Goal: Task Accomplishment & Management: Use online tool/utility

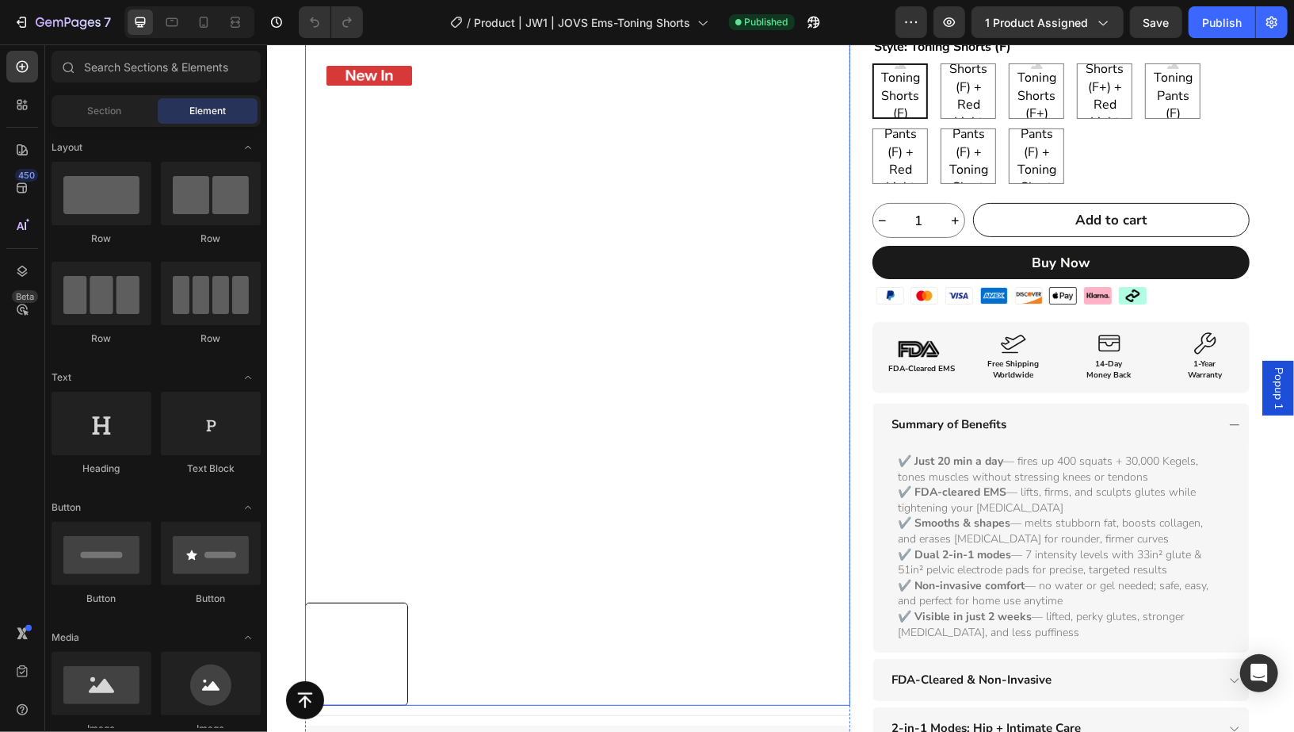
scroll to position [227, 0]
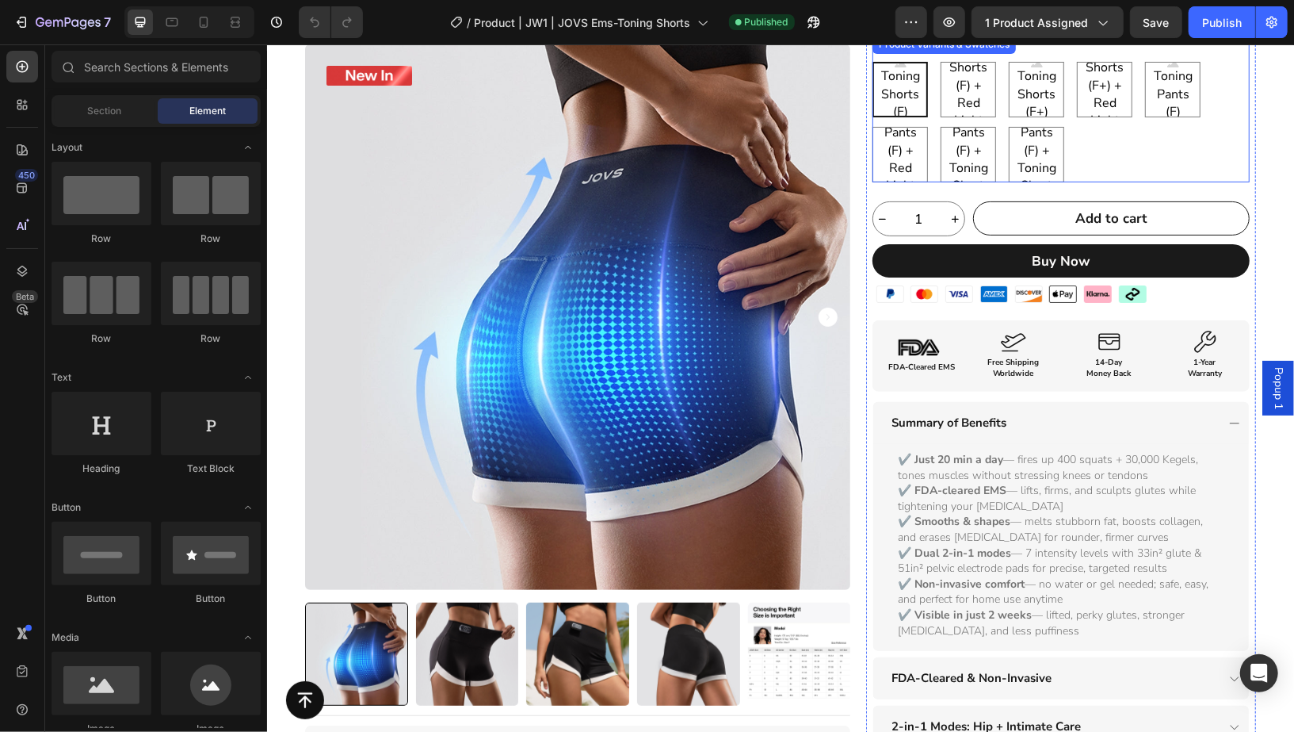
click at [1198, 150] on div "Toning Shorts (F) Toning Shorts (F) Toning Shorts (F) Toning Shorts (F) + Red L…" at bounding box center [1060, 121] width 377 height 120
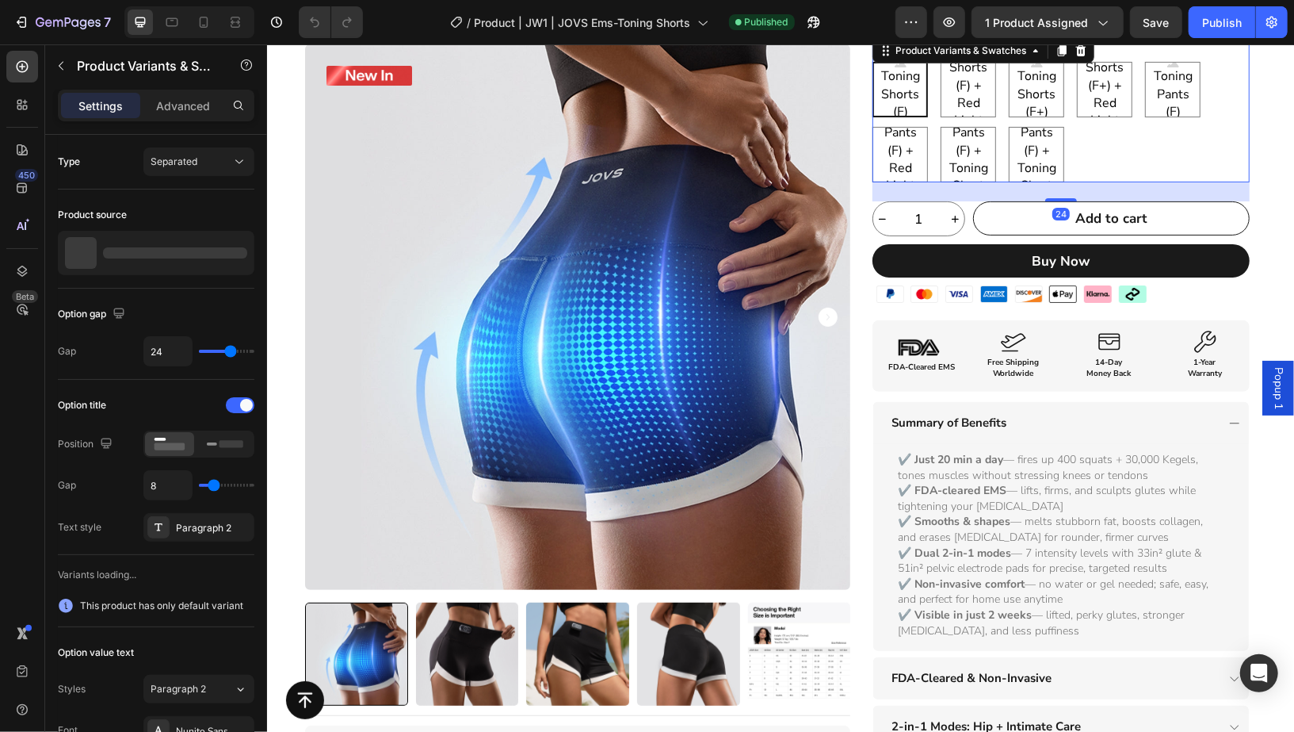
scroll to position [0, 0]
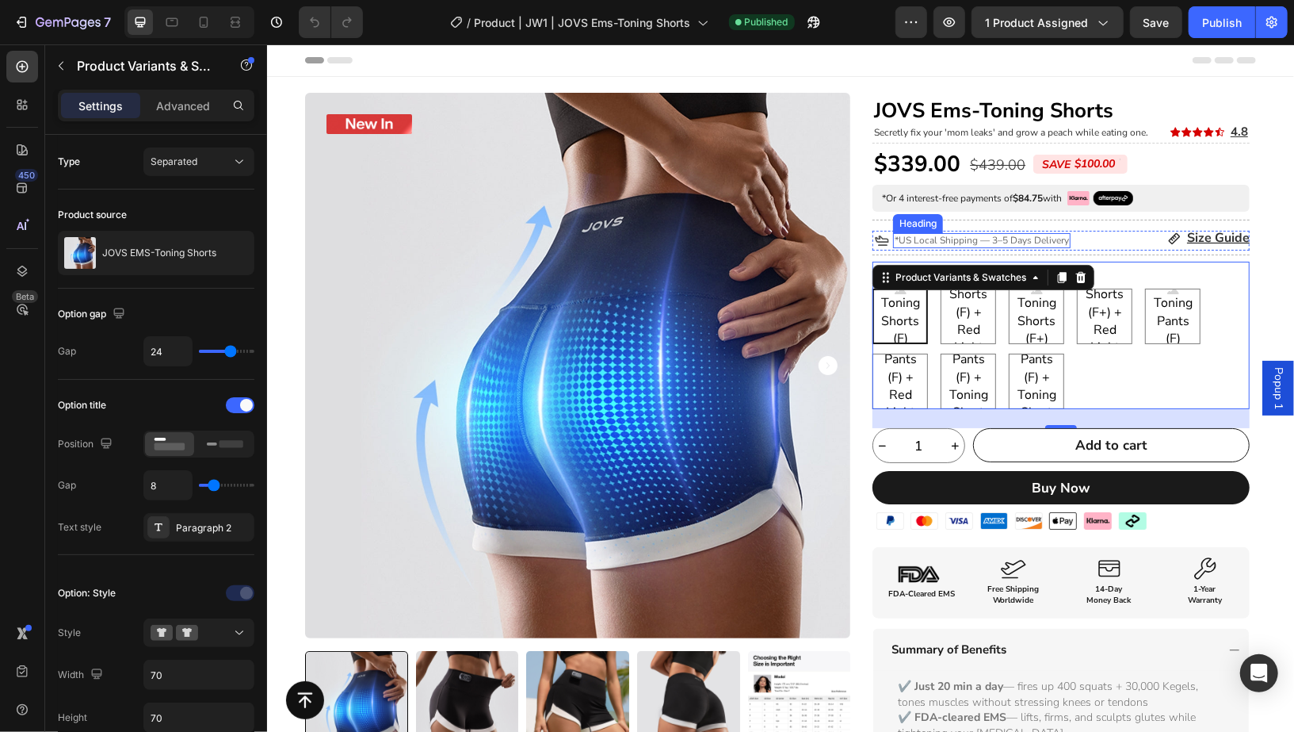
click at [1034, 239] on span "*US Local Shipping — 3–5 Days Delivery" at bounding box center [981, 239] width 174 height 13
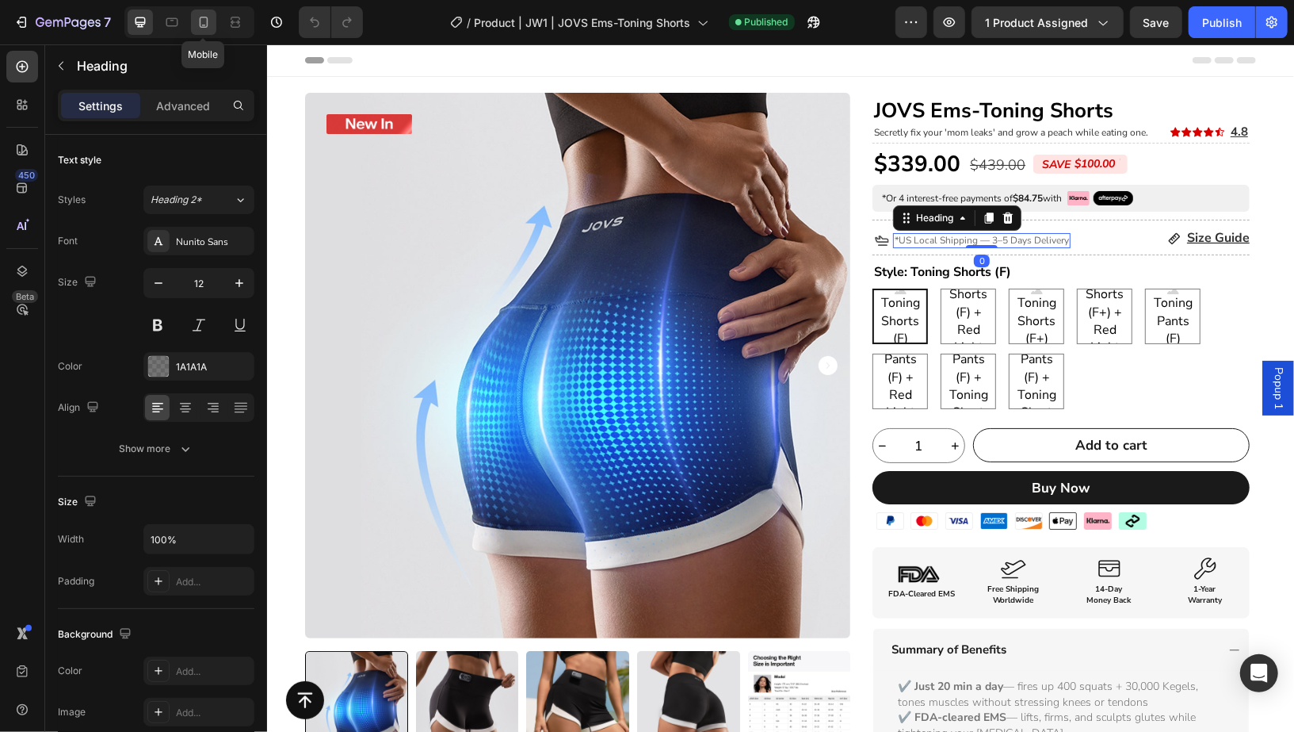
click at [197, 26] on icon at bounding box center [204, 22] width 16 height 16
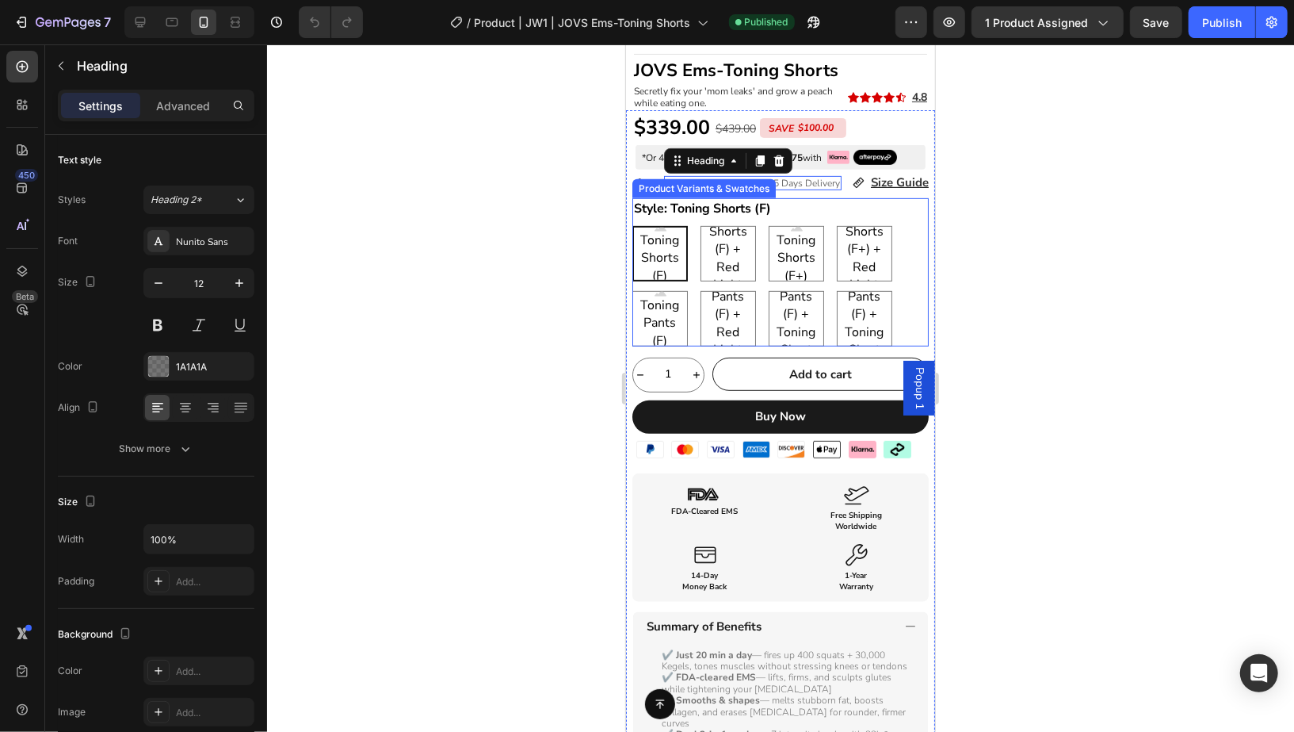
scroll to position [348, 0]
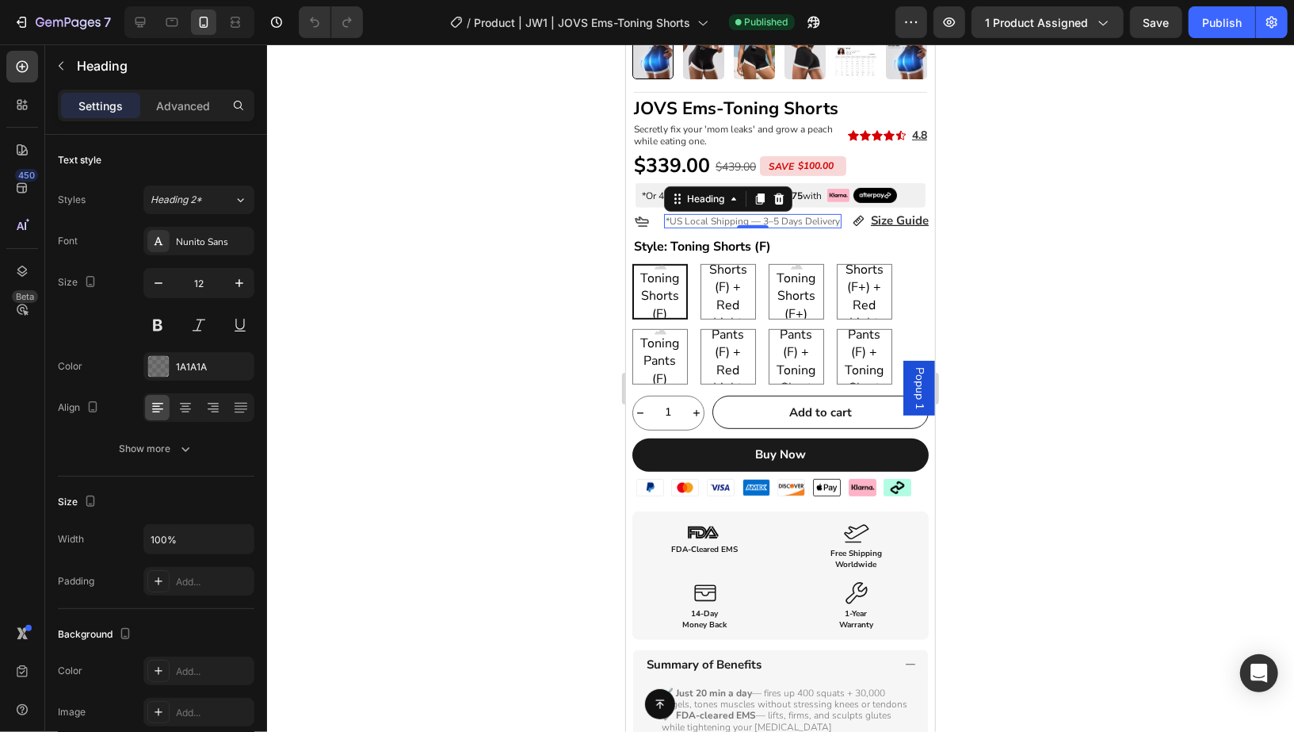
click at [1028, 183] on div at bounding box center [780, 387] width 1027 height 687
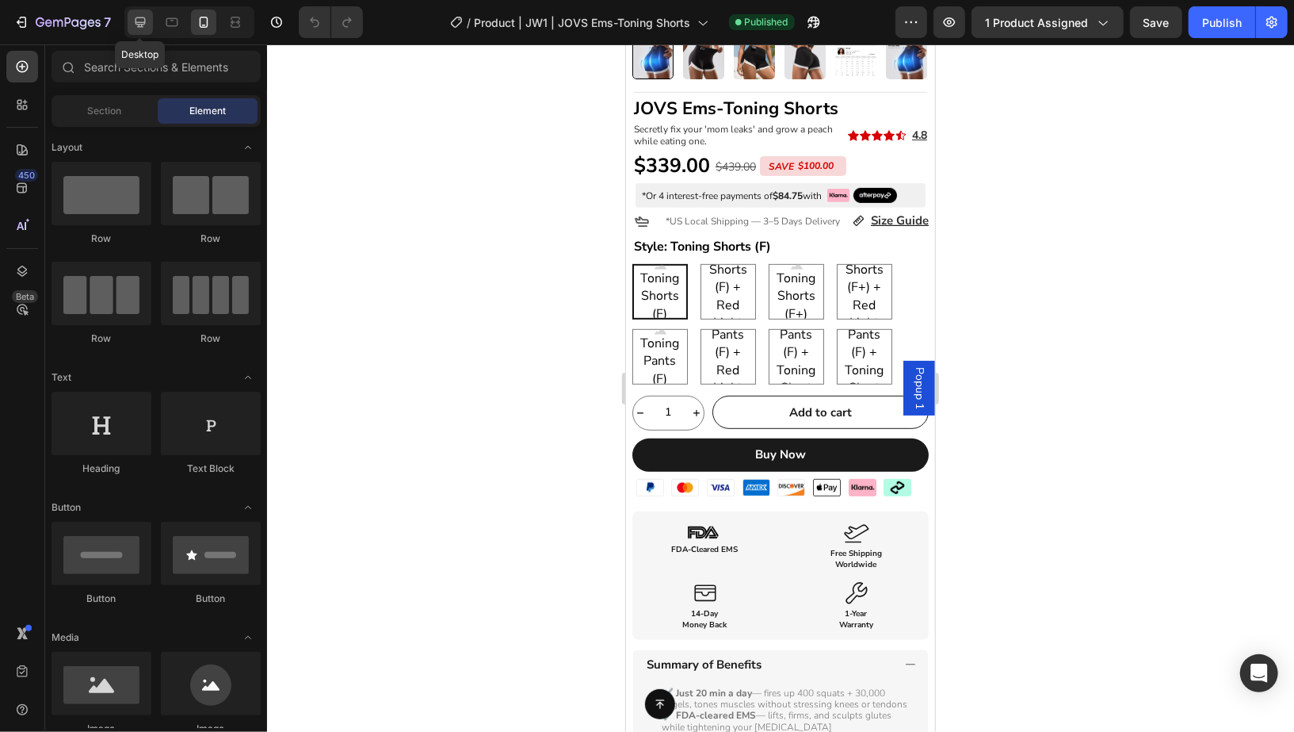
click at [144, 25] on icon at bounding box center [140, 22] width 16 height 16
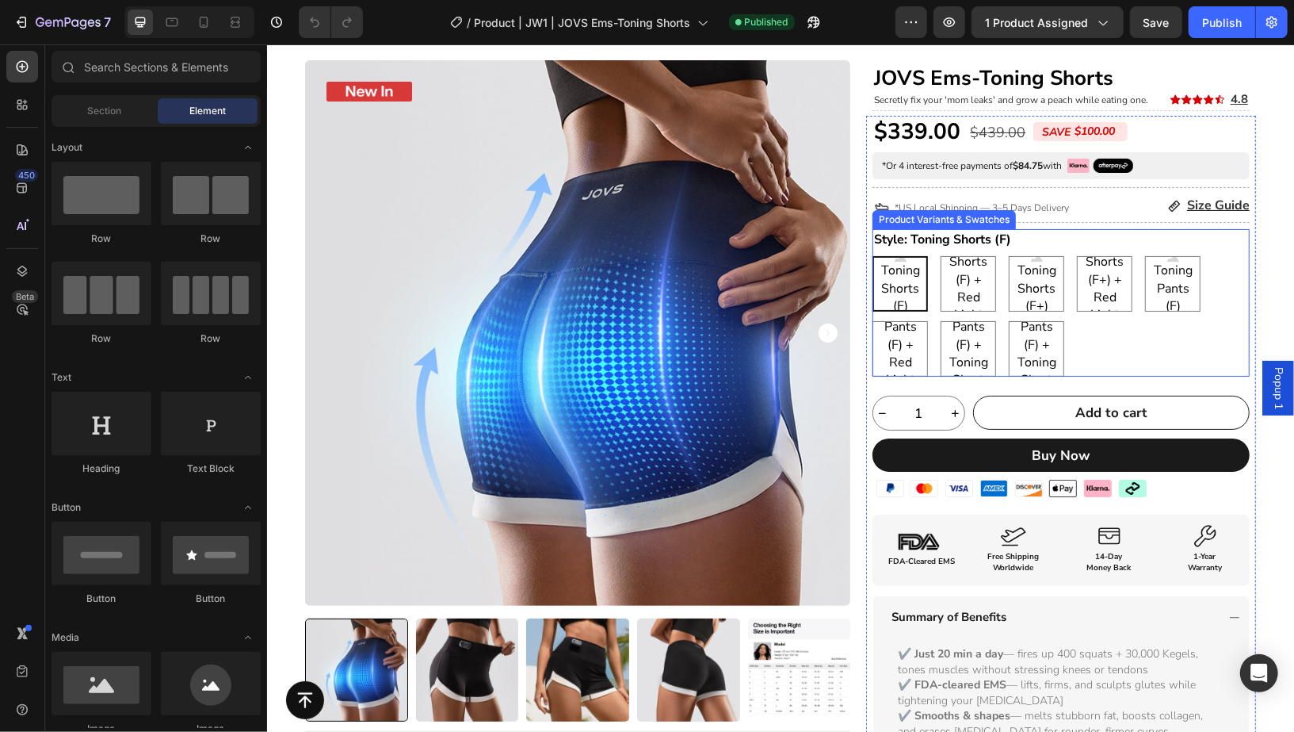
scroll to position [31, 0]
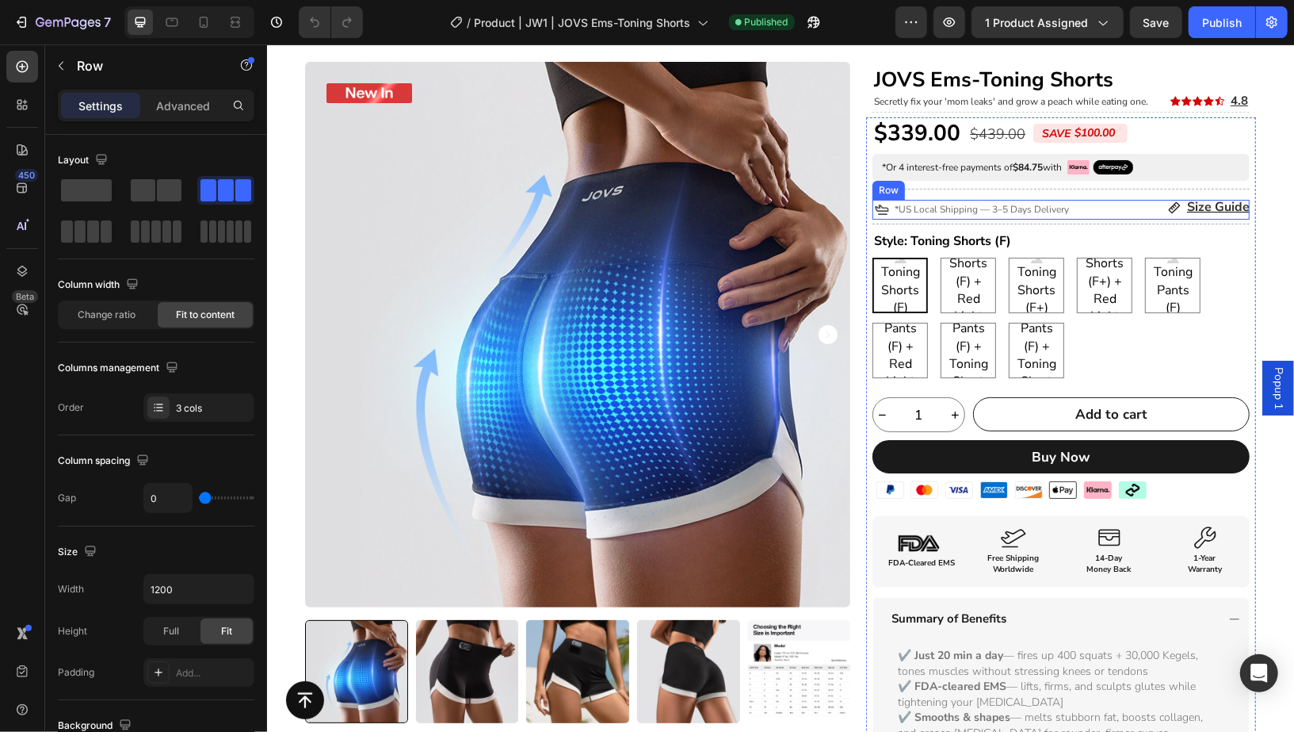
click at [1063, 215] on div "*US Local Shipping — 3–5 Days Delivery Heading" at bounding box center [981, 209] width 178 height 20
click at [944, 185] on icon at bounding box center [950, 184] width 13 height 13
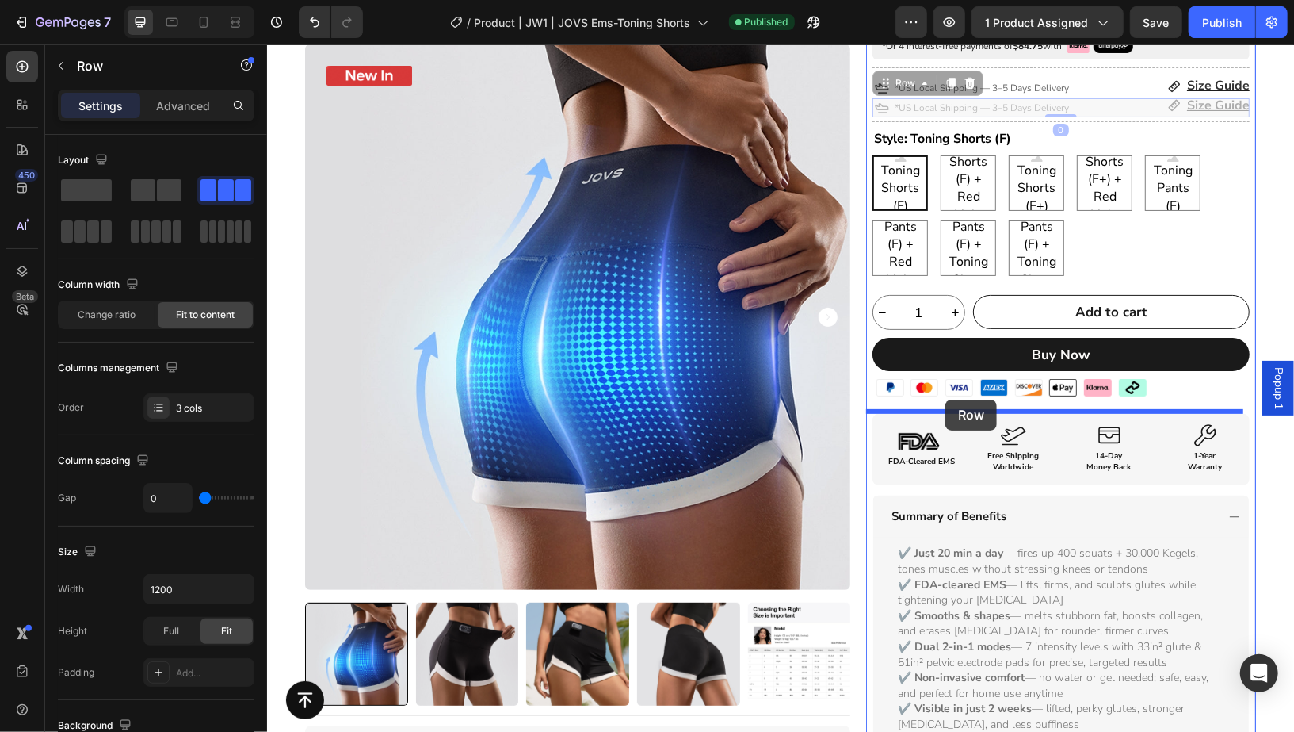
scroll to position [168, 0]
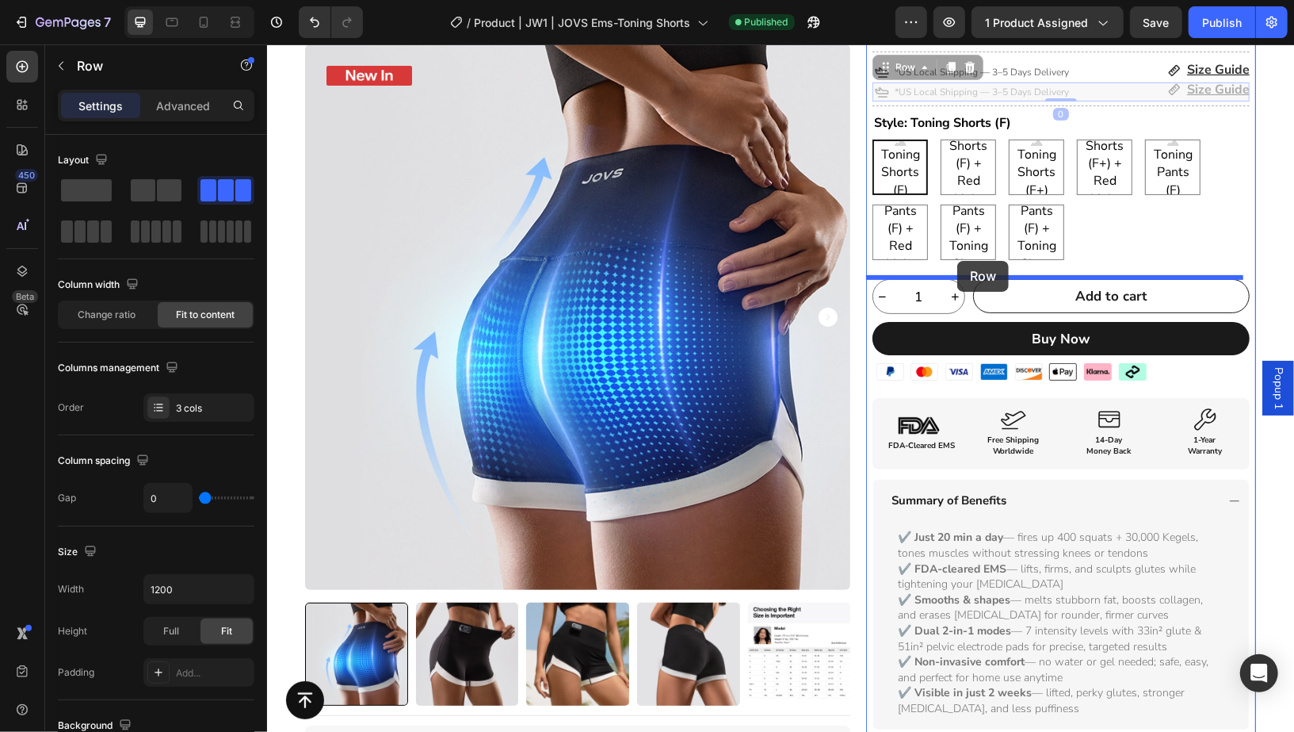
drag, startPoint x: 879, startPoint y: 205, endPoint x: 957, endPoint y: 260, distance: 95.0
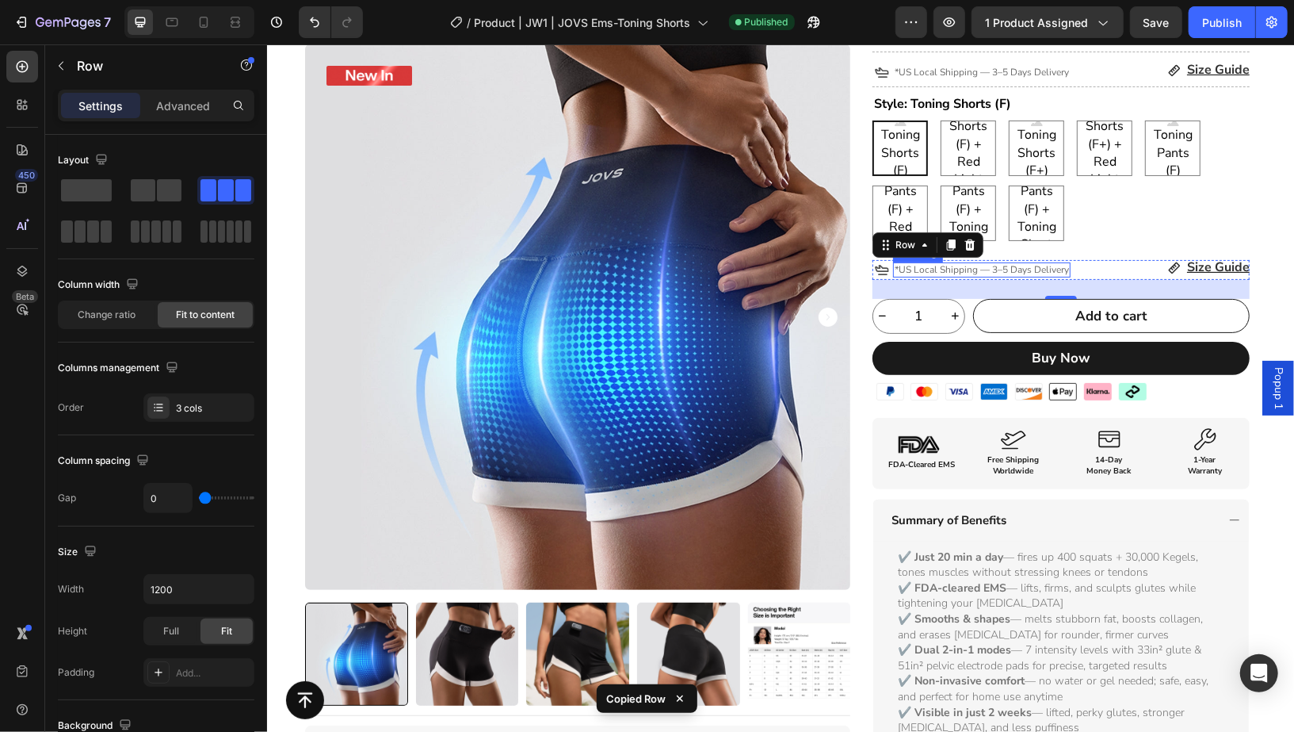
click at [1043, 266] on span "*US Local Shipping — 3–5 Days Delivery" at bounding box center [981, 268] width 174 height 13
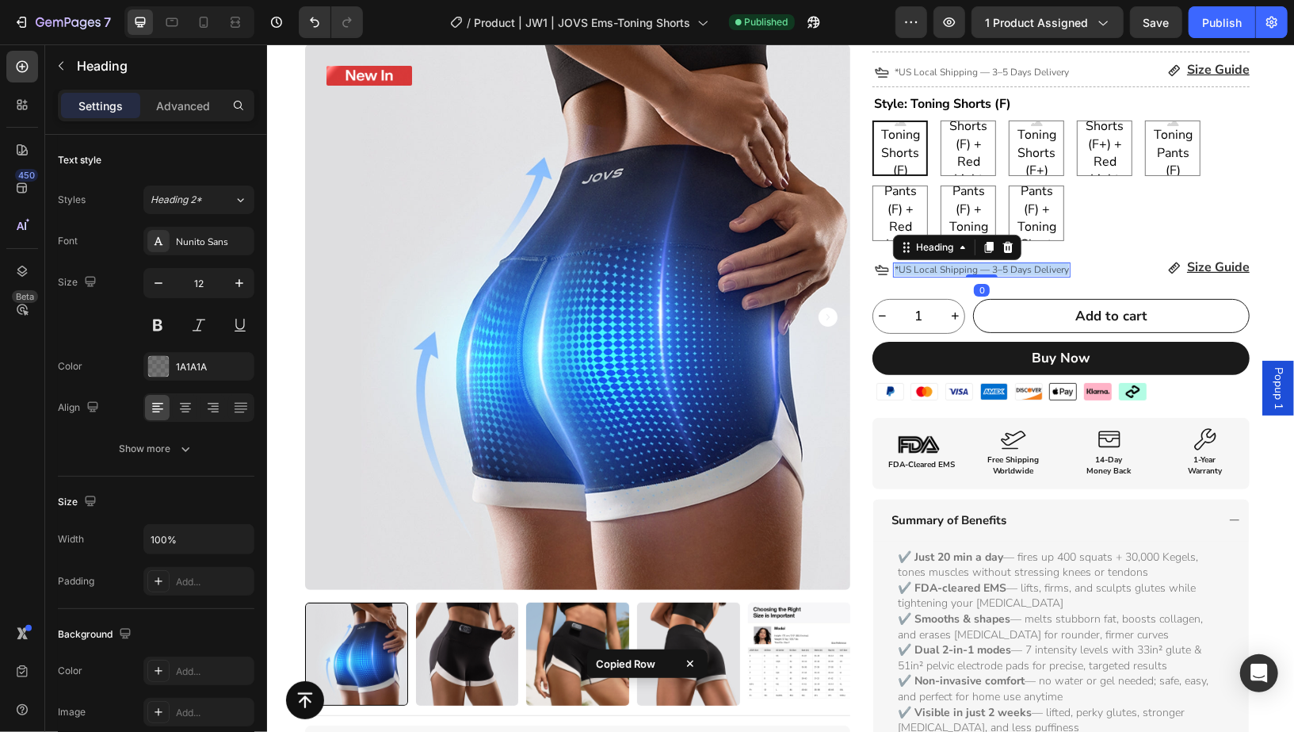
click at [1043, 266] on span "*US Local Shipping — 3–5 Days Delivery" at bounding box center [981, 268] width 174 height 13
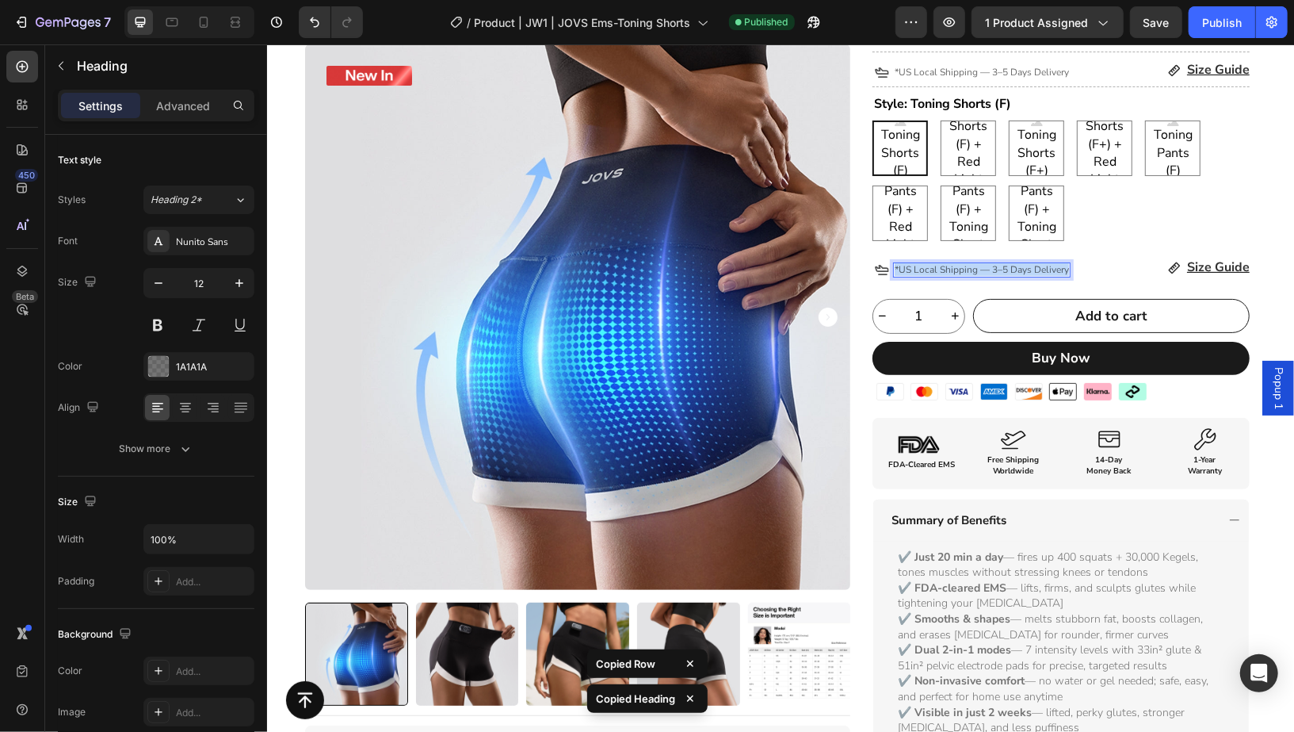
copy span "*US Local Shipping — 3–5 Days Delivery"
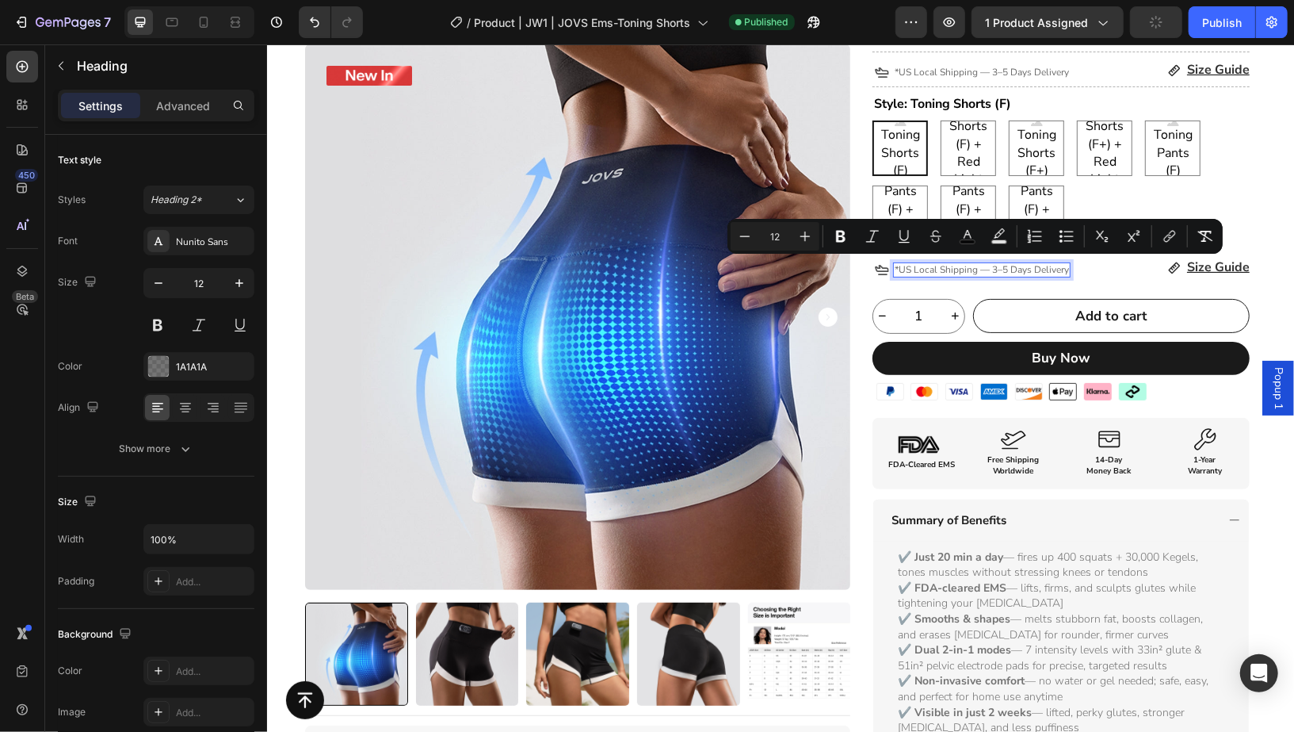
click at [985, 262] on span "*US Local Shipping — 3–5 Days Delivery" at bounding box center [981, 268] width 174 height 13
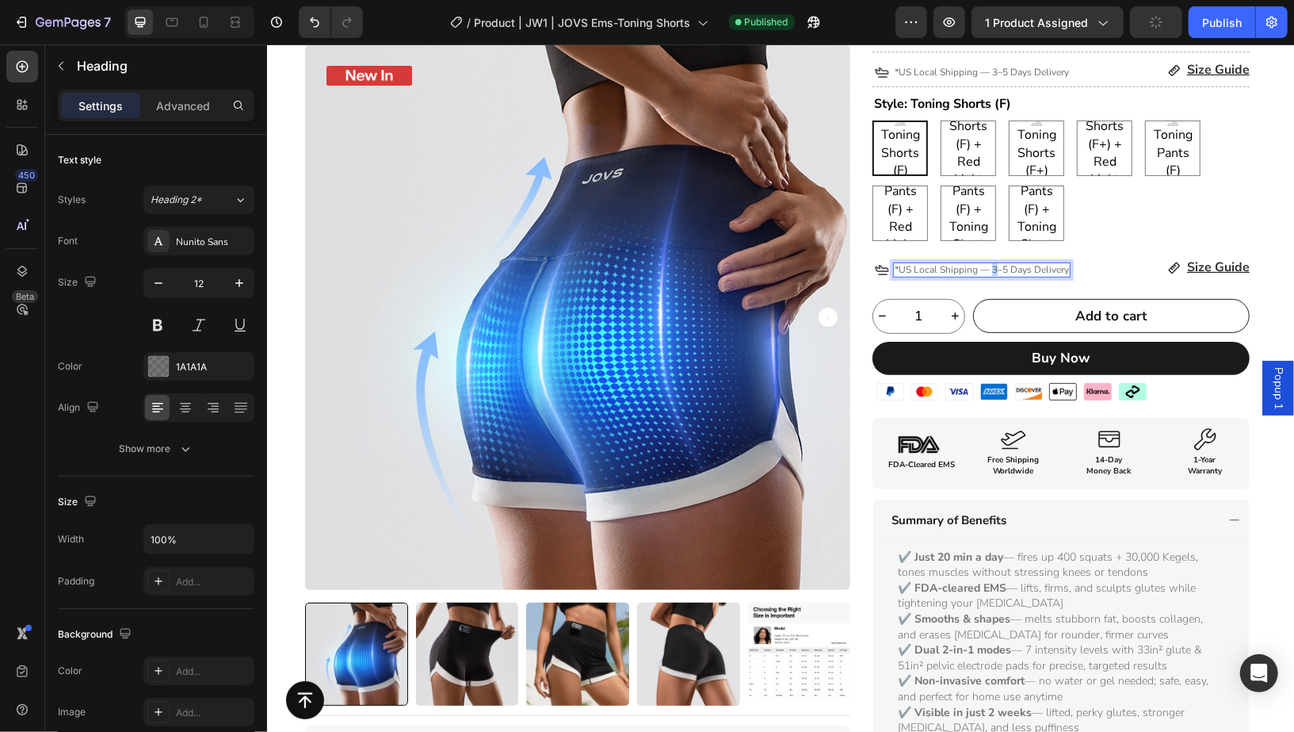
click at [985, 262] on span "*US Local Shipping — 3–5 Days Delivery" at bounding box center [981, 268] width 174 height 13
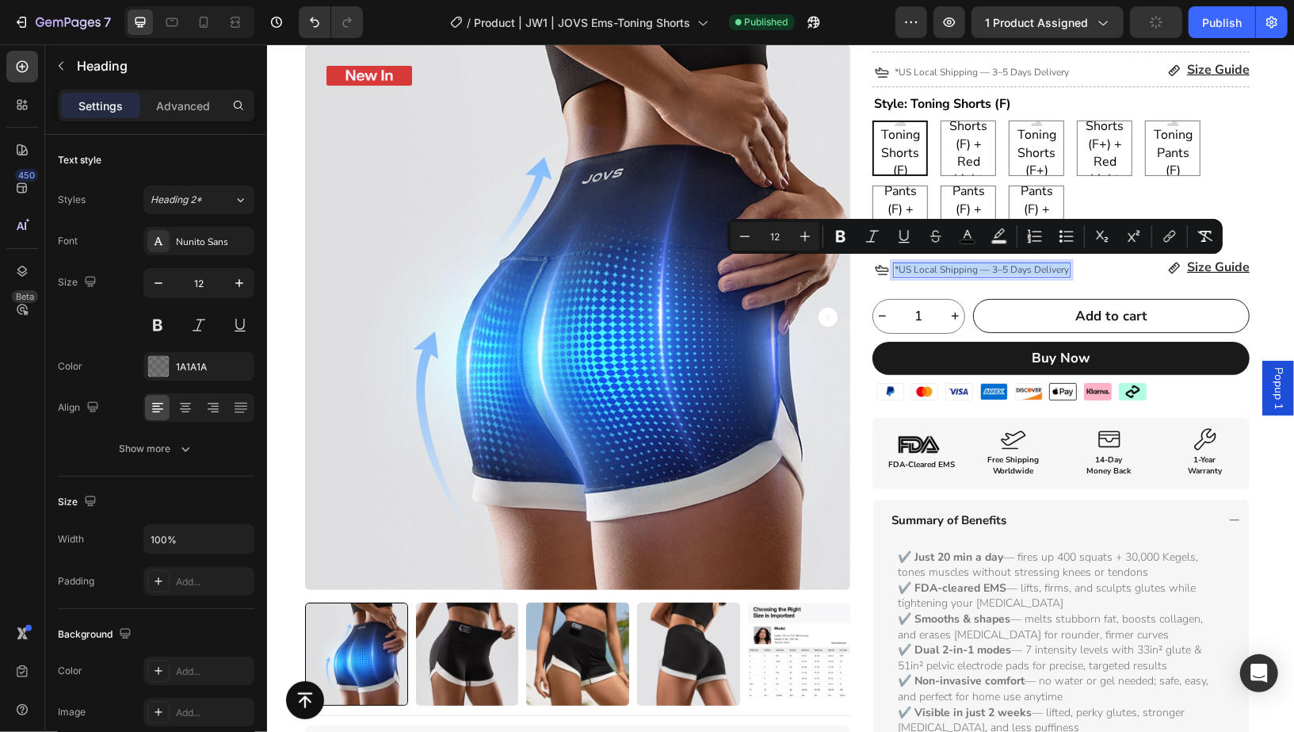
scroll to position [166, 0]
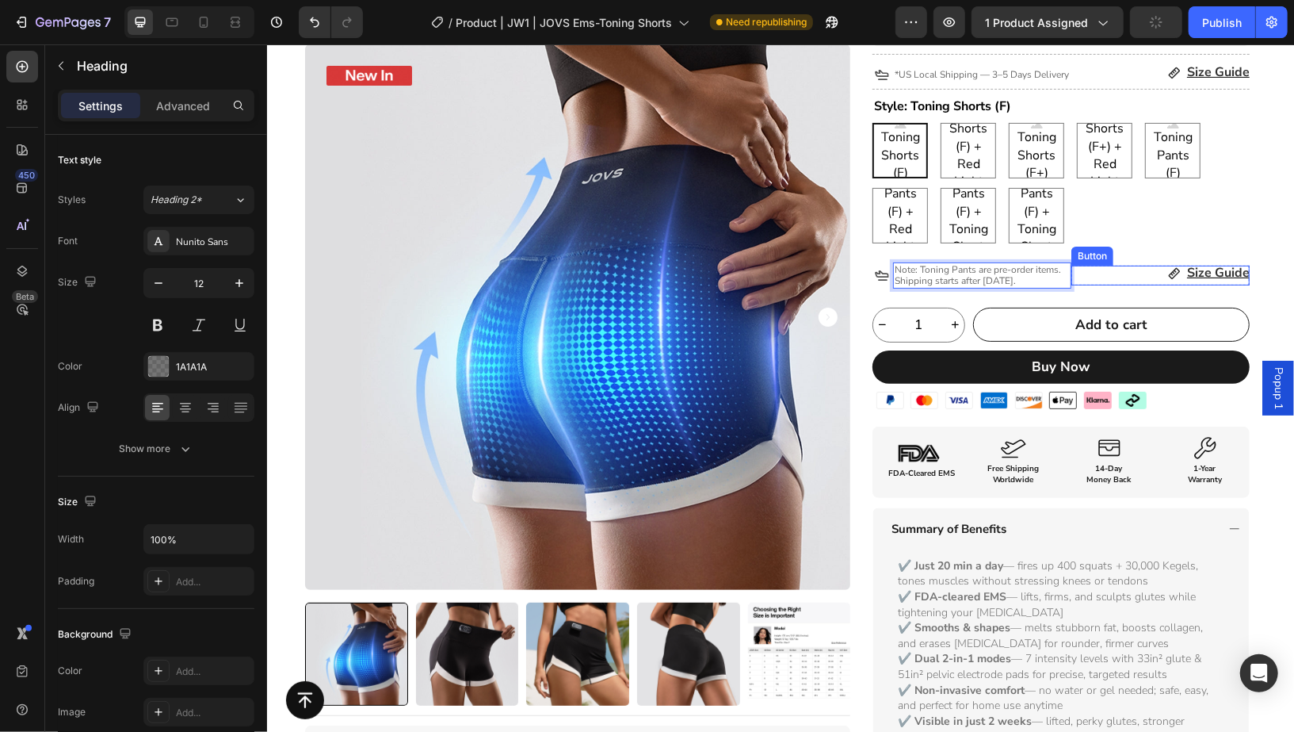
click at [1112, 276] on div "Size Guide Button" at bounding box center [1160, 275] width 178 height 20
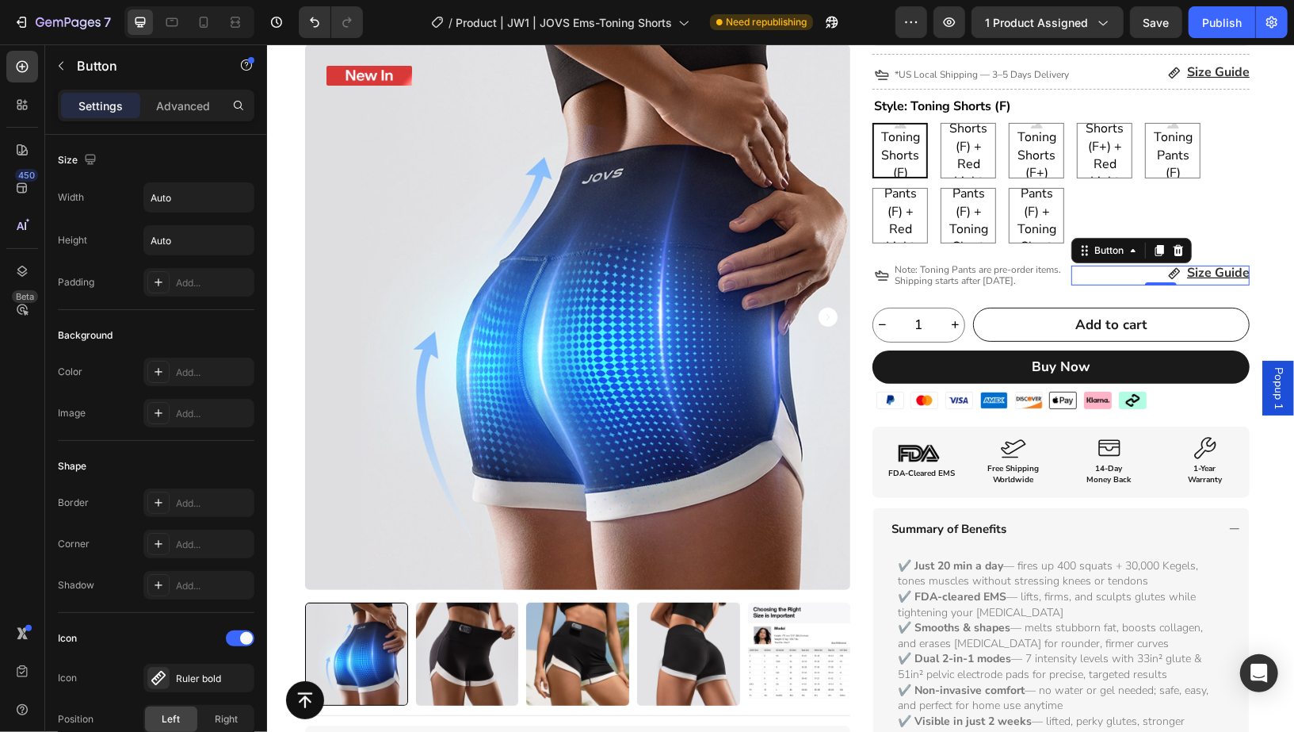
click at [1171, 249] on icon at bounding box center [1177, 249] width 13 height 13
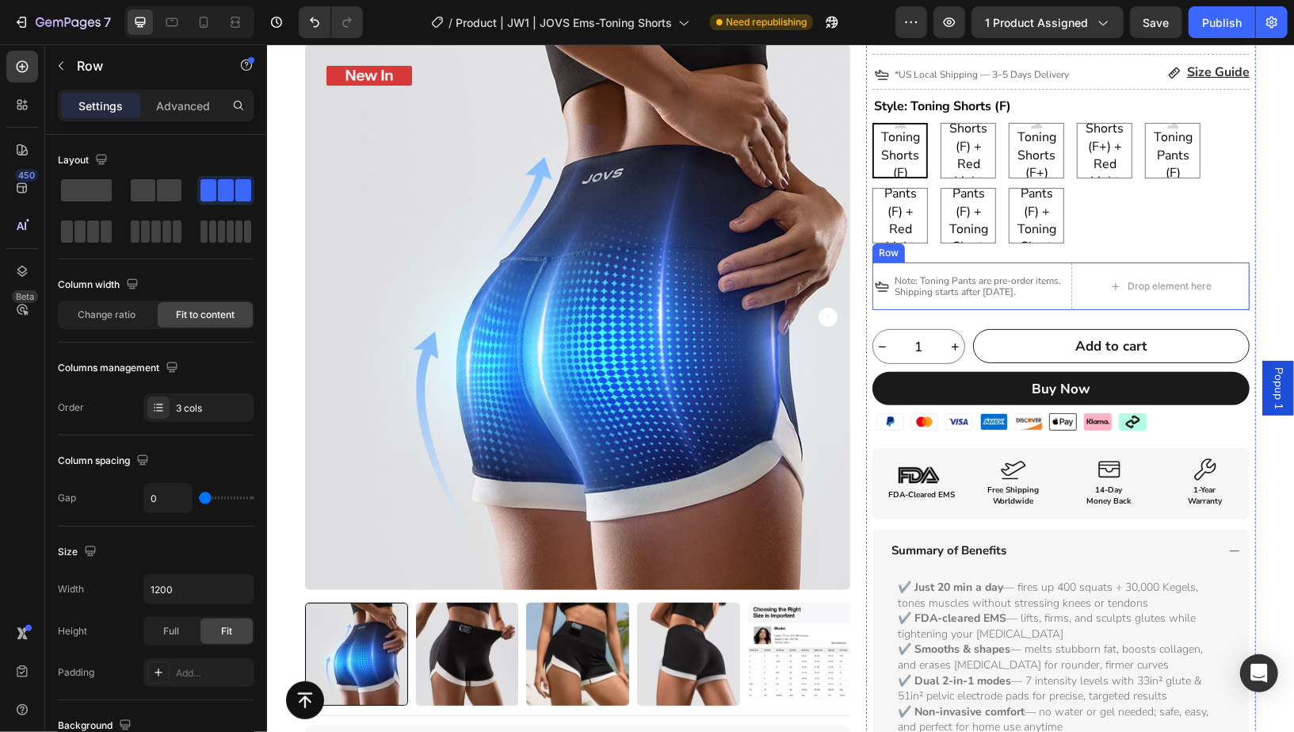
click at [1061, 302] on div "⁠⁠⁠⁠⁠⁠⁠ Note: Toning Pants are pre-order items. Shipping starts after [DATE]. H…" at bounding box center [981, 286] width 178 height 48
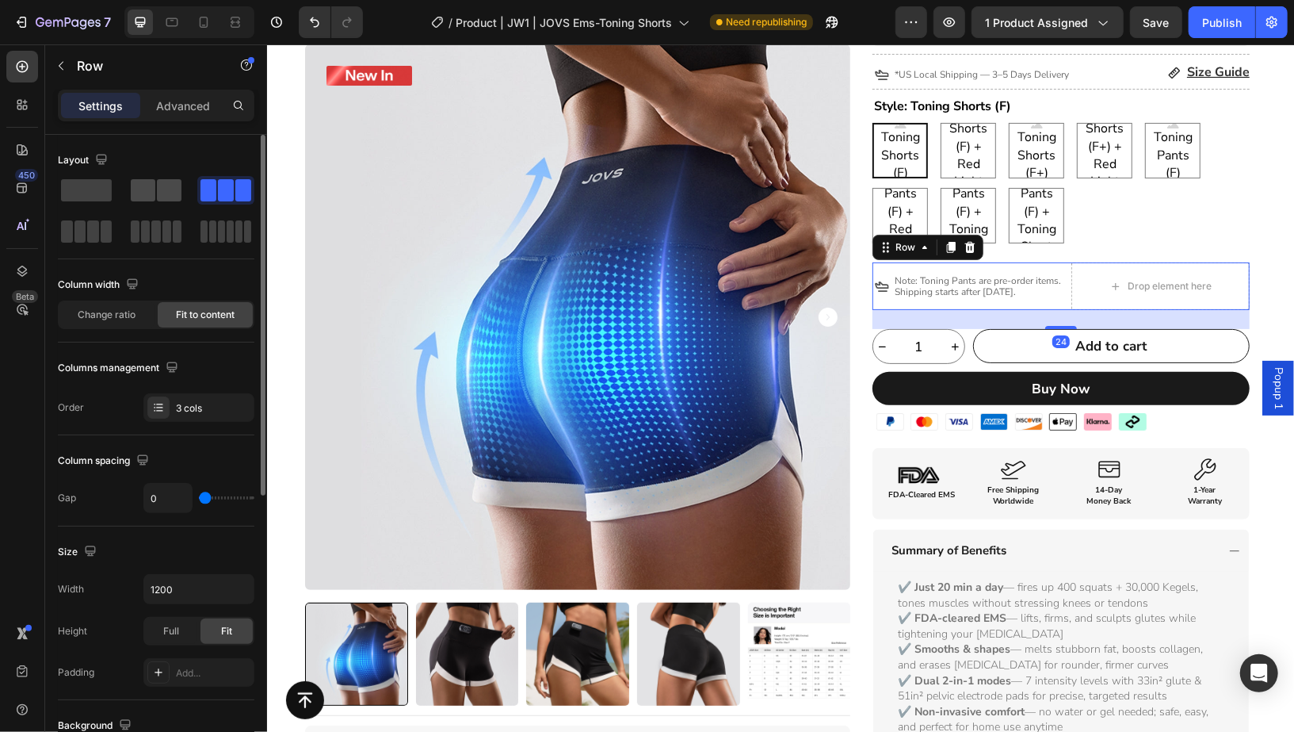
click at [137, 194] on span at bounding box center [143, 190] width 25 height 22
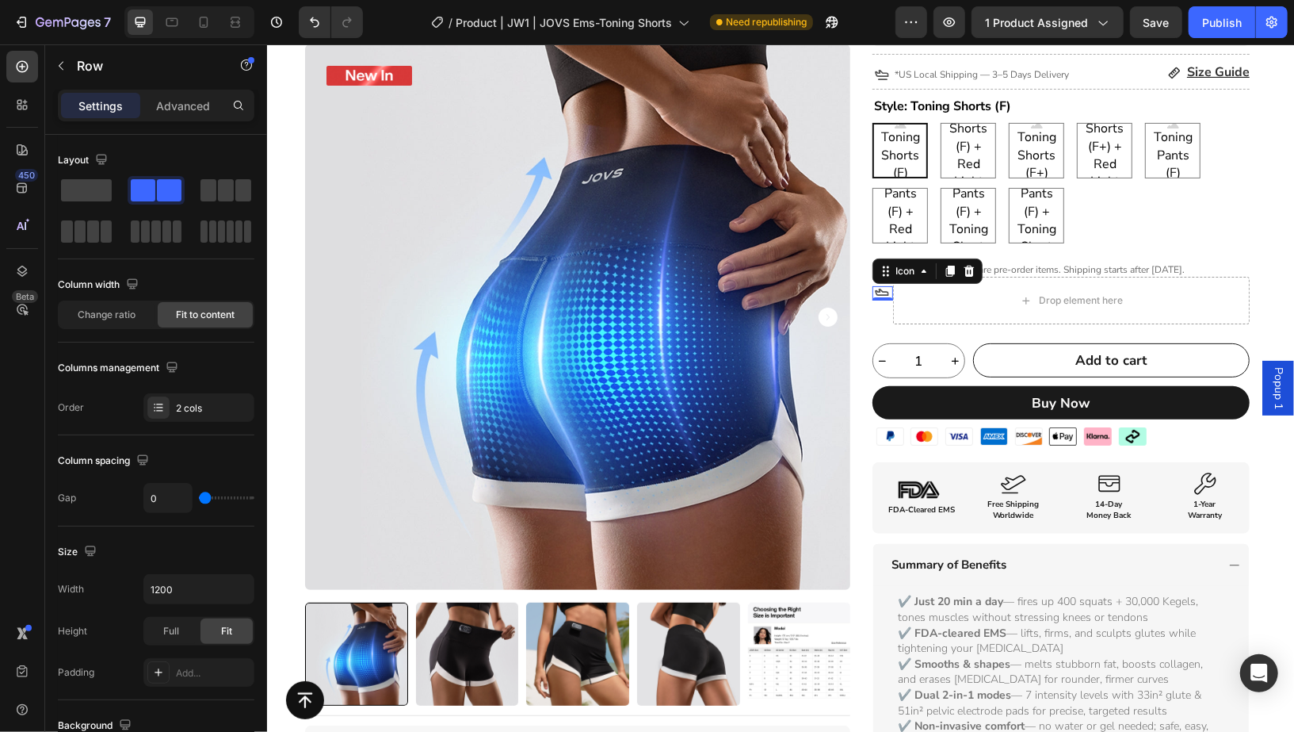
click at [879, 295] on div "Icon 0" at bounding box center [882, 292] width 21 height 14
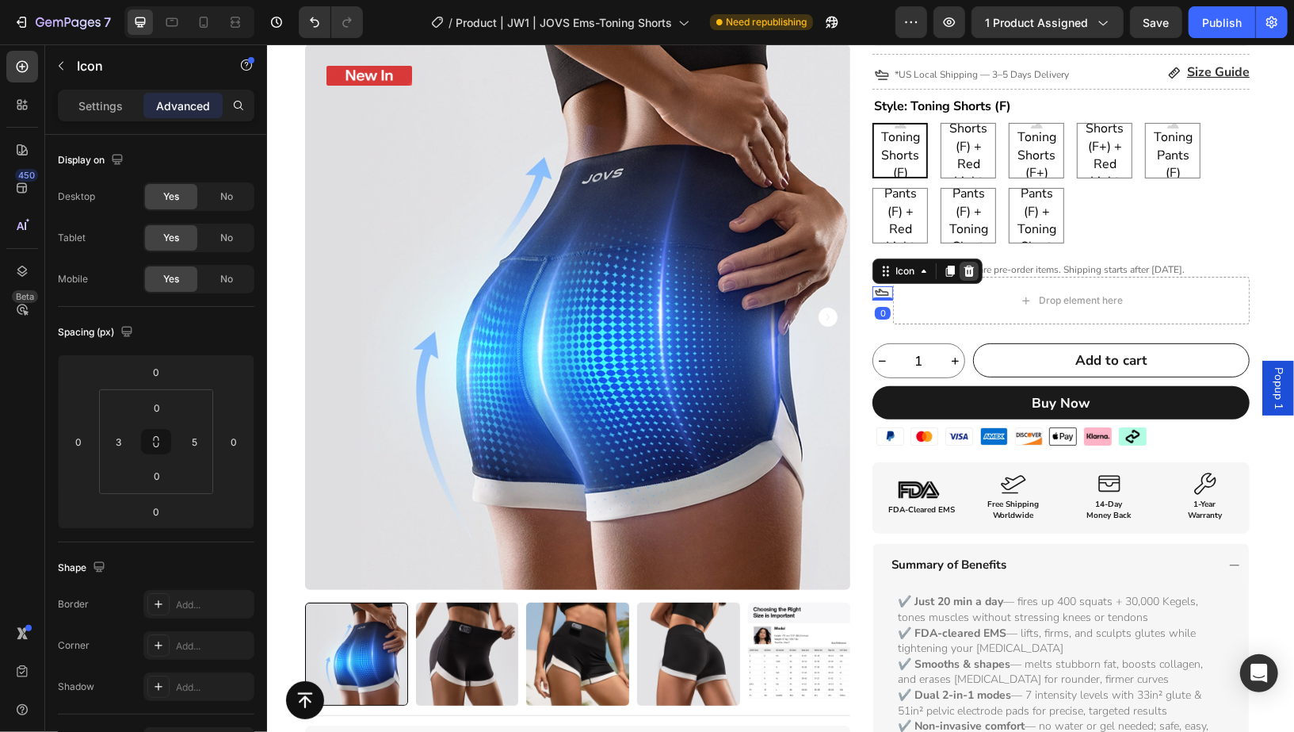
click at [964, 266] on icon at bounding box center [969, 270] width 10 height 11
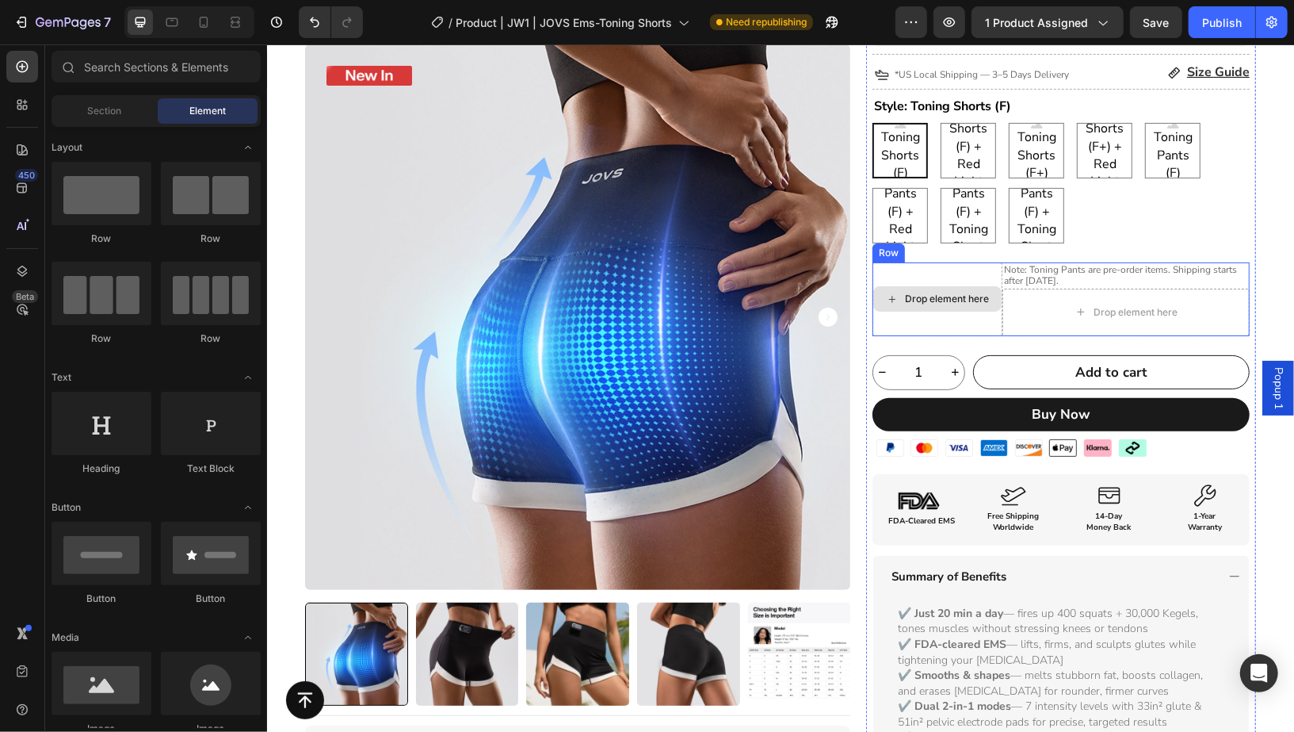
click at [969, 321] on div "Drop element here" at bounding box center [937, 299] width 130 height 74
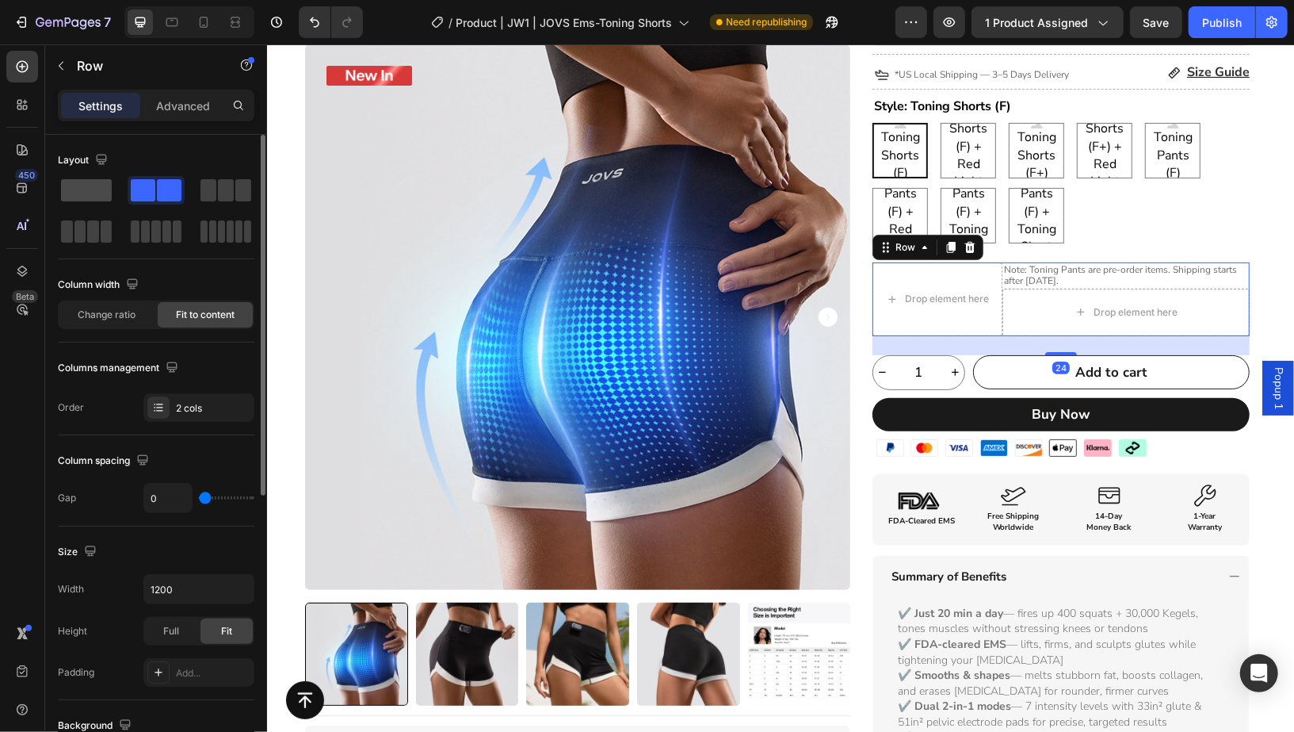
click at [84, 199] on span at bounding box center [86, 190] width 51 height 22
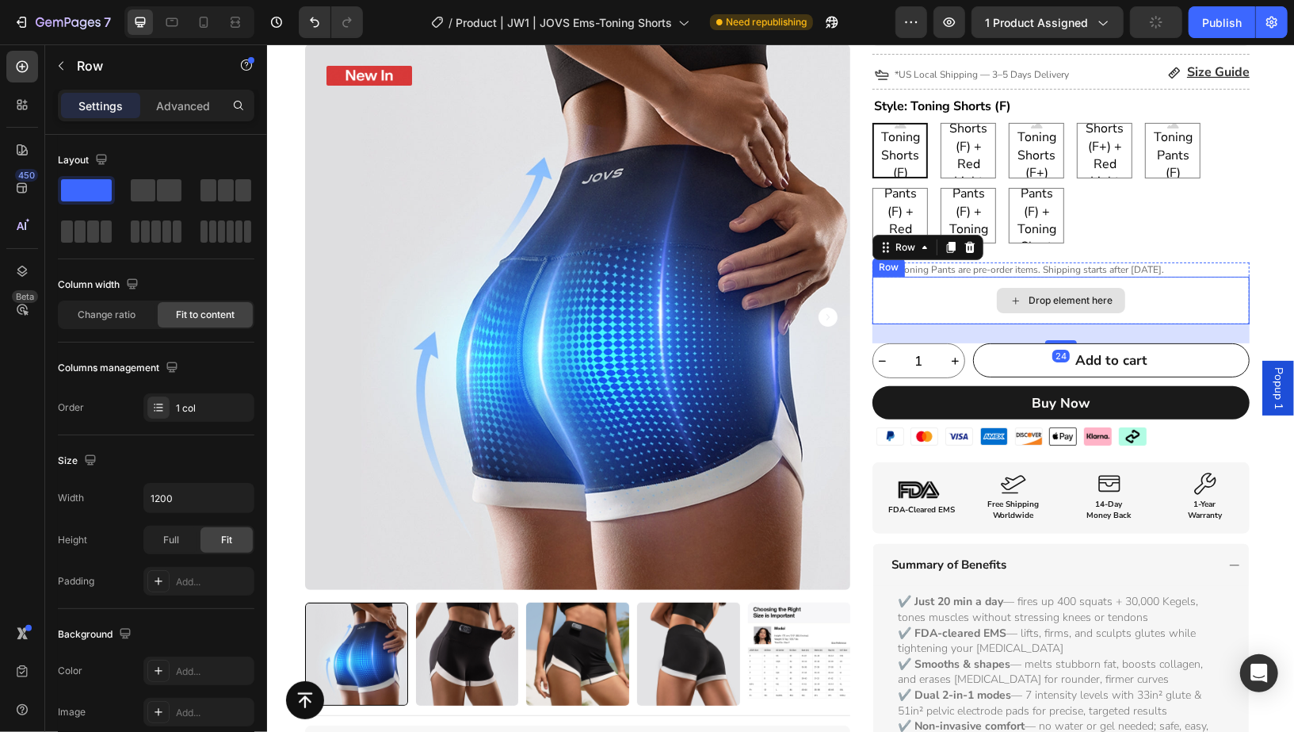
click at [931, 304] on div "Drop element here" at bounding box center [1060, 300] width 377 height 48
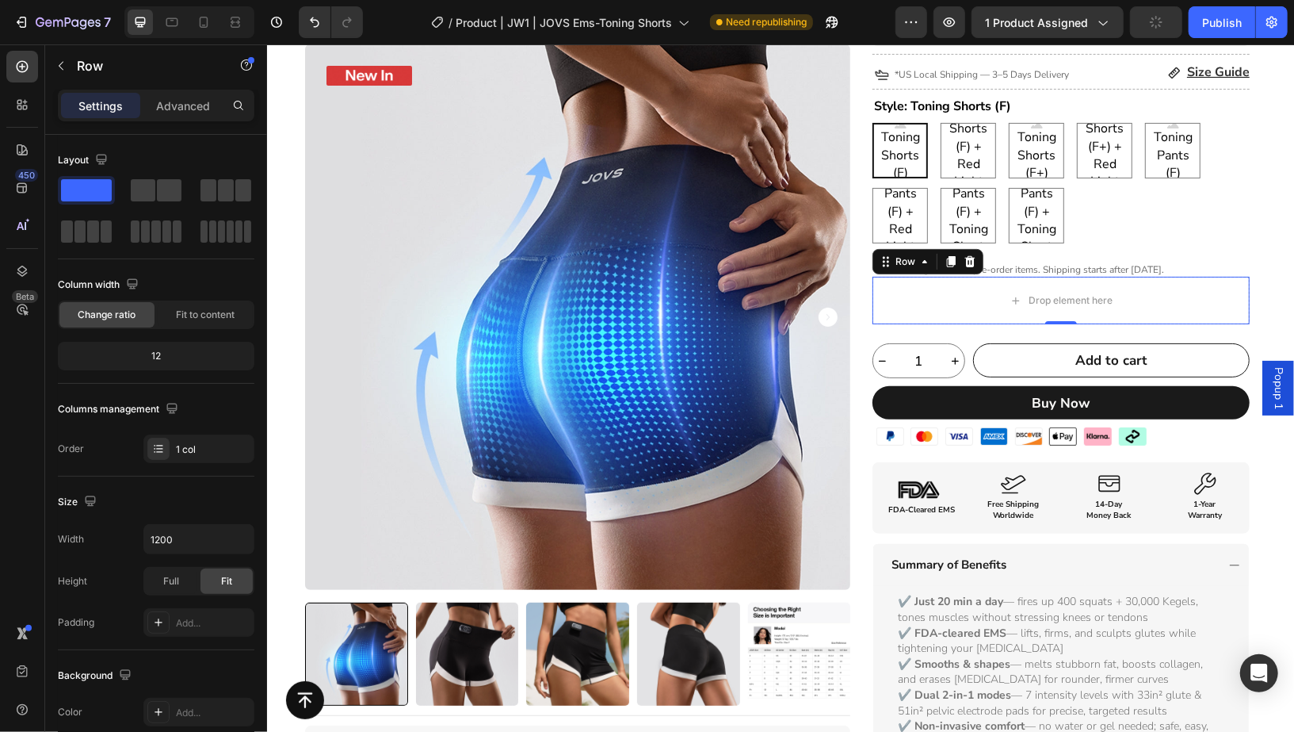
click at [960, 268] on div at bounding box center [969, 260] width 19 height 19
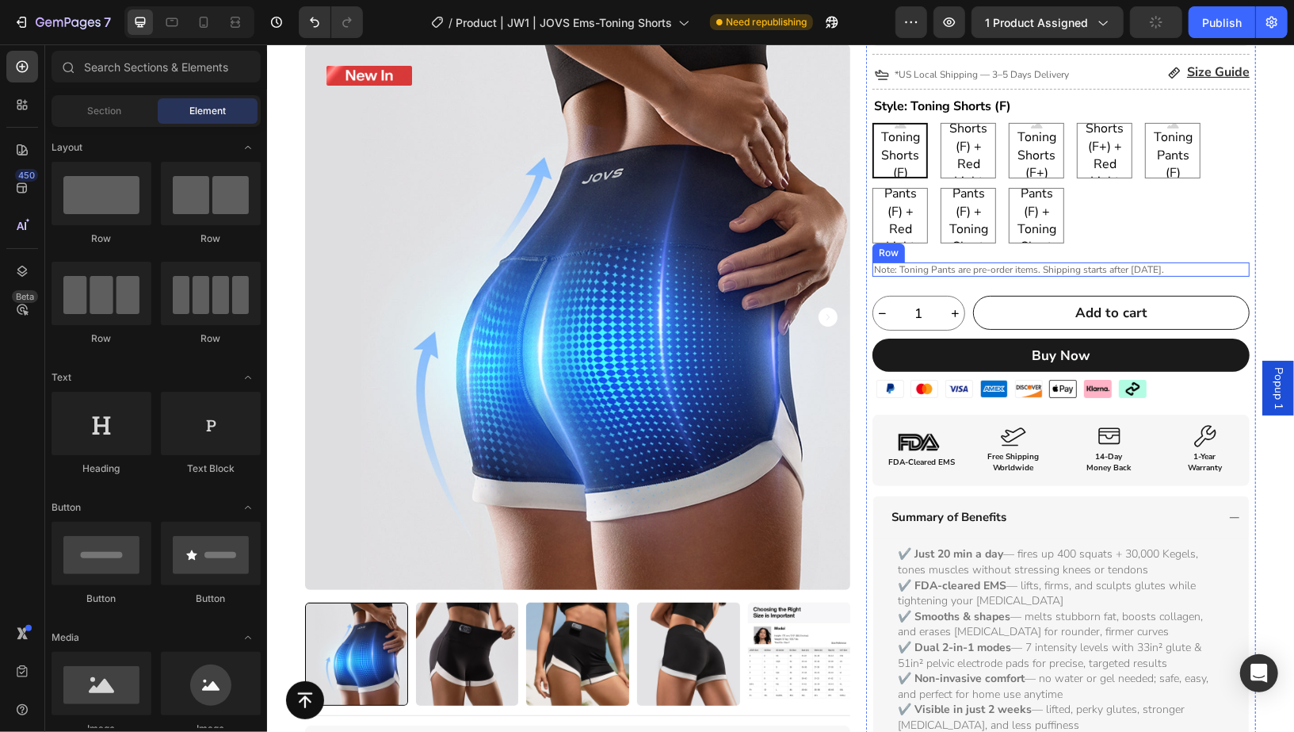
click at [1194, 269] on div "Note: Toning Pants are pre-order items. Shipping starts after [DATE]. Heading R…" at bounding box center [1060, 269] width 377 height 14
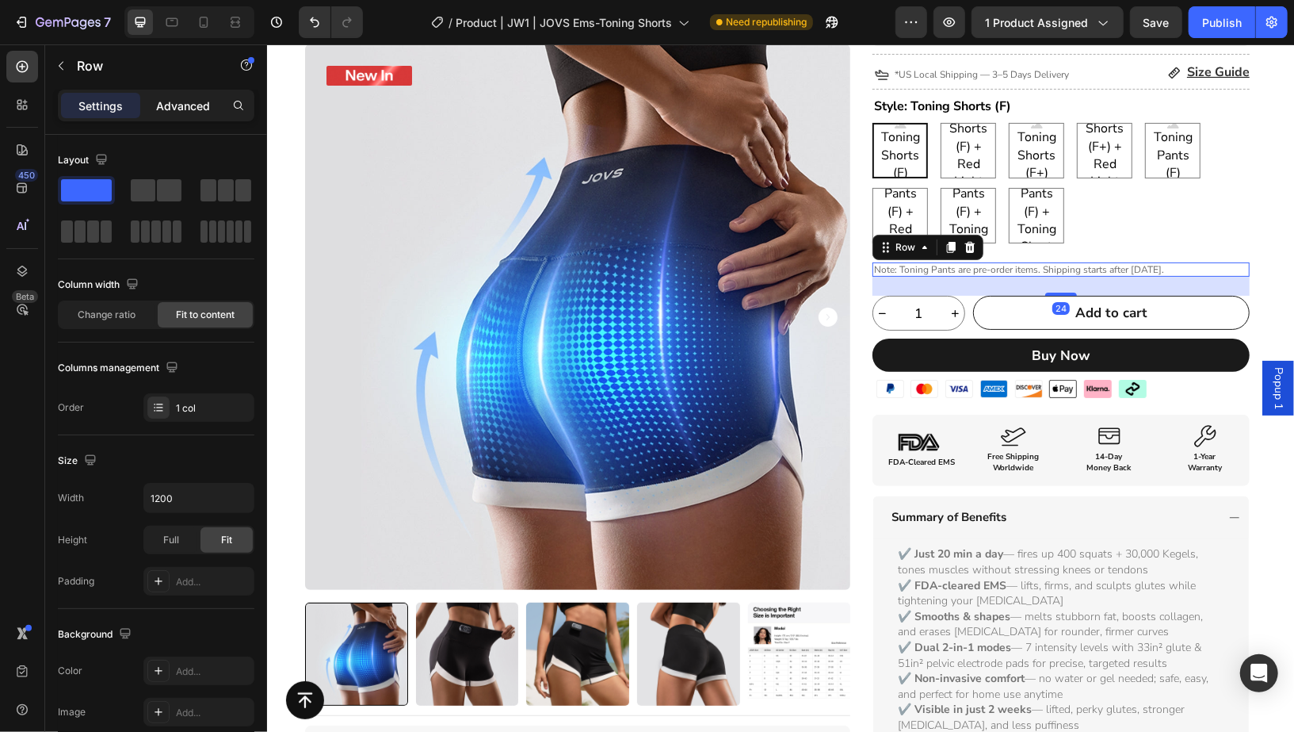
click at [192, 110] on p "Advanced" at bounding box center [183, 105] width 54 height 17
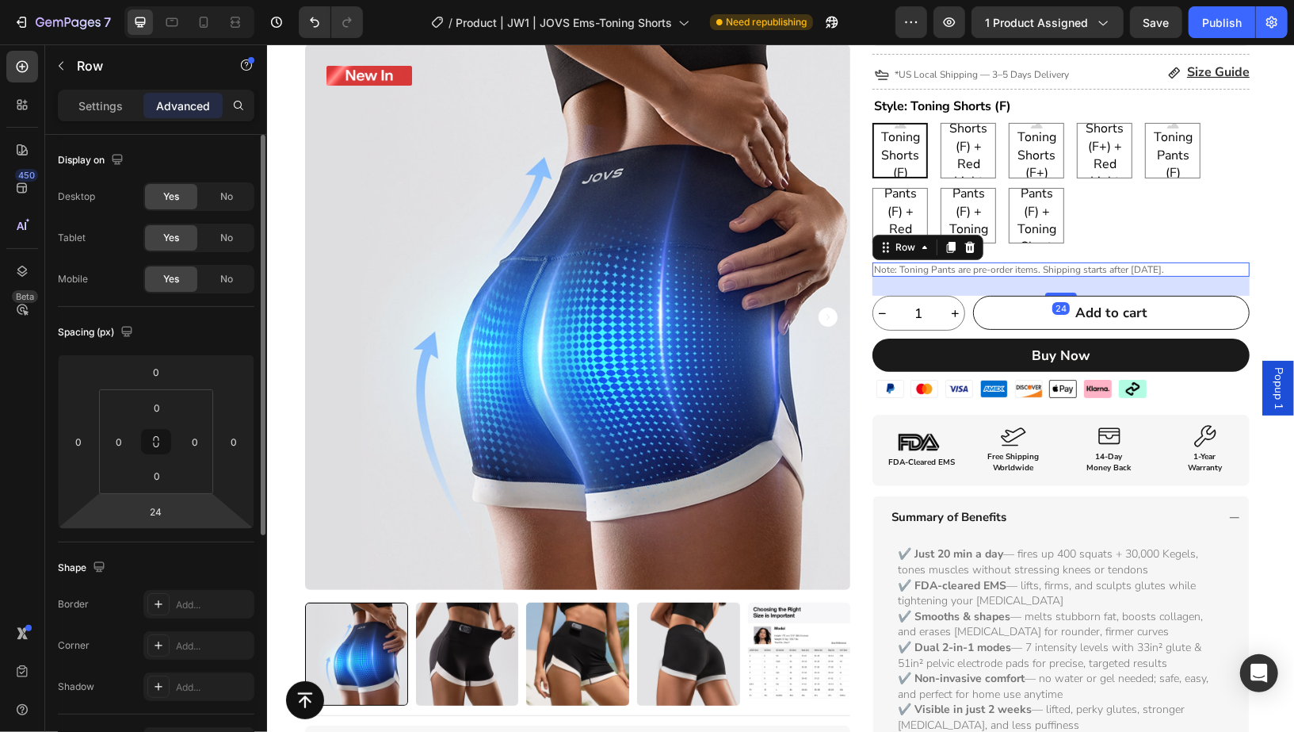
click at [161, 0] on html "7 Version history / Product | JW1 | JOVS Ems-Toning Shorts Need republishing Pr…" at bounding box center [647, 0] width 1294 height 0
click at [162, 514] on input "24" at bounding box center [156, 511] width 32 height 24
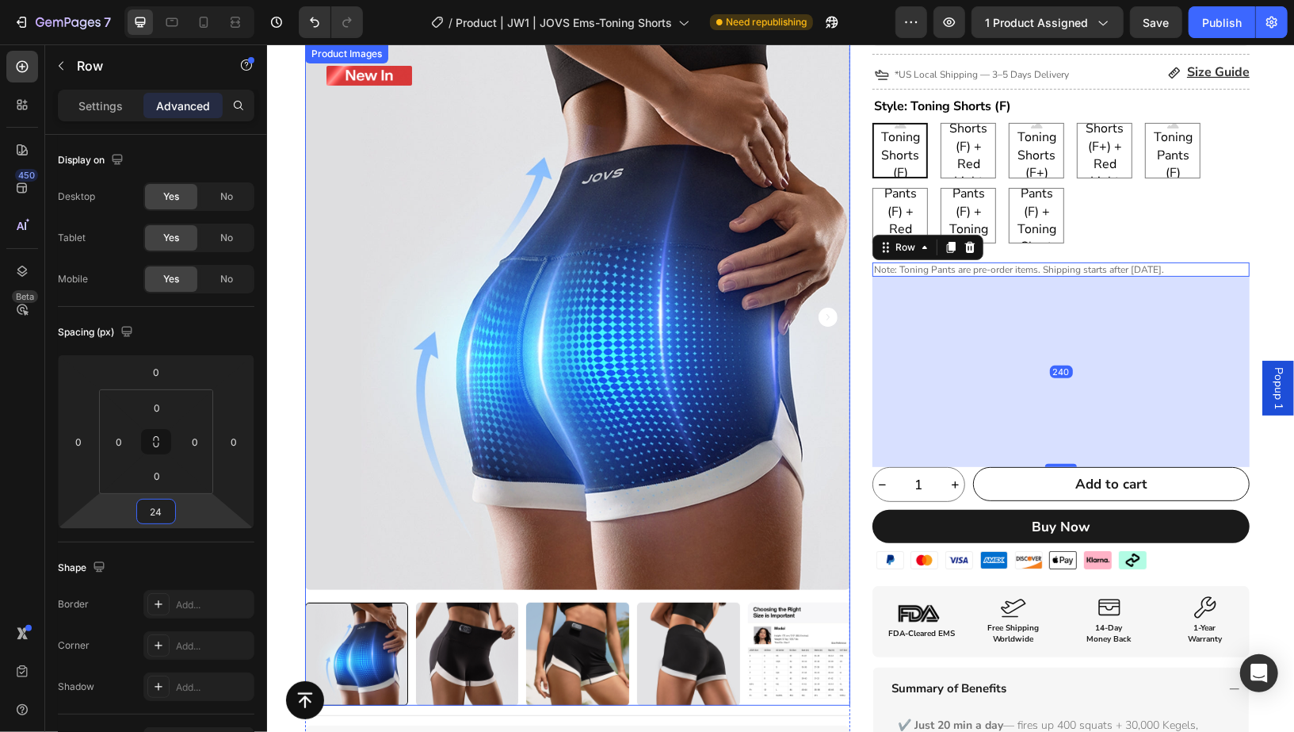
type input "2"
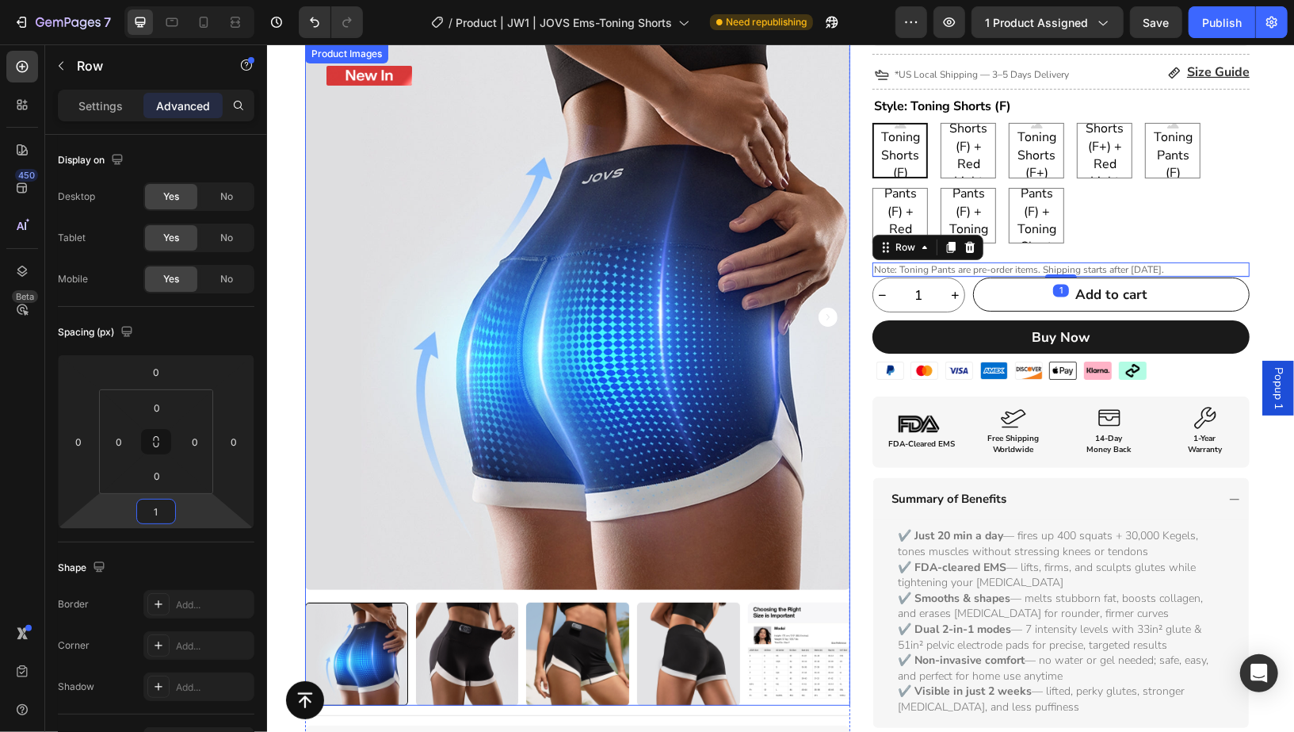
type input "16"
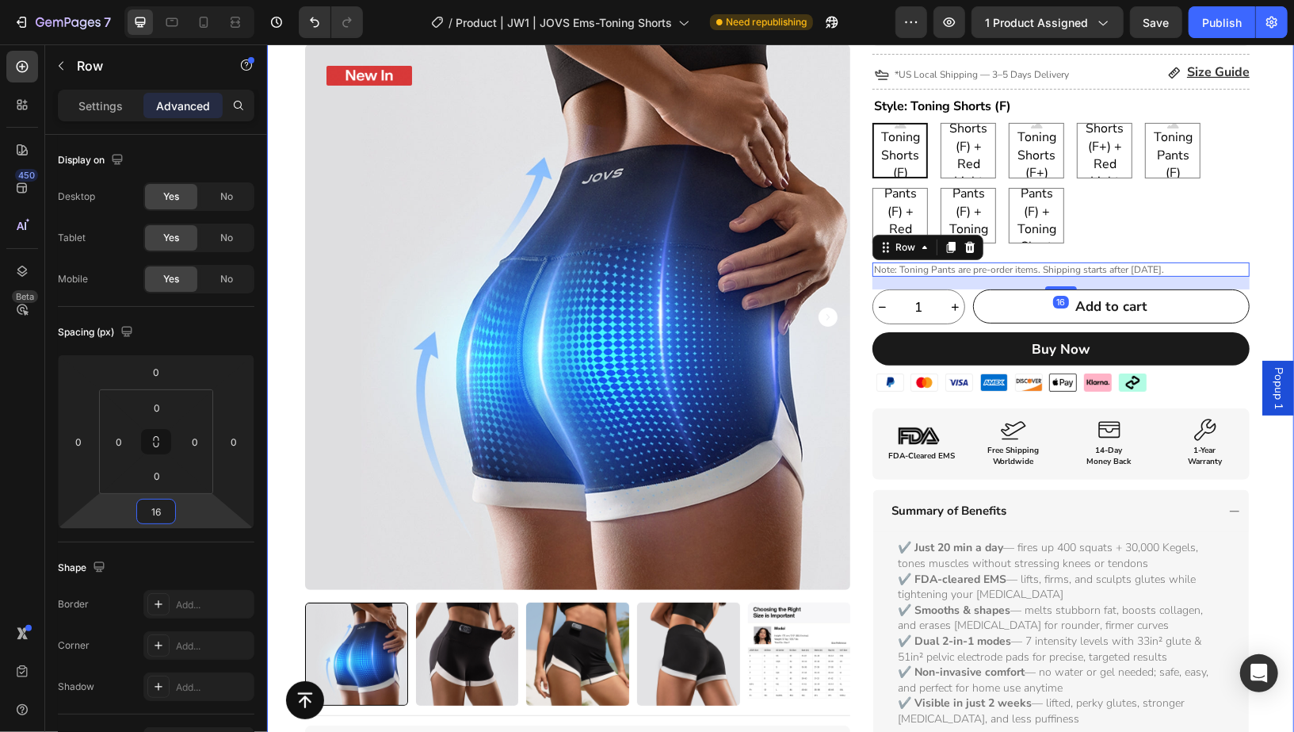
click at [1274, 246] on div "Product Badge Product Images Title Line Icon Icon Icon Icon Icon Icon List I’ve…" at bounding box center [779, 523] width 1027 height 1194
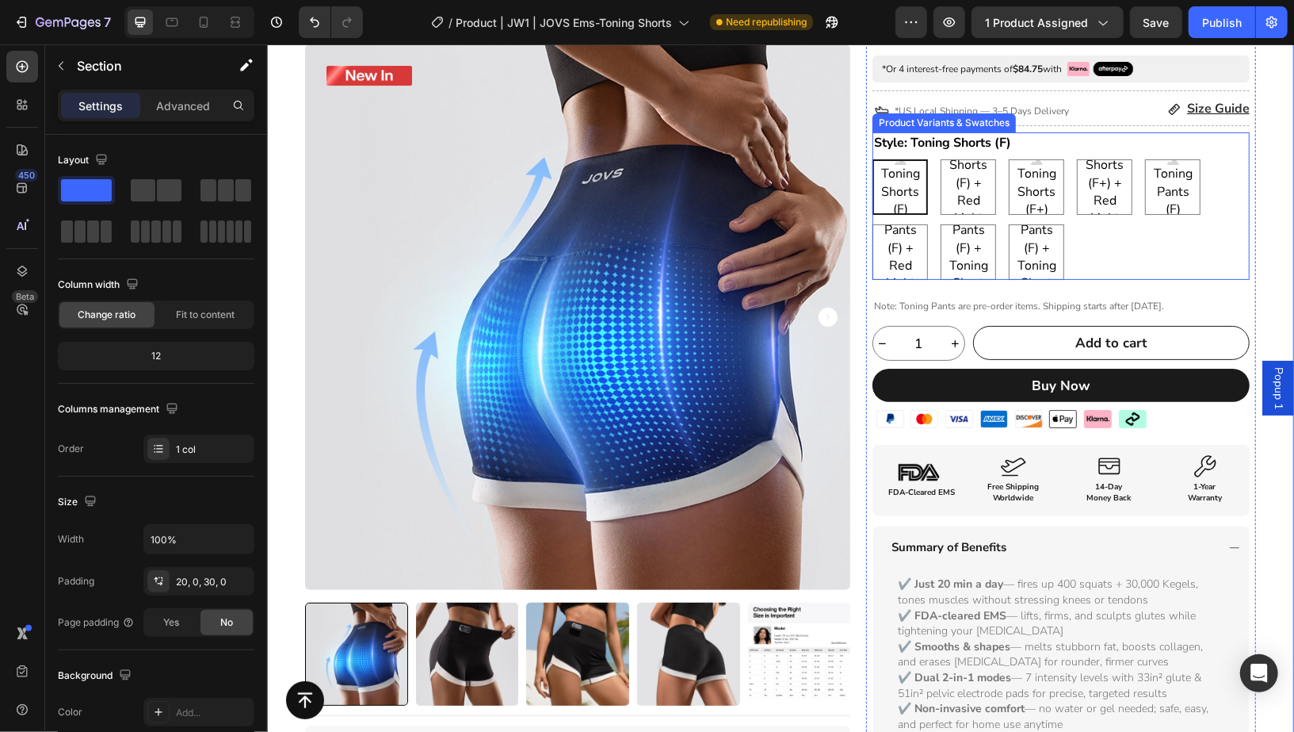
scroll to position [128, 0]
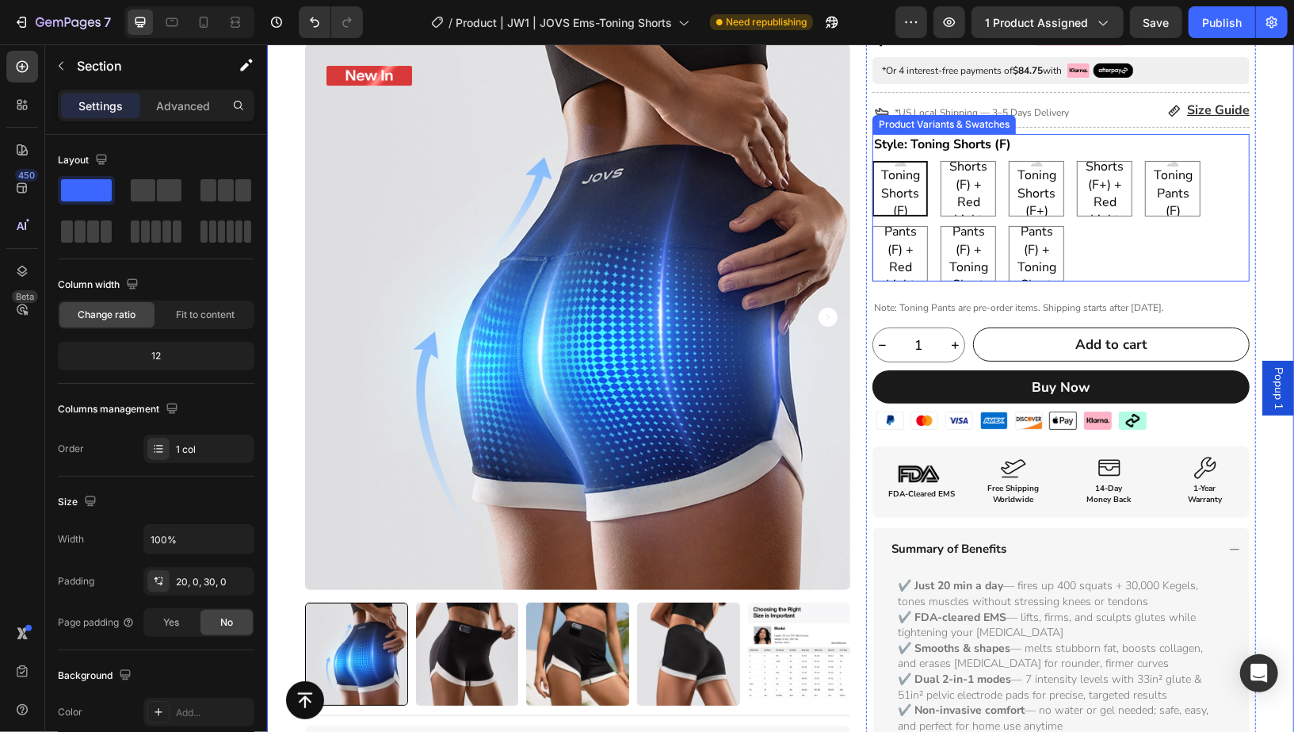
click at [1106, 269] on div "Toning Shorts (F) Toning Shorts (F) Toning Shorts (F) Toning Shorts (F) + Red L…" at bounding box center [1060, 220] width 377 height 120
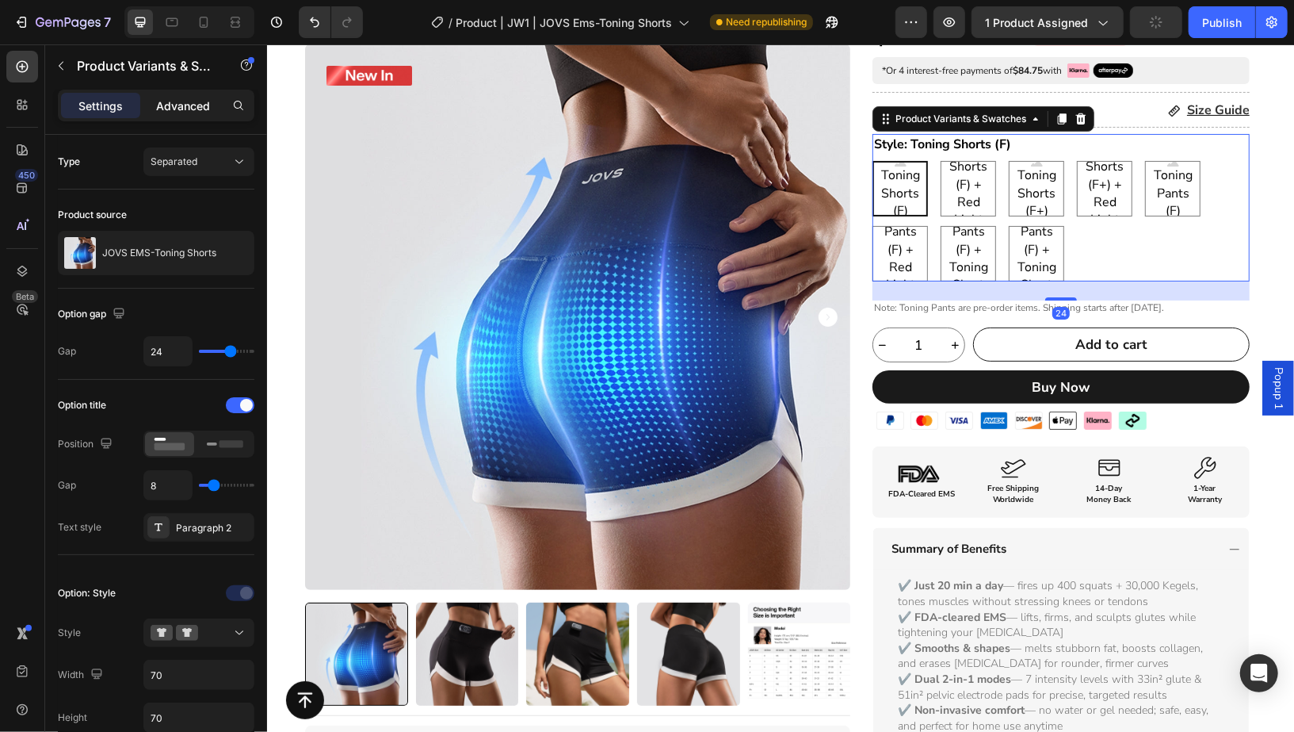
click at [169, 112] on p "Advanced" at bounding box center [183, 105] width 54 height 17
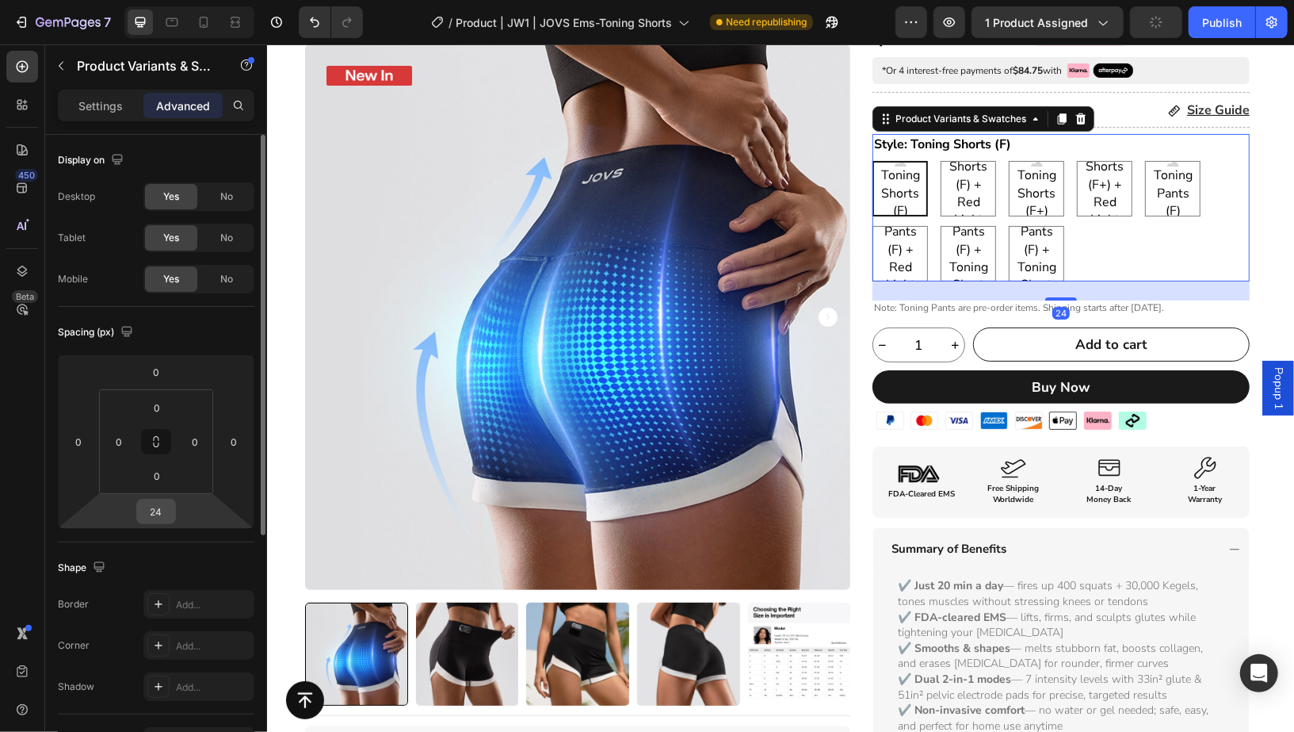
click at [169, 514] on input "24" at bounding box center [156, 511] width 32 height 24
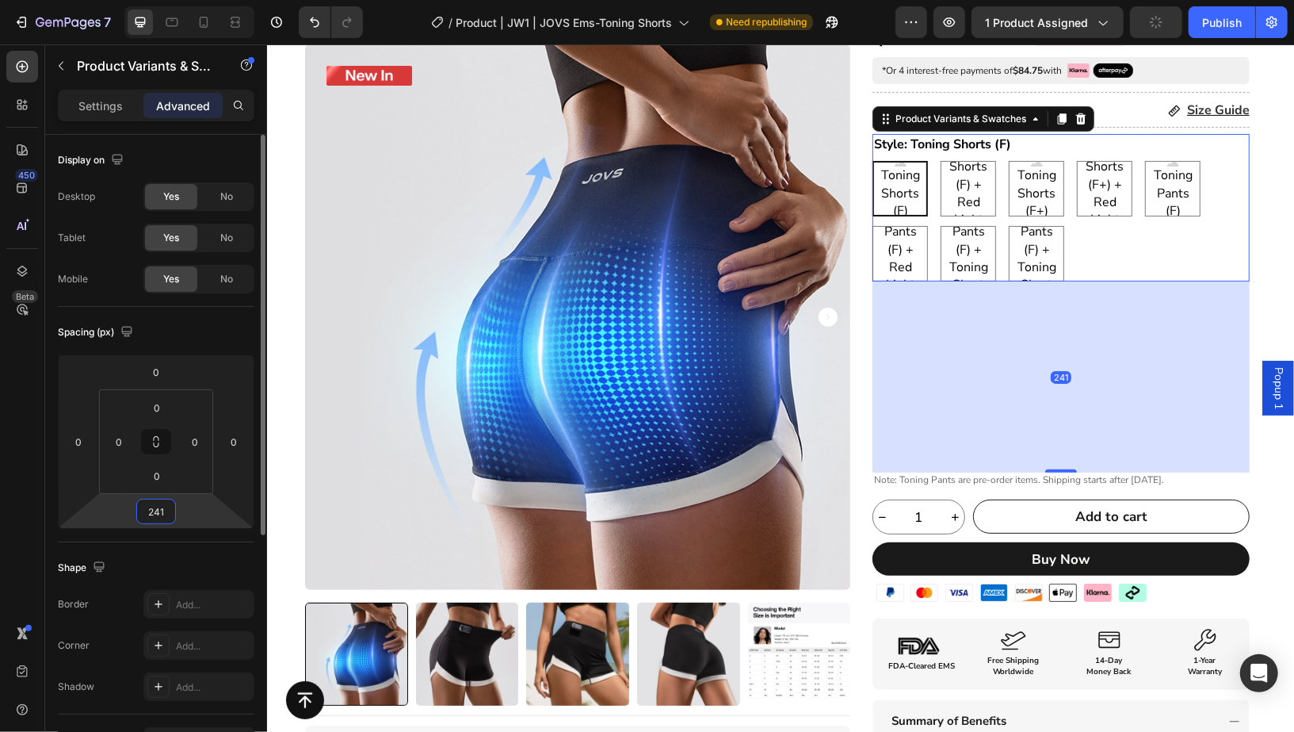
type input "6"
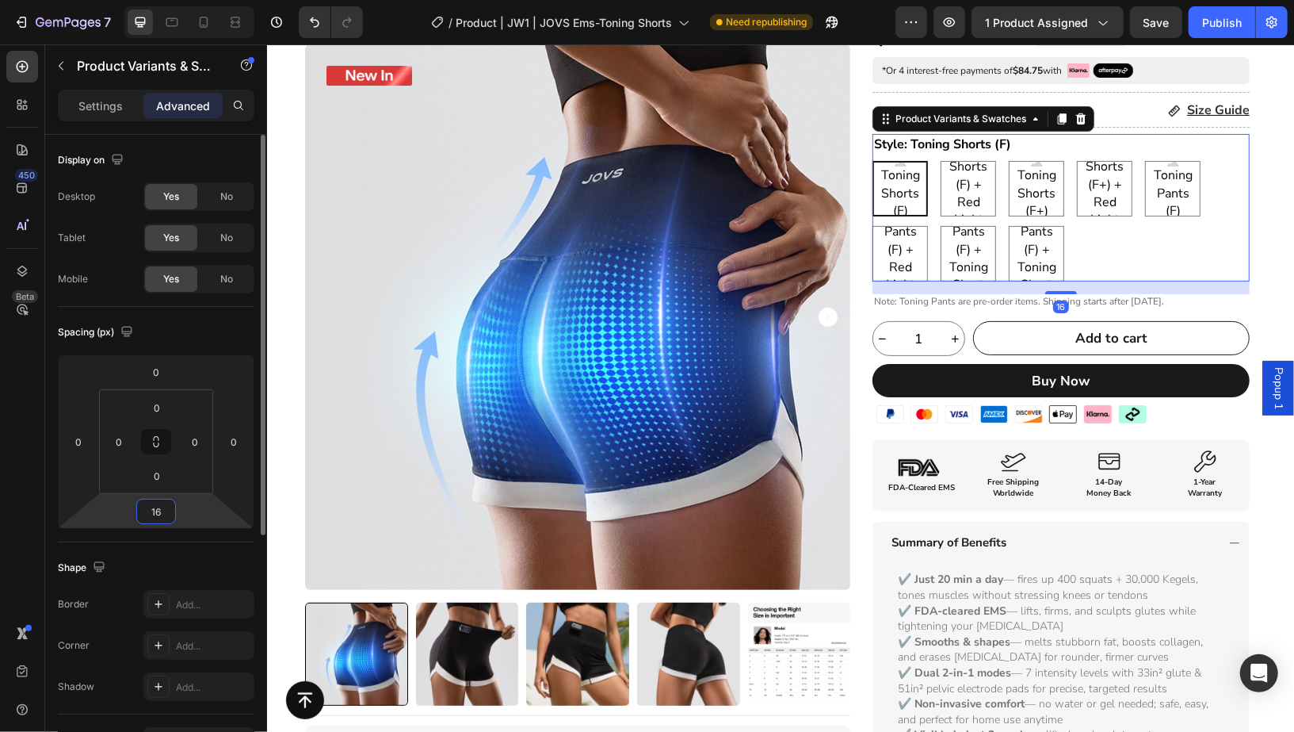
type input "16"
click at [0, 0] on div "Spacing (px) 0 0 16 0 0 0 0 0" at bounding box center [0, 0] width 0 height 0
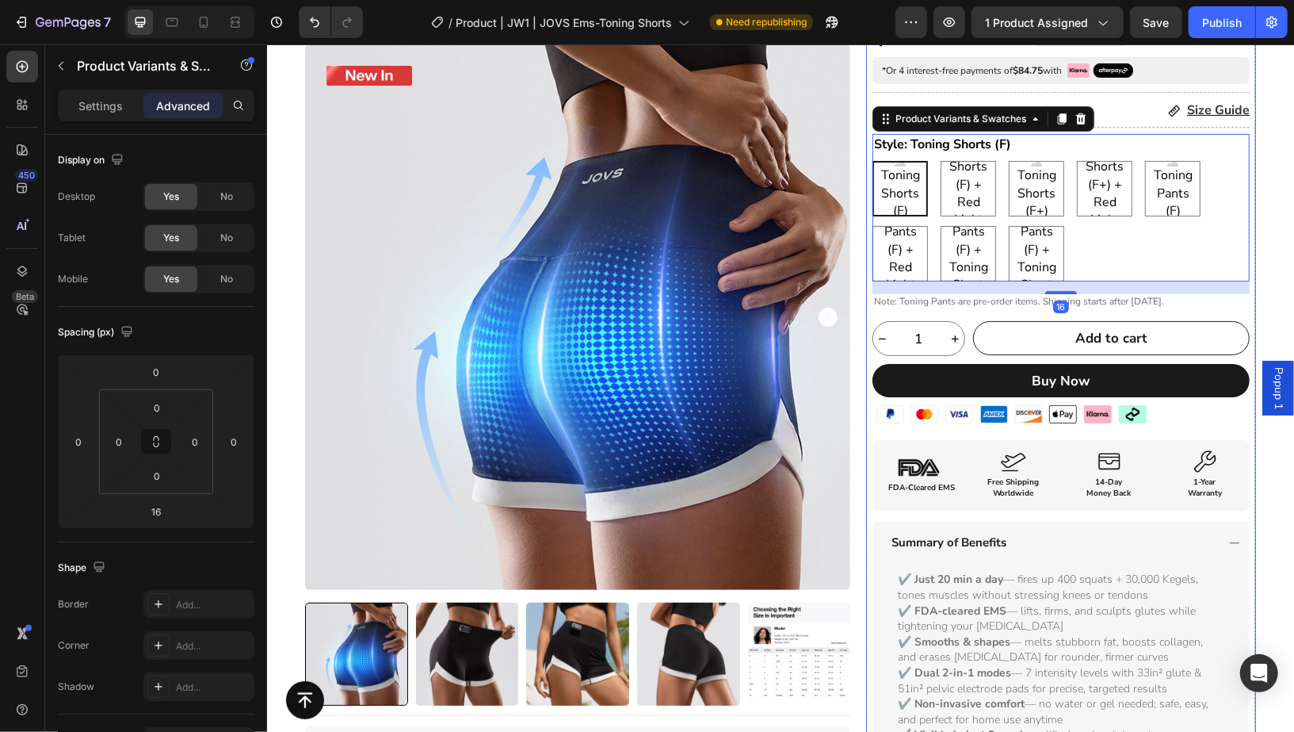
click at [1256, 244] on div "Product Badge Product Images Title Line Icon Icon Icon Icon Icon Icon List I’ve…" at bounding box center [779, 557] width 1027 height 1187
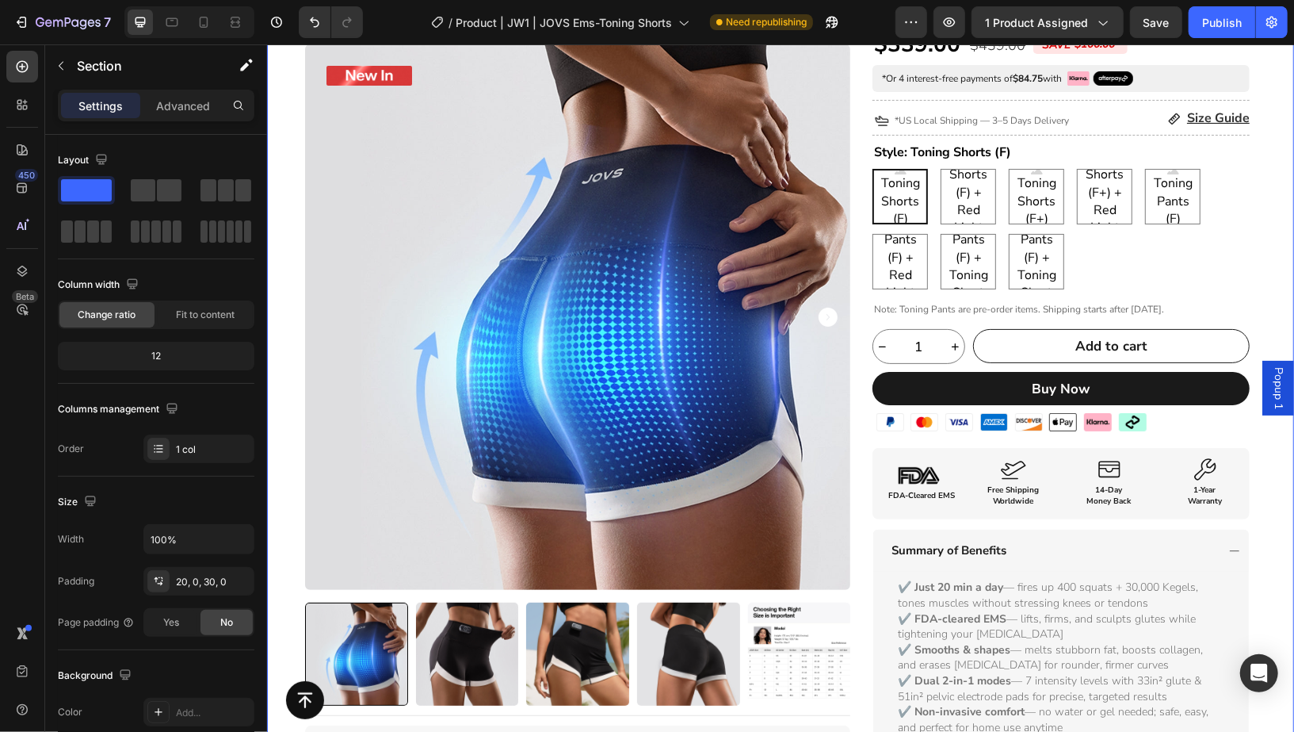
scroll to position [119, 0]
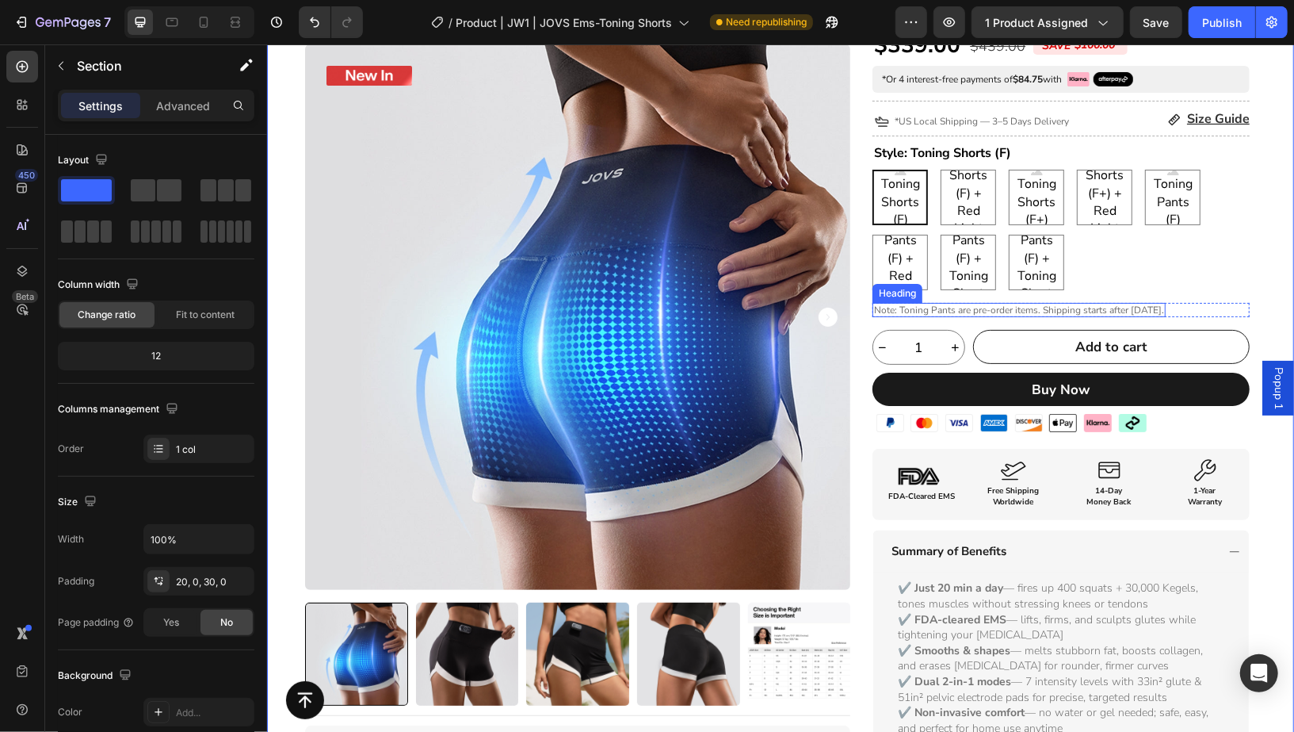
click at [1026, 308] on span "Note: Toning Pants are pre-order items. Shipping starts after [DATE]." at bounding box center [1018, 309] width 290 height 13
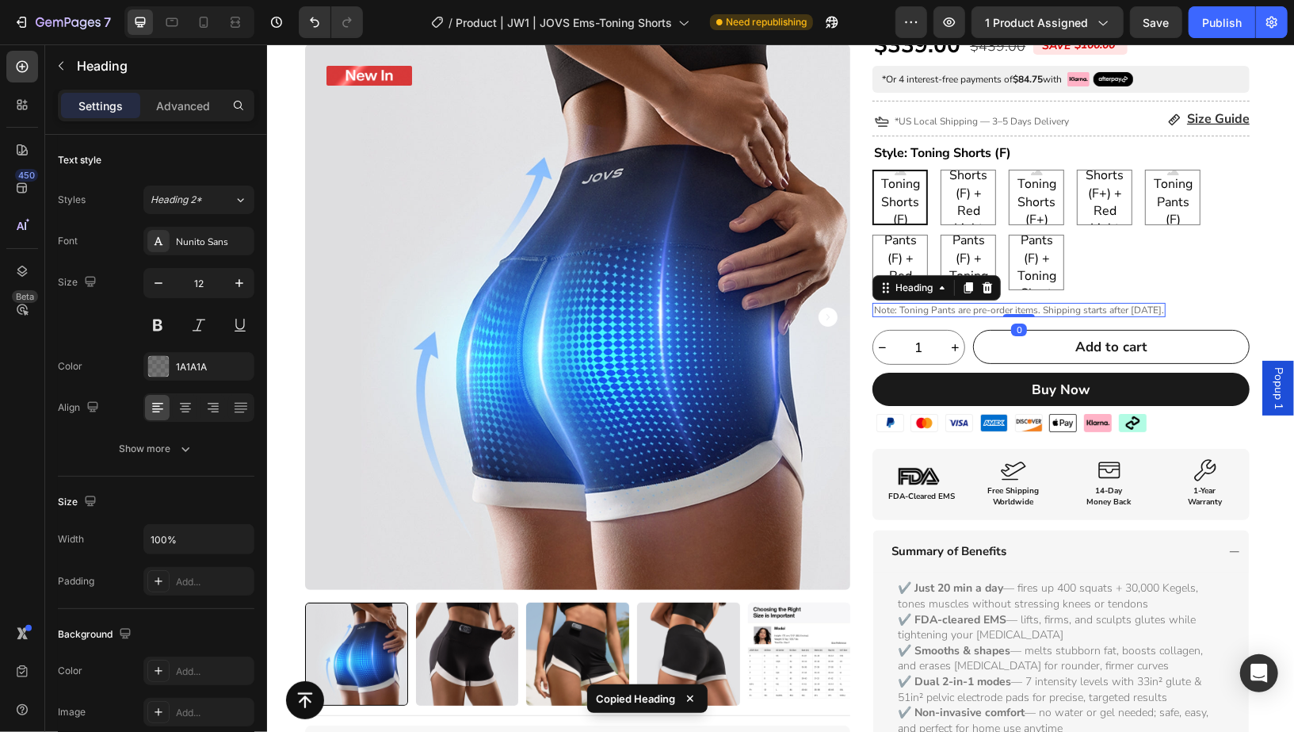
click at [950, 306] on span "Note: Toning Pants are pre-order items. Shipping starts after [DATE]." at bounding box center [1018, 309] width 290 height 13
click at [892, 308] on span "Note: Toning Pants are pre-order items. Shipping starts after [DATE]." at bounding box center [1018, 309] width 290 height 13
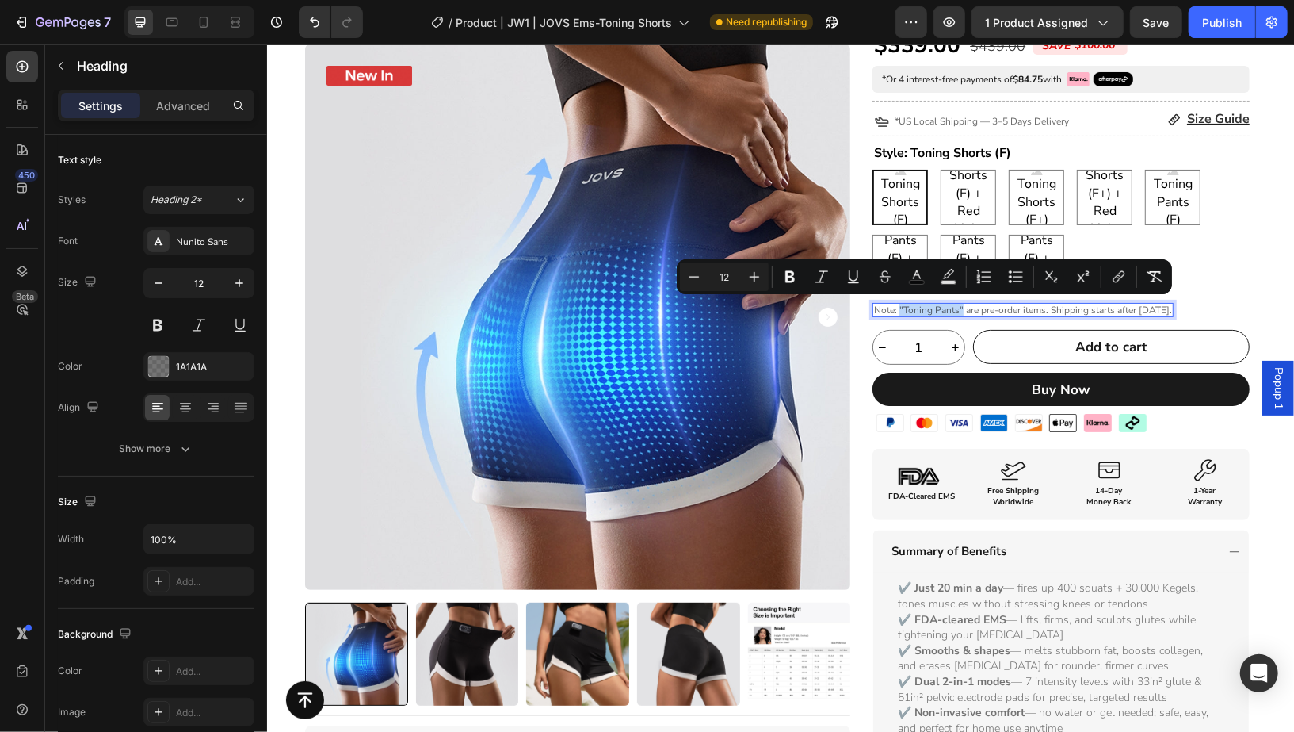
drag, startPoint x: 956, startPoint y: 306, endPoint x: 892, endPoint y: 308, distance: 63.5
click at [892, 308] on span "Note: "Toning Pants" are pre-order items. Shipping starts after [DATE]." at bounding box center [1022, 309] width 298 height 13
copy span ""Toning Pants""
click at [155, 327] on button at bounding box center [157, 325] width 29 height 29
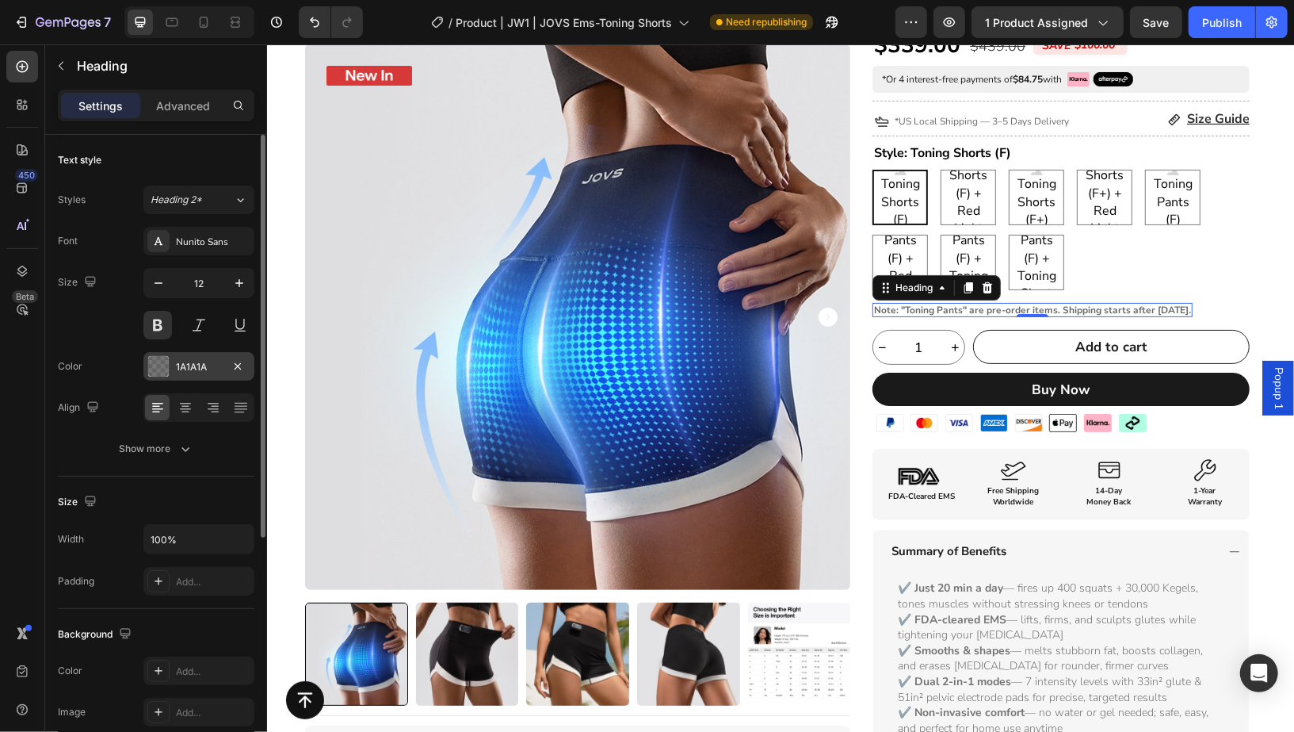
click at [164, 357] on div at bounding box center [158, 366] width 21 height 21
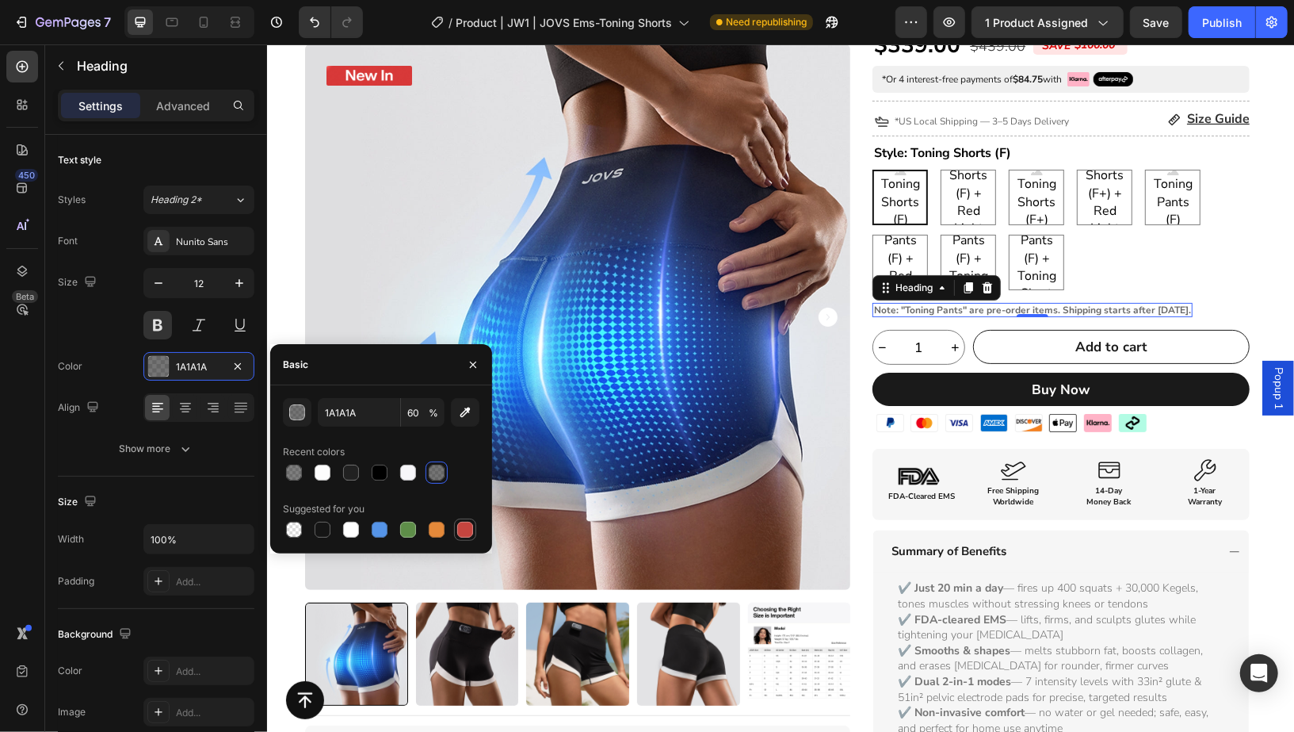
click at [465, 526] on div at bounding box center [465, 530] width 16 height 16
type input "C5453F"
type input "100"
click at [106, 346] on div "Font Nunito Sans Size 12 Color C5453F Align Show more" at bounding box center [156, 345] width 197 height 236
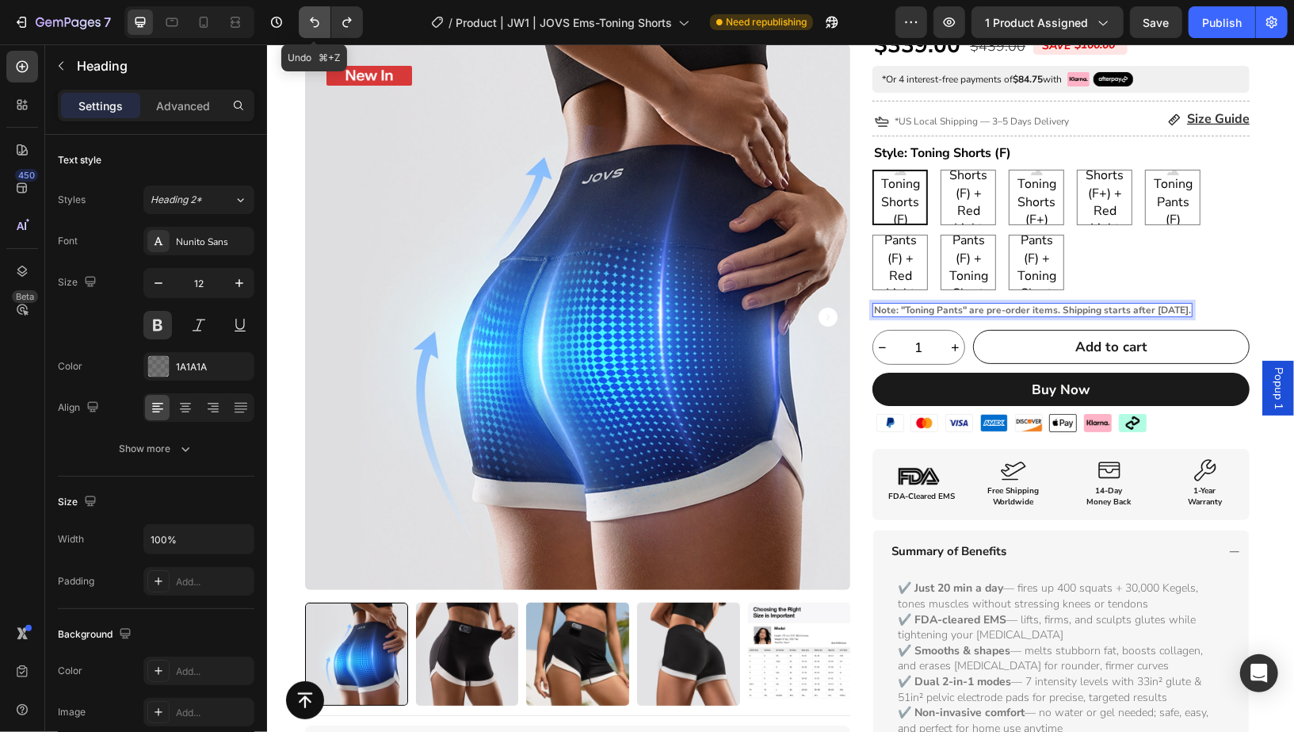
click at [302, 25] on button "Undo/Redo" at bounding box center [315, 22] width 32 height 32
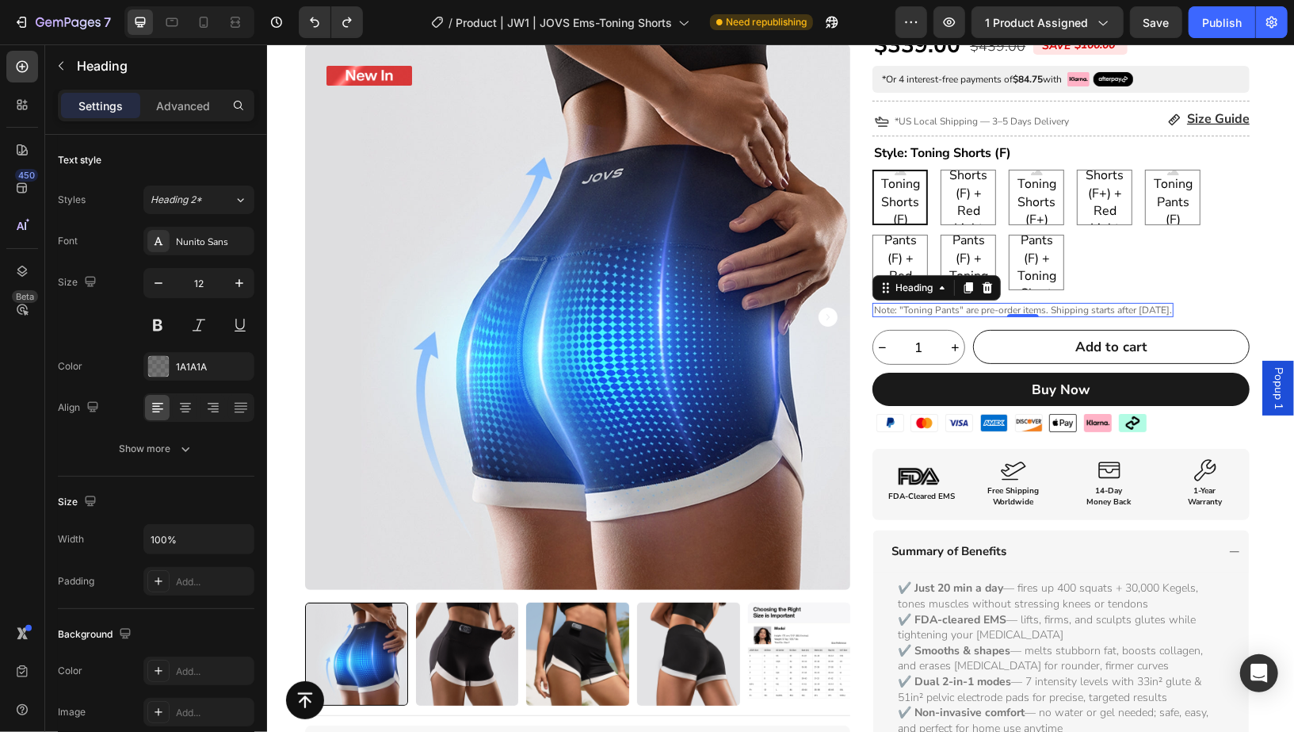
click at [940, 310] on span "Note: "Toning Pants" are pre-order items. Shipping starts after [DATE]." at bounding box center [1022, 309] width 298 height 13
copy span "Pants"
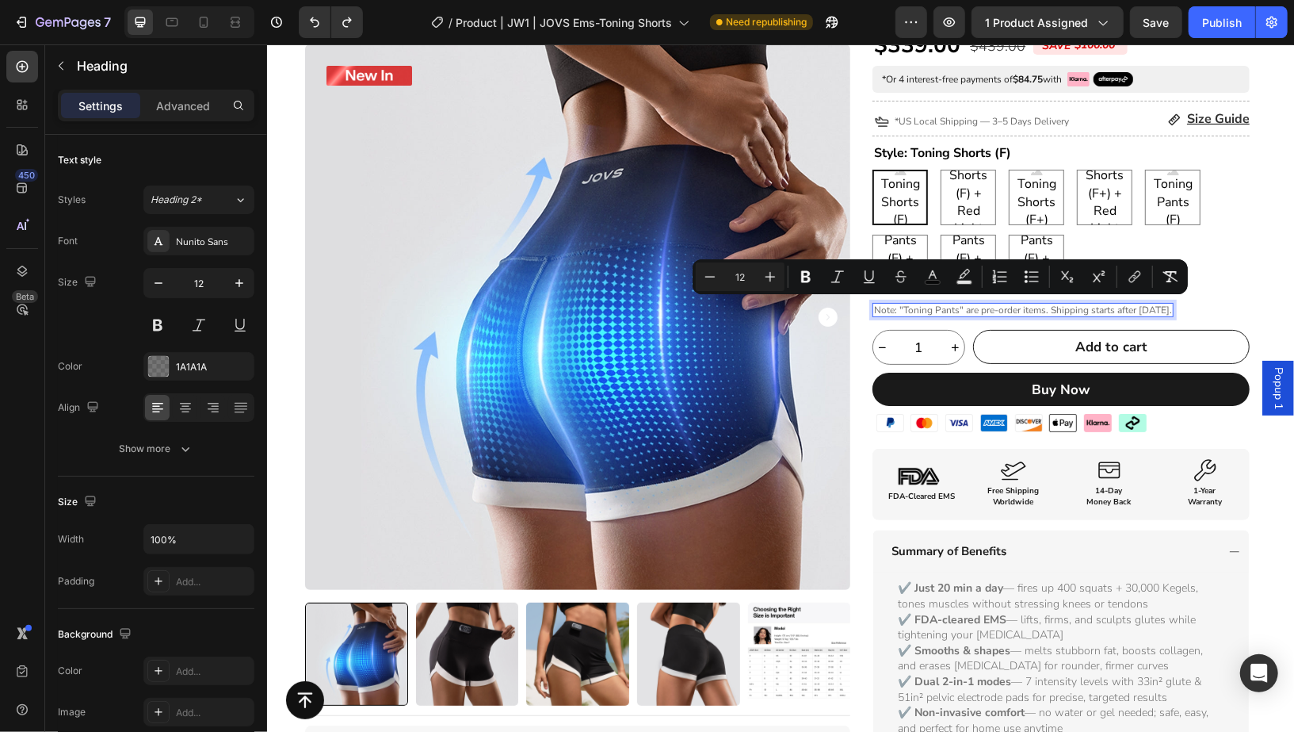
click at [954, 310] on span "Note: "Toning Pants" are pre-order items. Shipping starts after [DATE]." at bounding box center [1022, 309] width 298 height 13
drag, startPoint x: 956, startPoint y: 305, endPoint x: 893, endPoint y: 311, distance: 62.9
click at [893, 311] on span "Note: "Toning Pants" are pre-order items. Shipping starts after [DATE]." at bounding box center [1022, 309] width 298 height 13
copy span ""Toning Pants""
click at [797, 285] on button "Bold" at bounding box center [790, 276] width 29 height 29
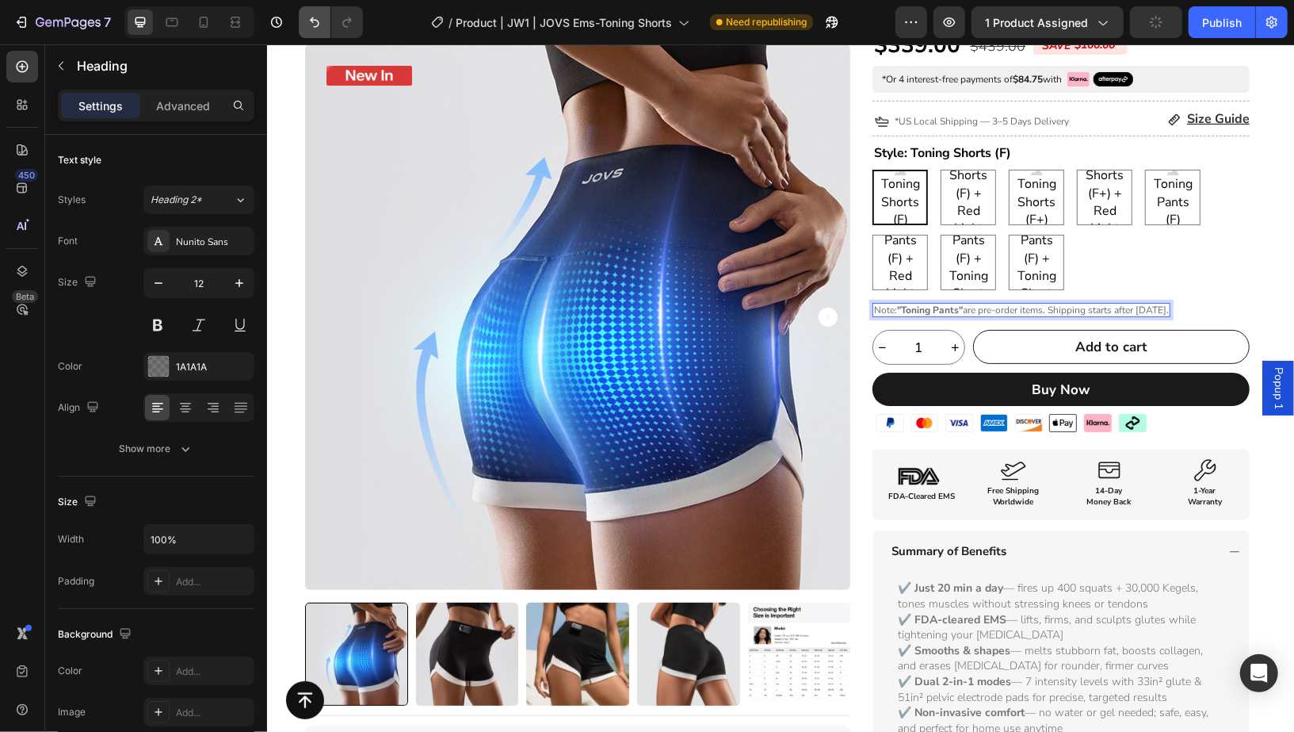
click at [318, 36] on button "Undo/Redo" at bounding box center [315, 22] width 32 height 32
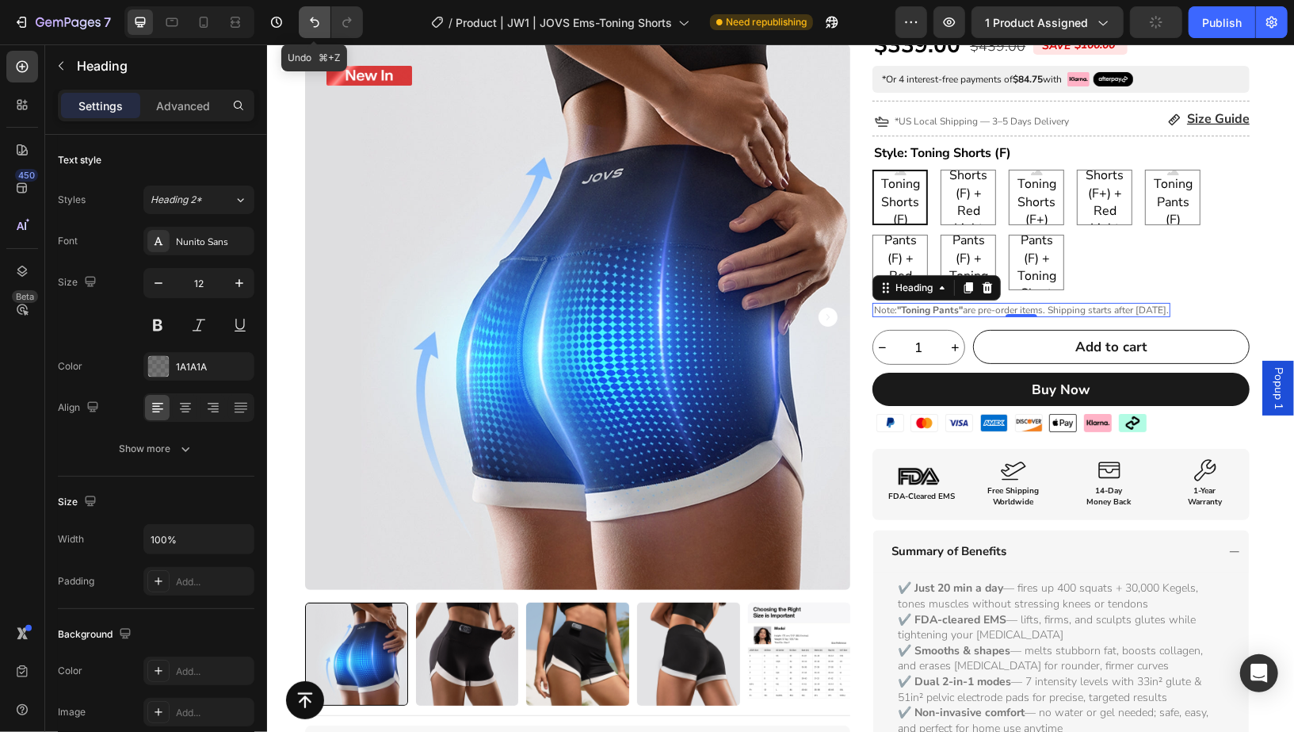
click at [314, 34] on button "Undo/Redo" at bounding box center [315, 22] width 32 height 32
click at [312, 32] on button "Undo/Redo" at bounding box center [315, 22] width 32 height 32
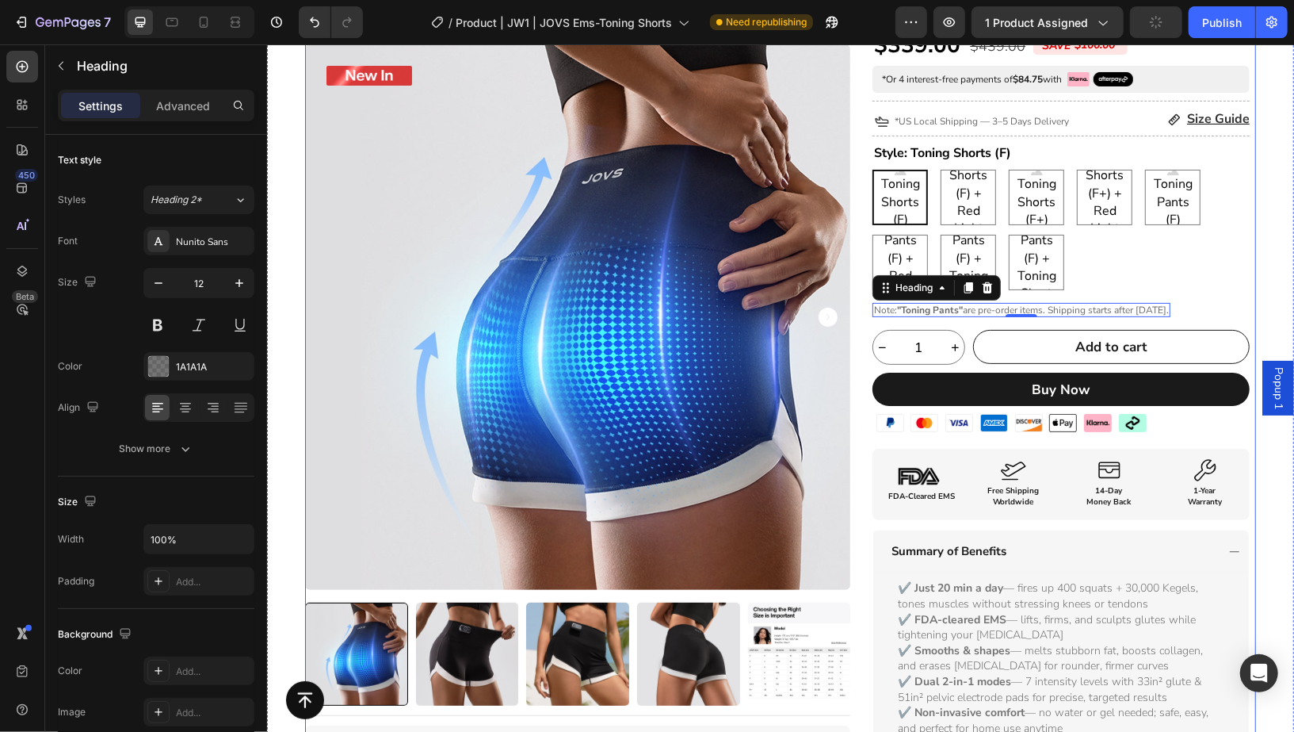
click at [1021, 509] on div "Free Shipping Worldwide Text Block" at bounding box center [1013, 501] width 90 height 36
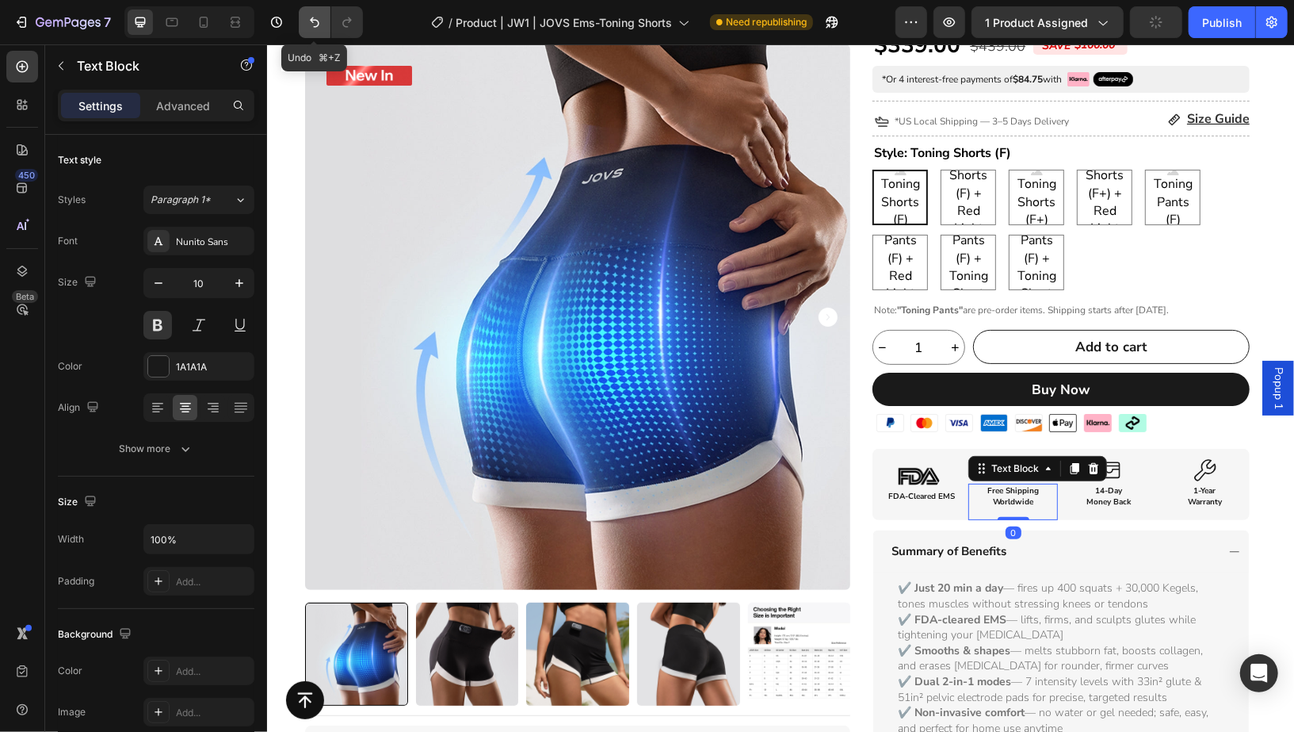
click at [317, 18] on icon "Undo/Redo" at bounding box center [315, 22] width 16 height 16
click at [316, 17] on icon "Undo/Redo" at bounding box center [315, 22] width 16 height 16
click at [313, 21] on icon "Undo/Redo" at bounding box center [315, 22] width 16 height 16
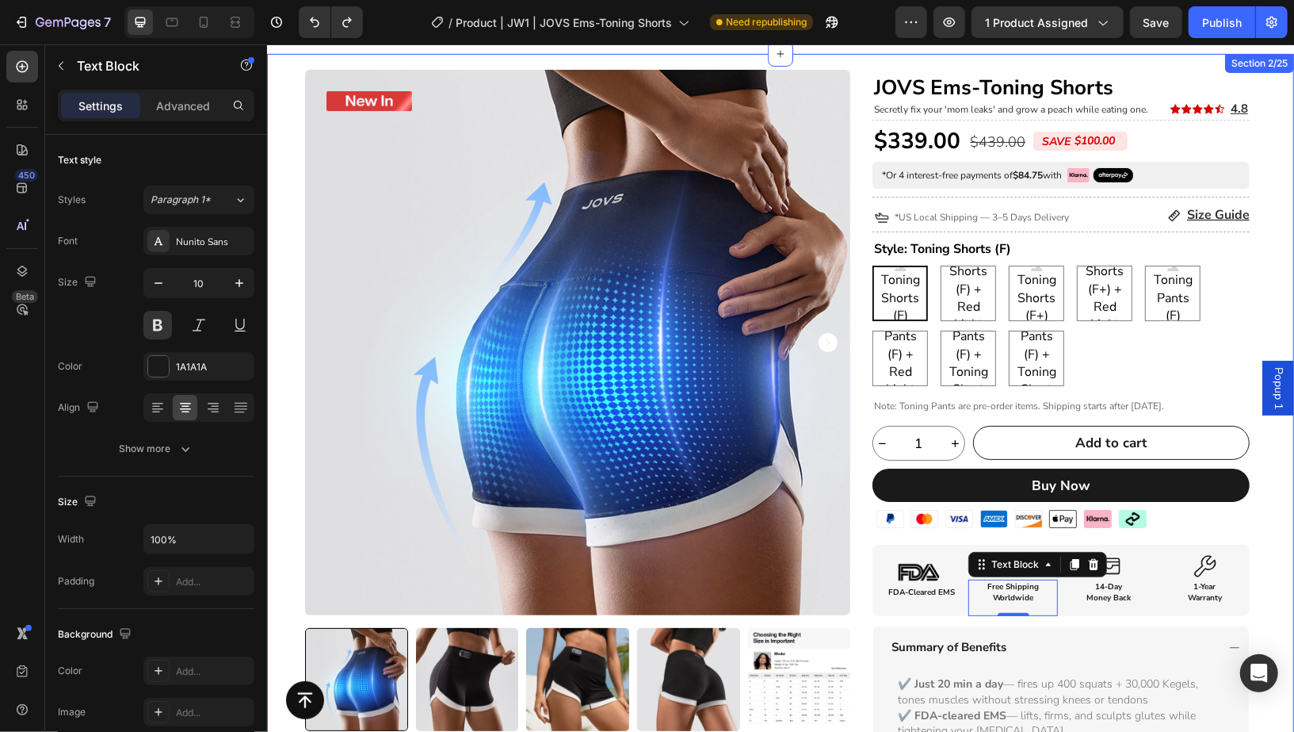
scroll to position [17, 0]
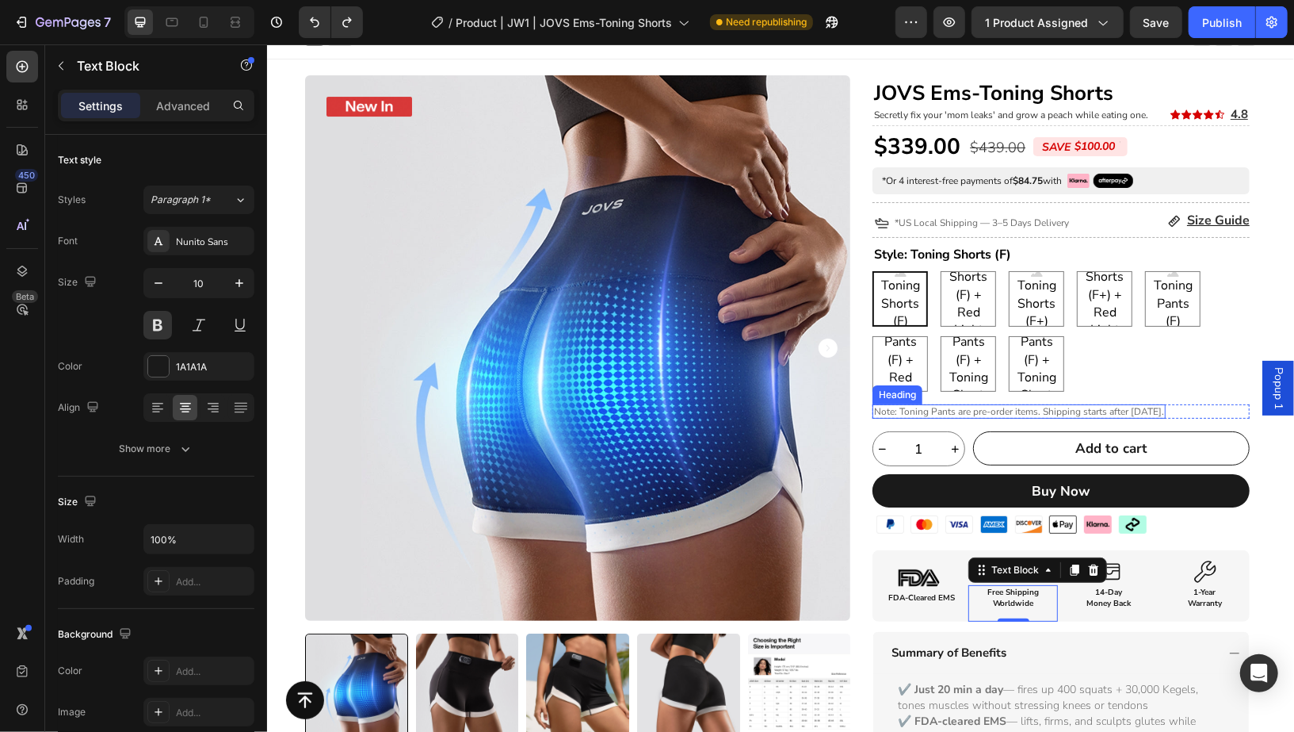
click at [1040, 404] on span "Note: Toning Pants are pre-order items. Shipping starts after [DATE]." at bounding box center [1018, 410] width 290 height 13
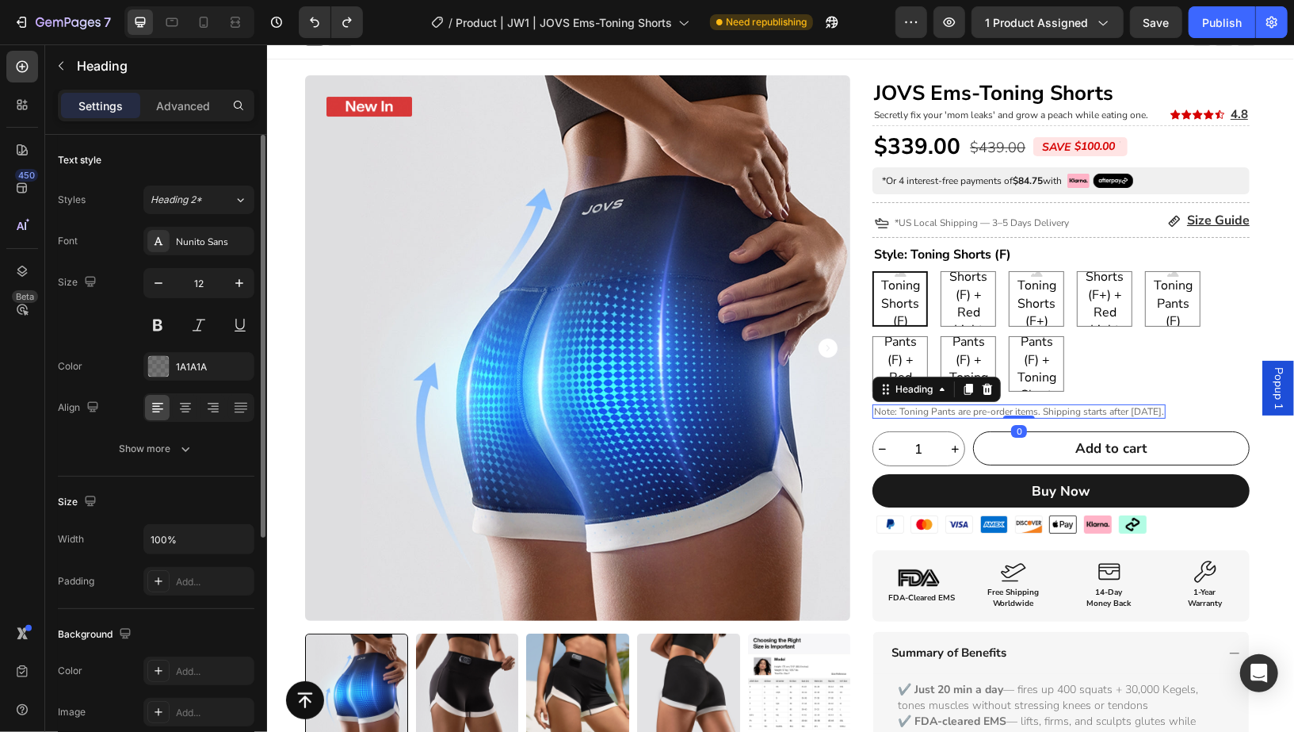
click at [159, 331] on button at bounding box center [157, 325] width 29 height 29
click at [106, 331] on div "Size 12" at bounding box center [156, 303] width 197 height 71
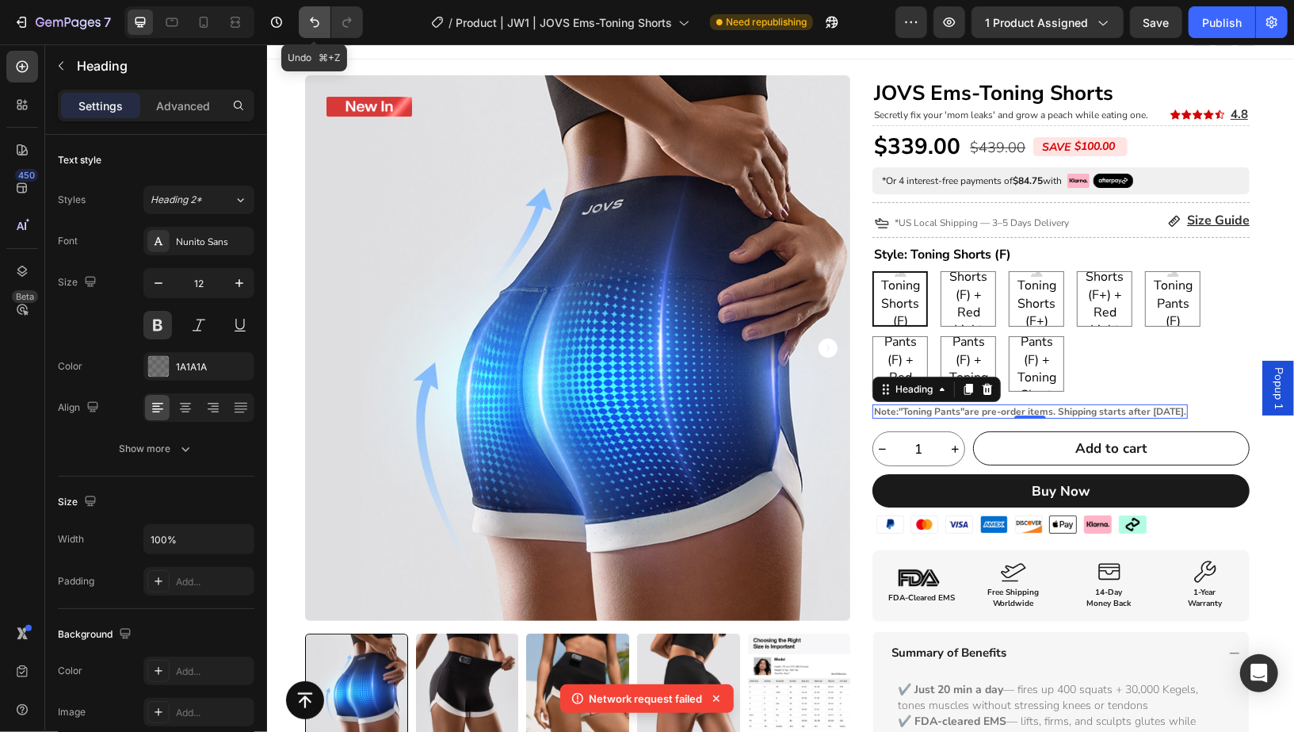
click at [320, 31] on button "Undo/Redo" at bounding box center [315, 22] width 32 height 32
click at [319, 32] on button "Undo/Redo" at bounding box center [315, 22] width 32 height 32
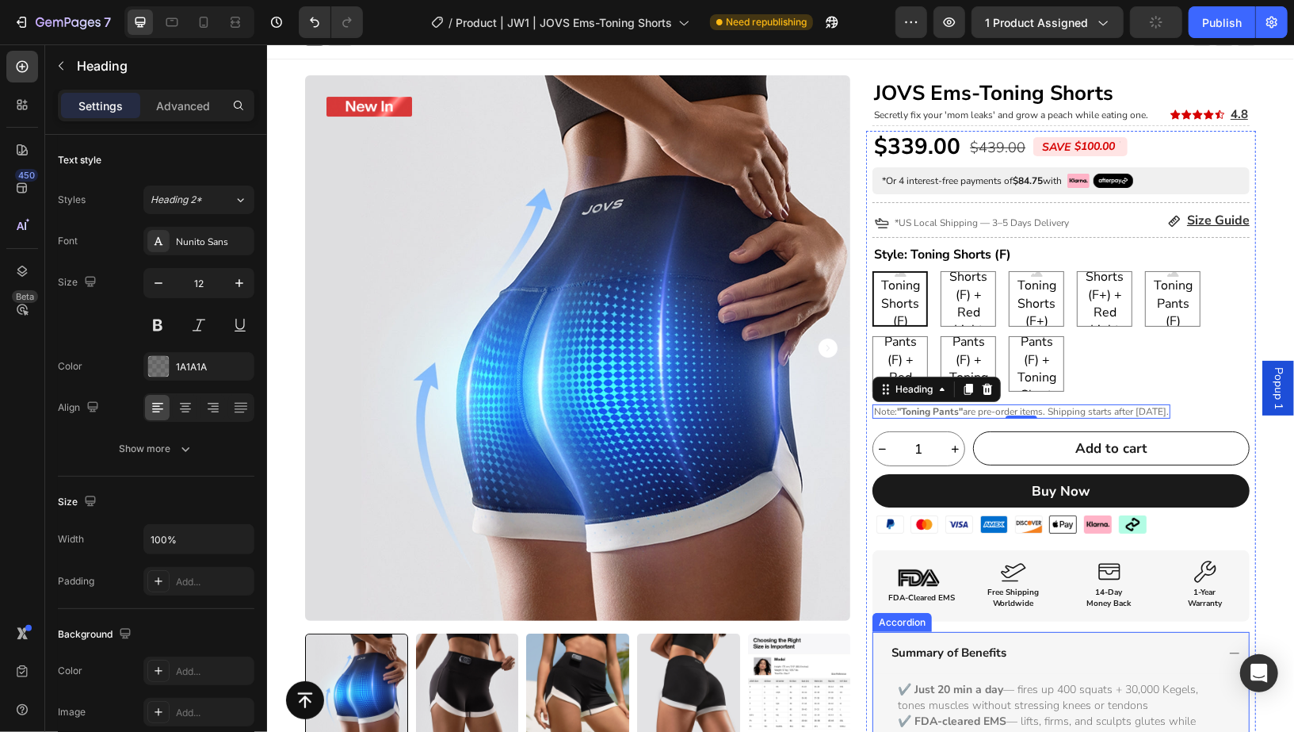
click at [1223, 662] on div "Summary of Benefits" at bounding box center [1061, 652] width 376 height 42
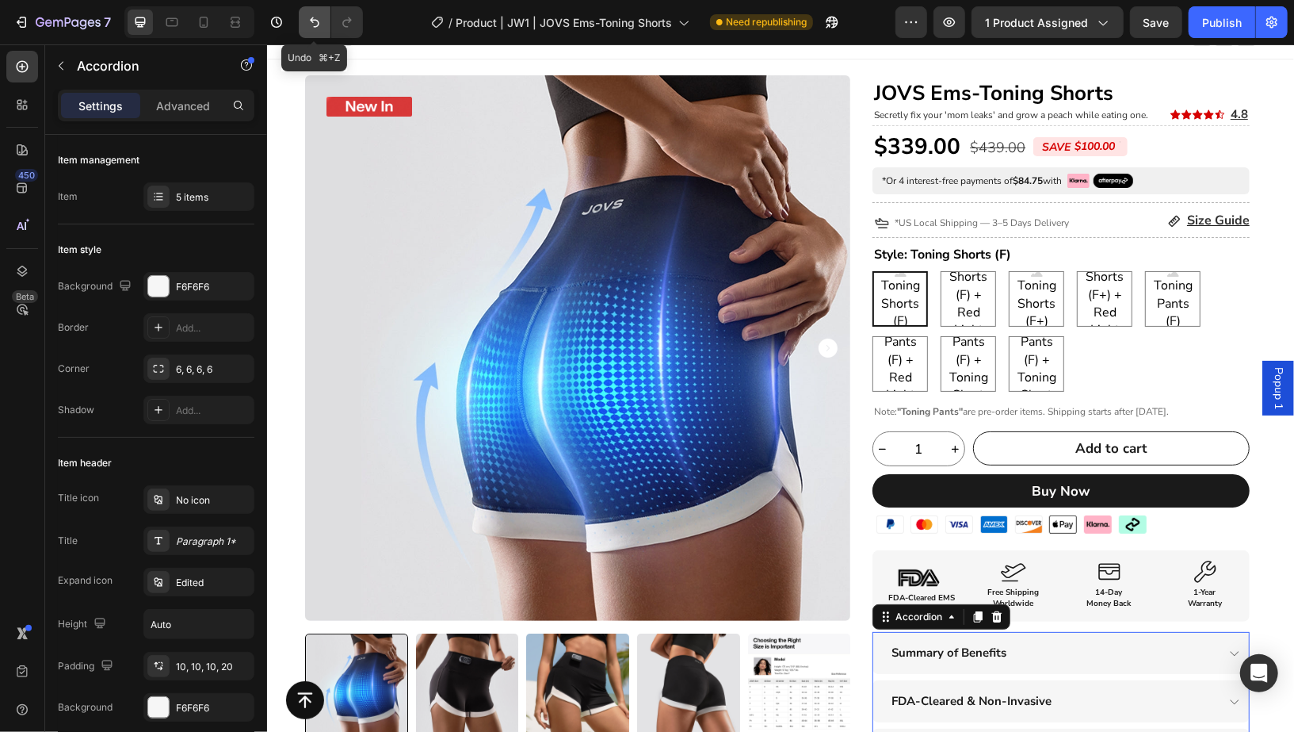
click at [322, 29] on button "Undo/Redo" at bounding box center [315, 22] width 32 height 32
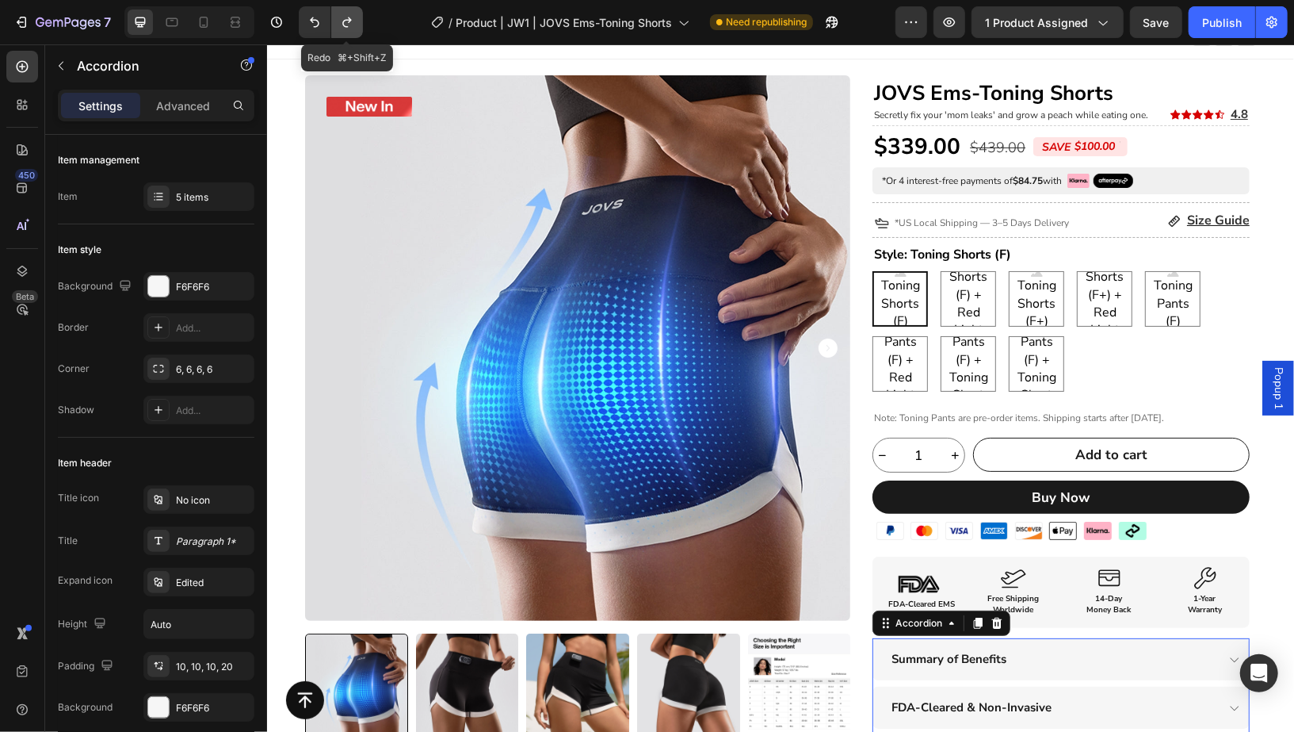
click at [342, 24] on icon "Undo/Redo" at bounding box center [346, 22] width 9 height 10
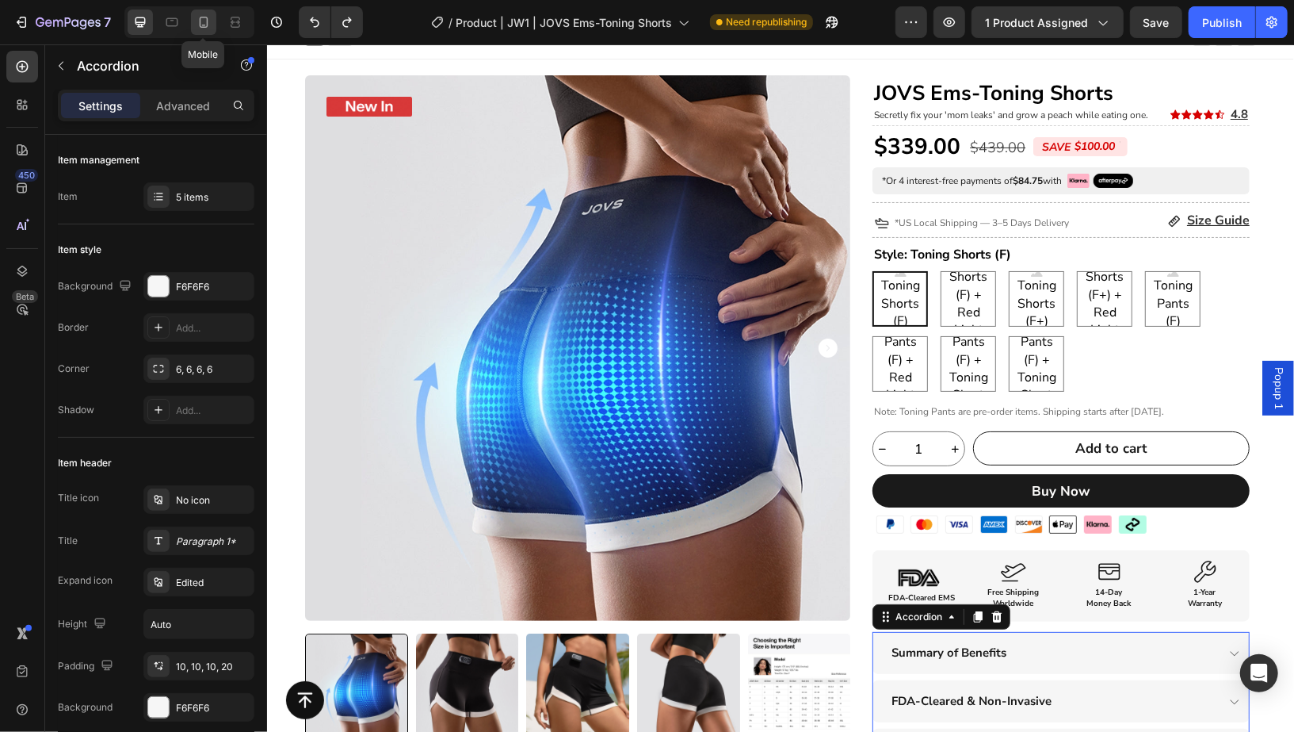
click at [208, 27] on icon at bounding box center [204, 22] width 16 height 16
type input "5"
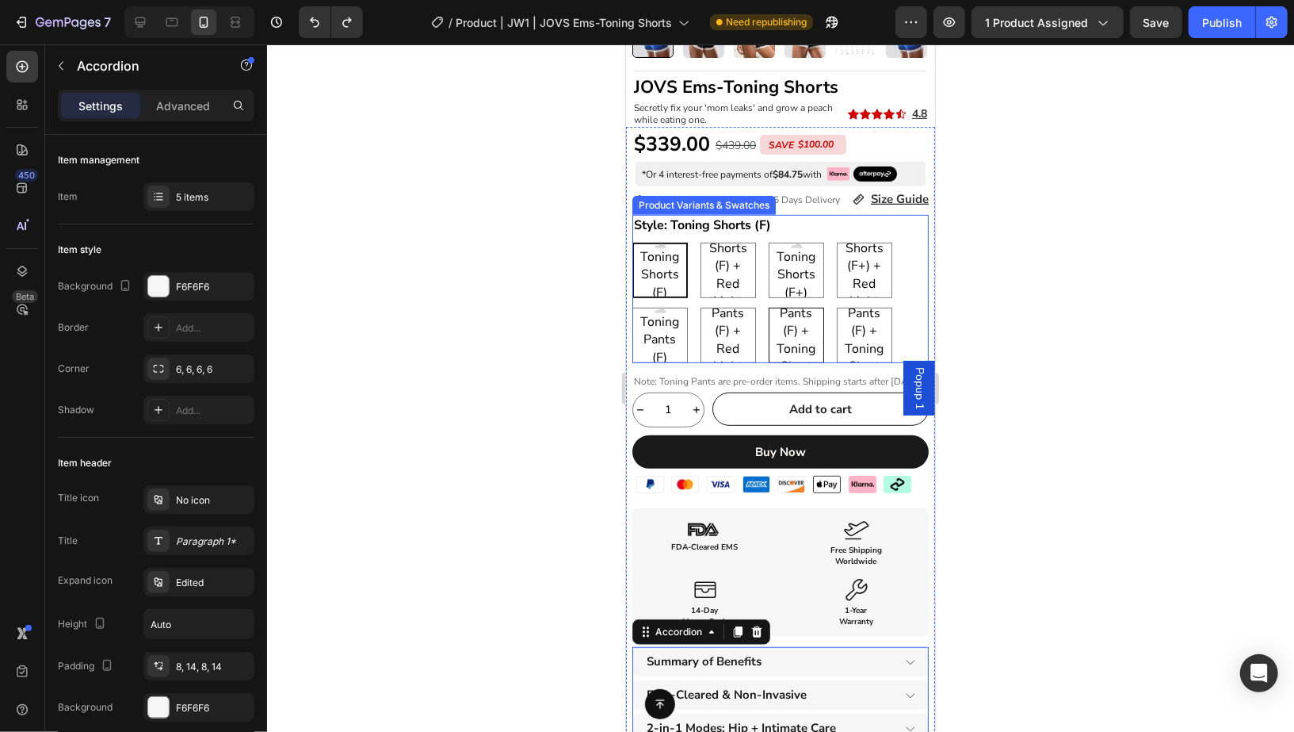
scroll to position [365, 0]
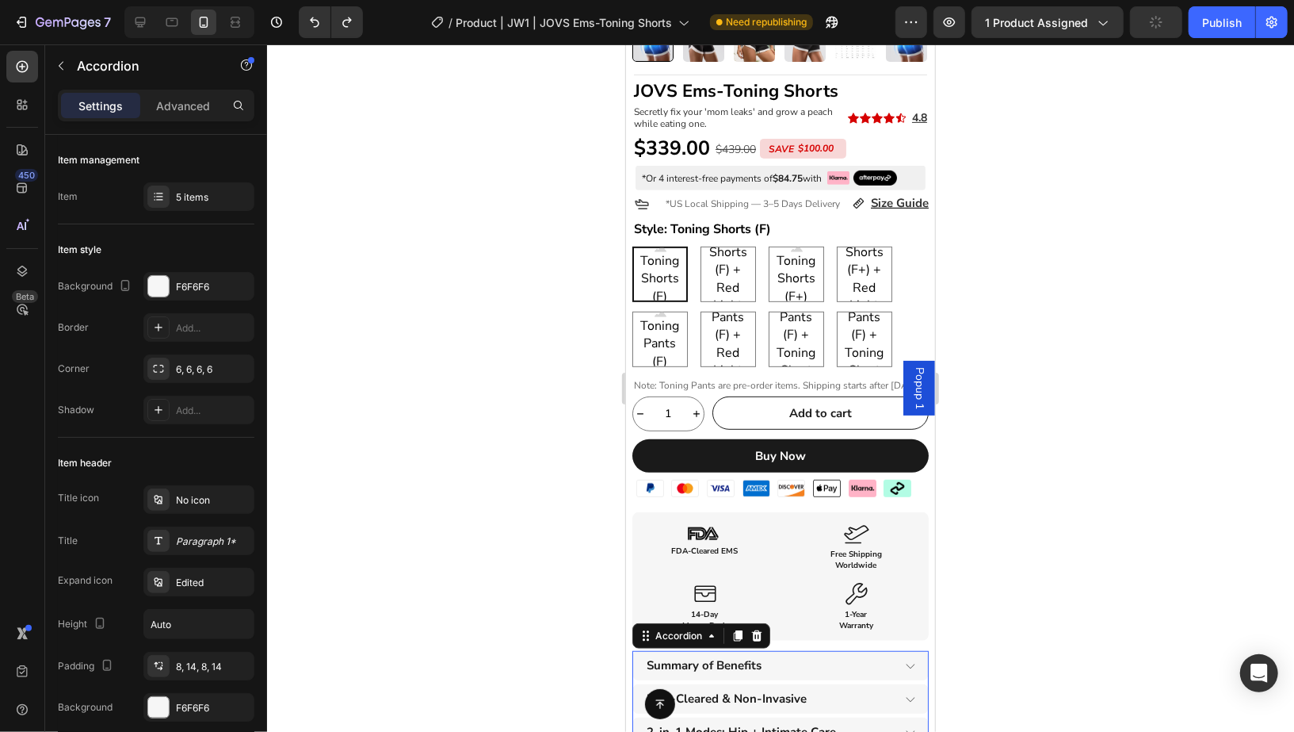
click at [1036, 203] on div at bounding box center [780, 387] width 1027 height 687
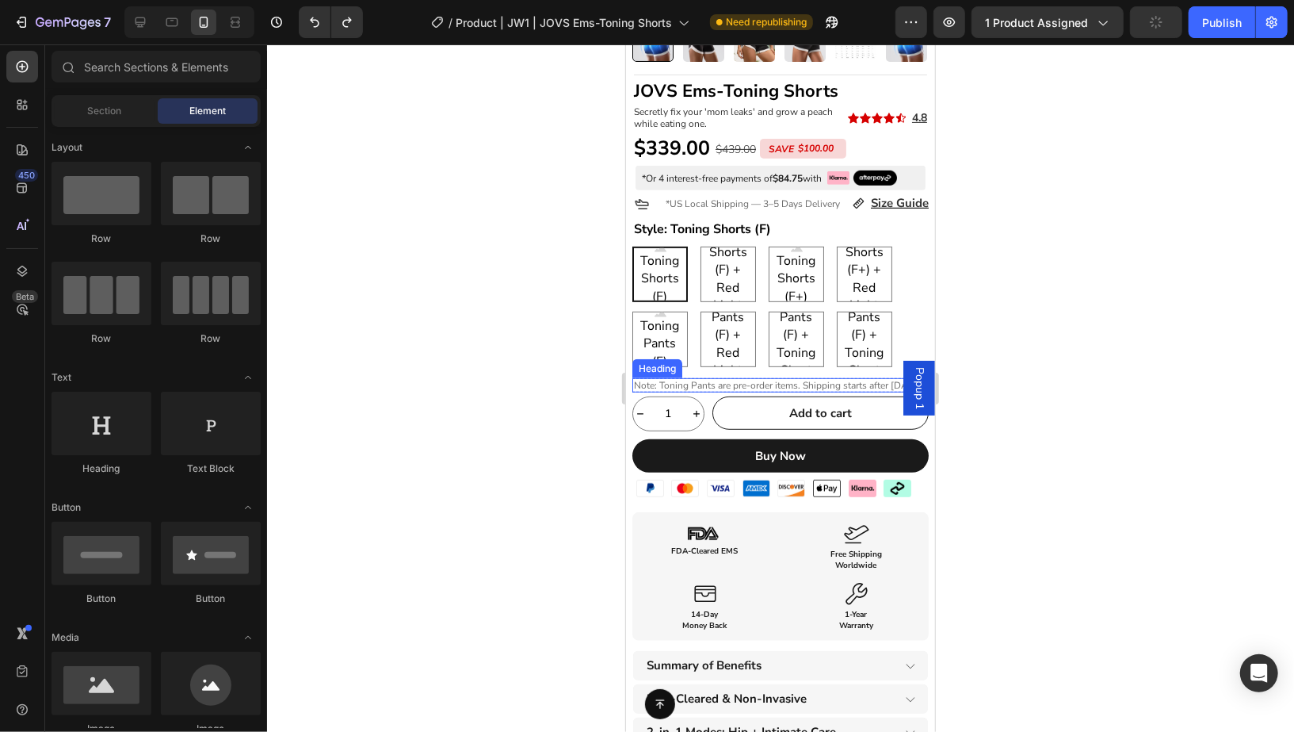
click at [766, 378] on span "Note: Toning Pants are pre-order items. Shipping starts after [DATE]." at bounding box center [778, 384] width 290 height 13
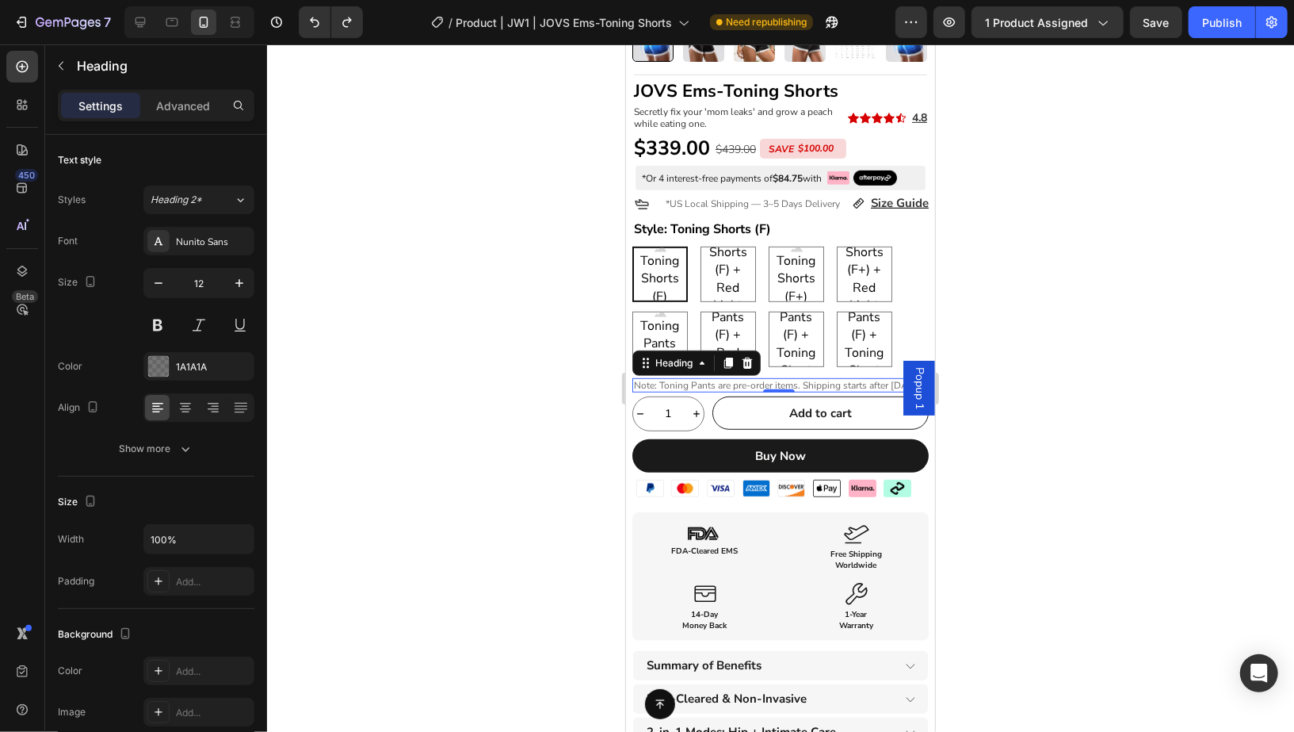
click at [1036, 288] on div at bounding box center [780, 387] width 1027 height 687
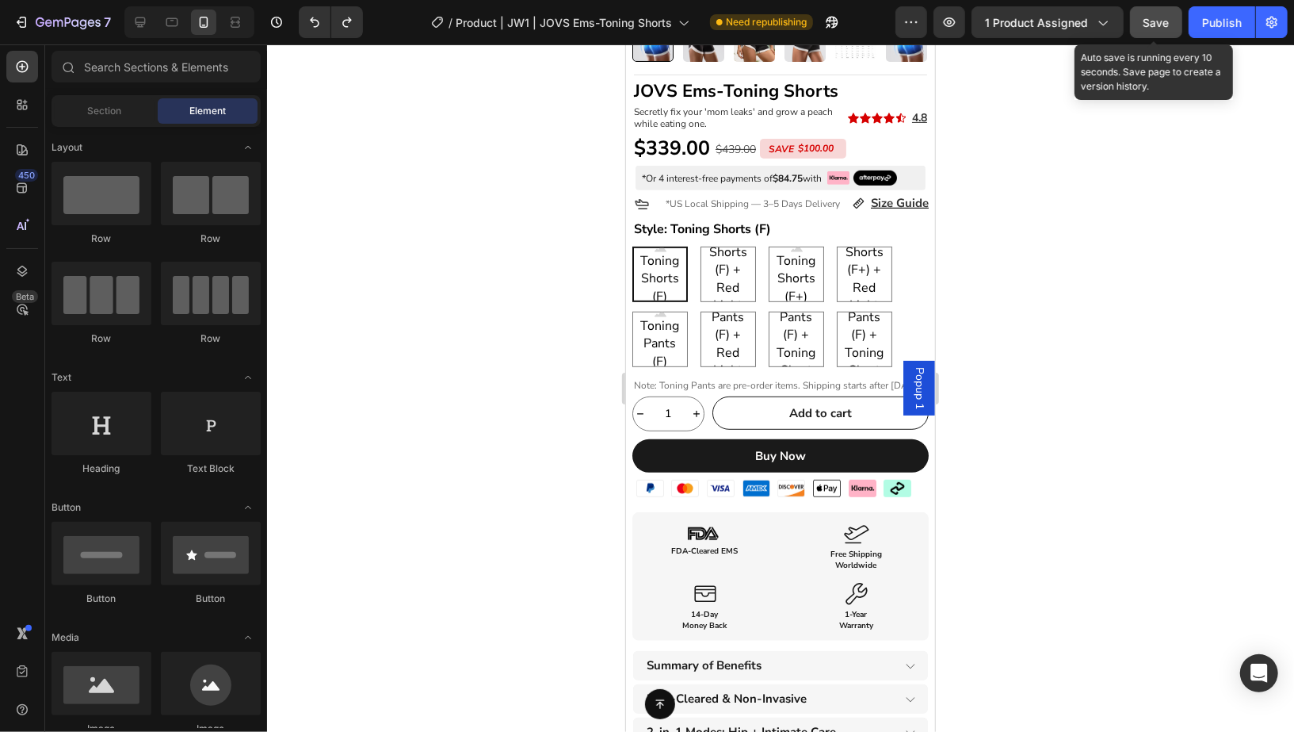
click at [1160, 23] on span "Save" at bounding box center [1157, 22] width 26 height 13
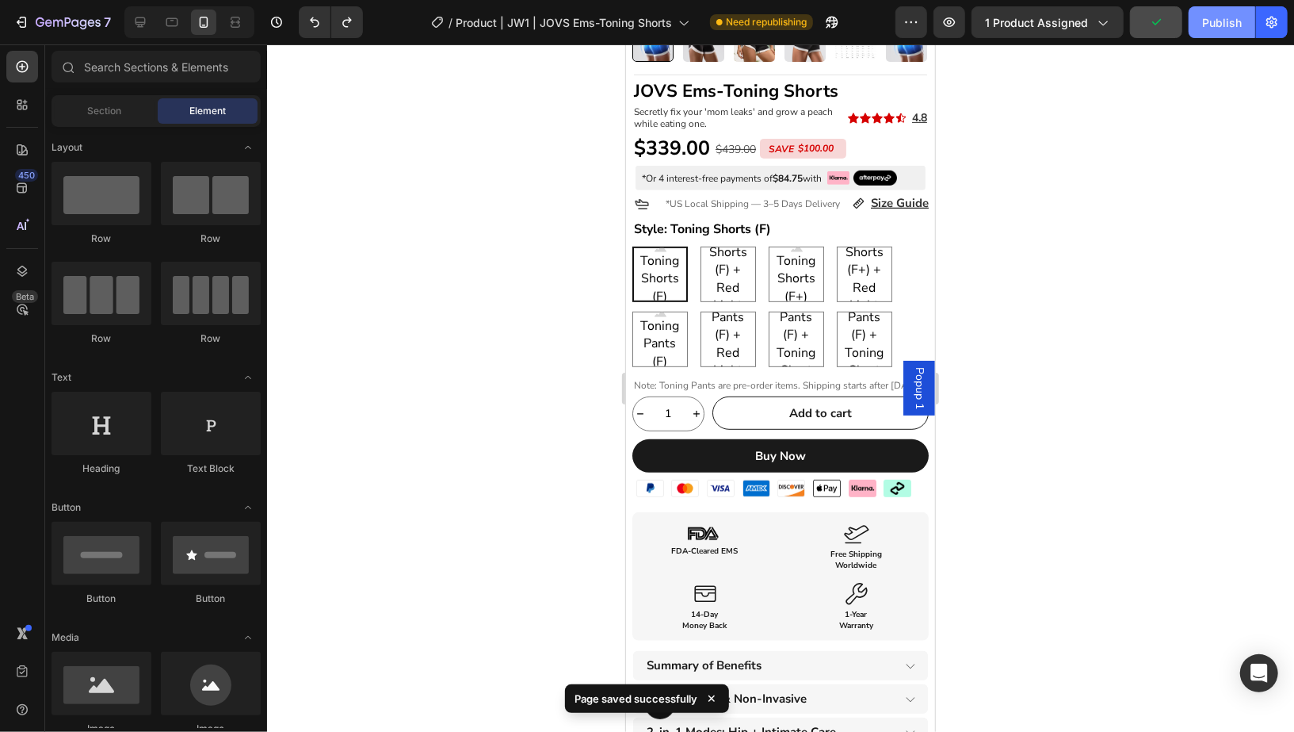
click at [1222, 29] on div "Publish" at bounding box center [1222, 22] width 40 height 17
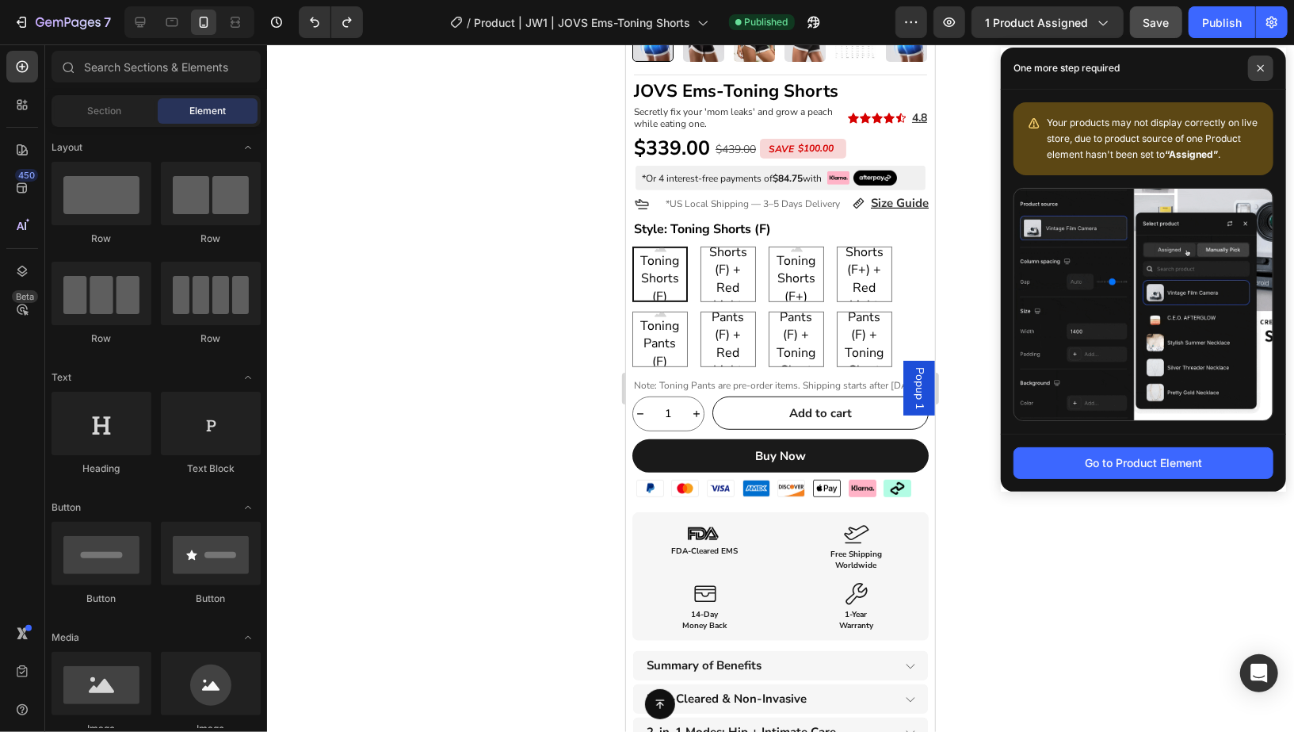
click at [1267, 73] on span at bounding box center [1260, 67] width 25 height 25
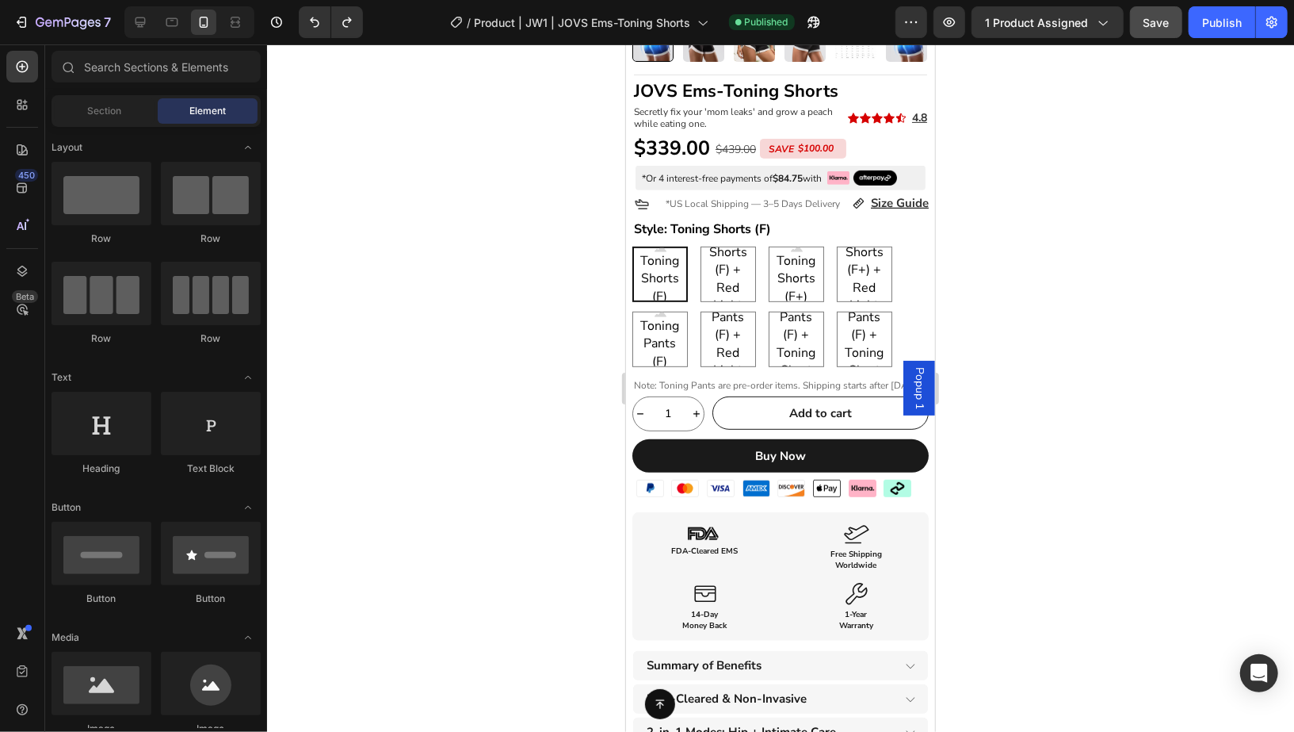
click at [1054, 139] on div at bounding box center [780, 387] width 1027 height 687
click at [129, 21] on div at bounding box center [140, 22] width 25 height 25
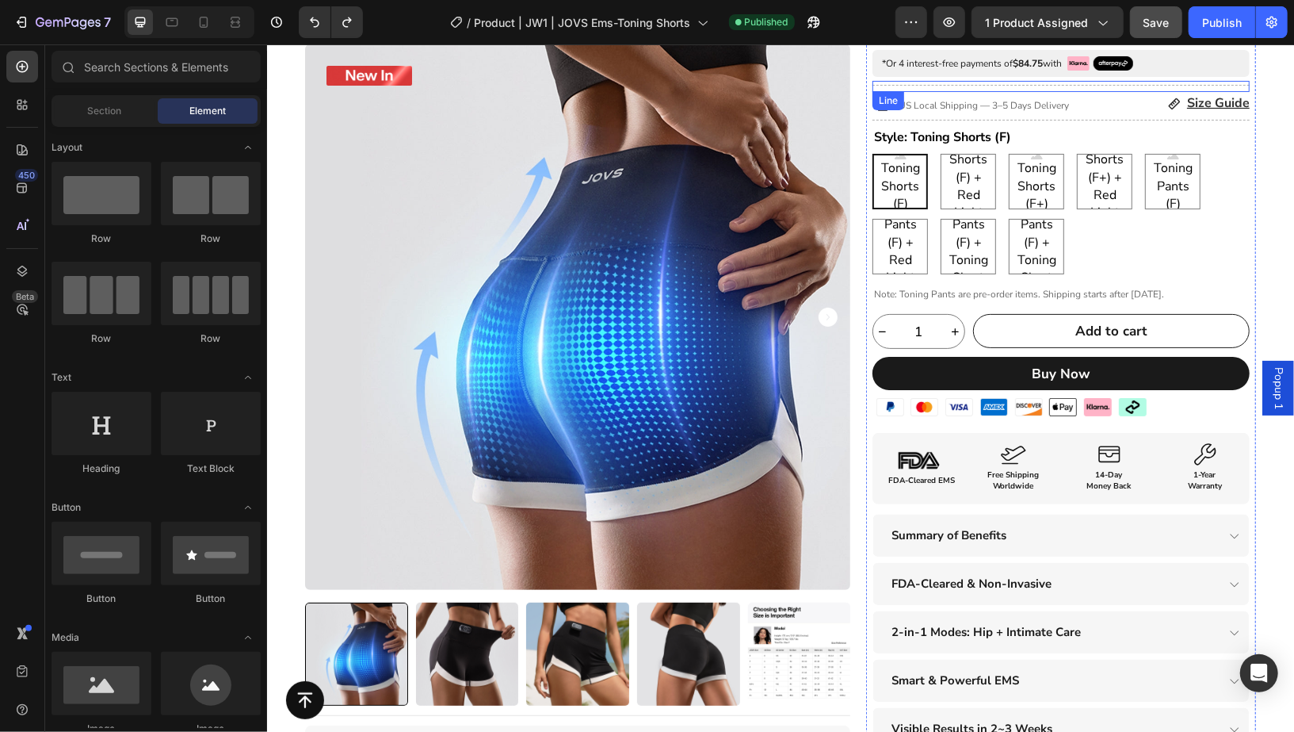
scroll to position [127, 0]
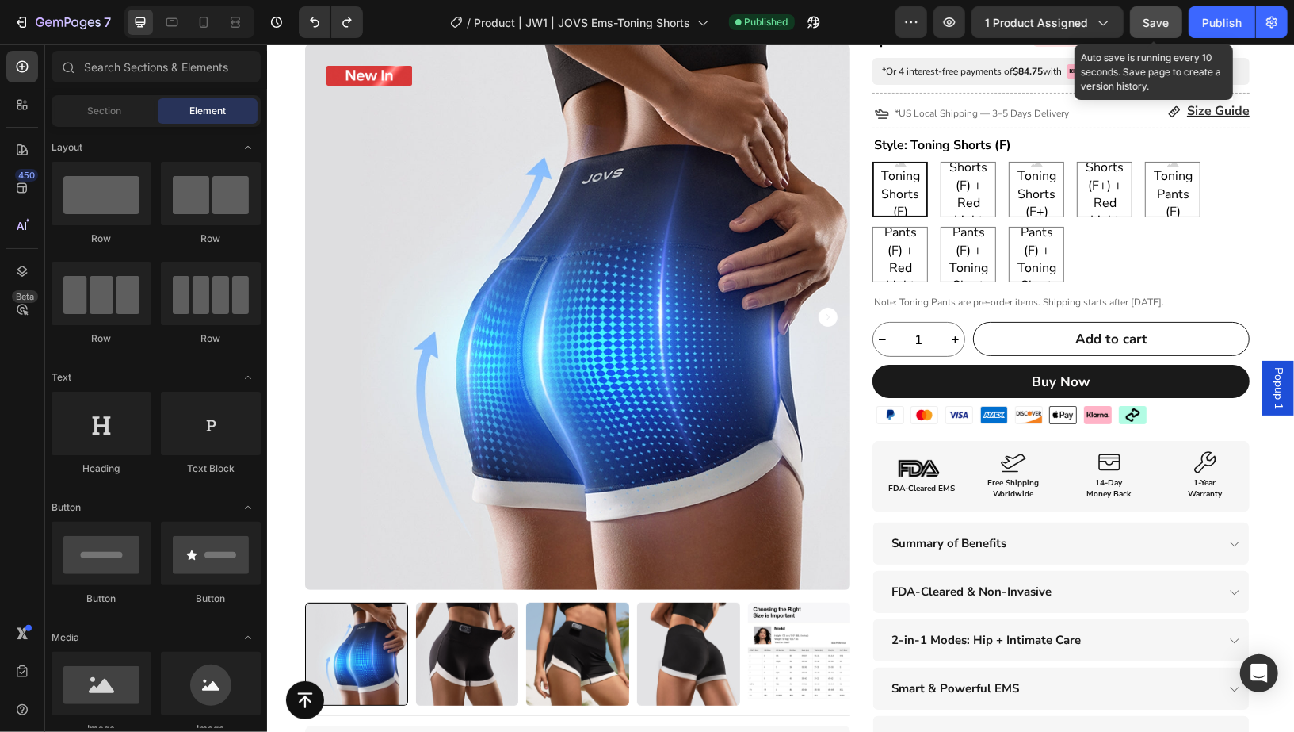
click at [1160, 21] on span "Save" at bounding box center [1157, 22] width 26 height 13
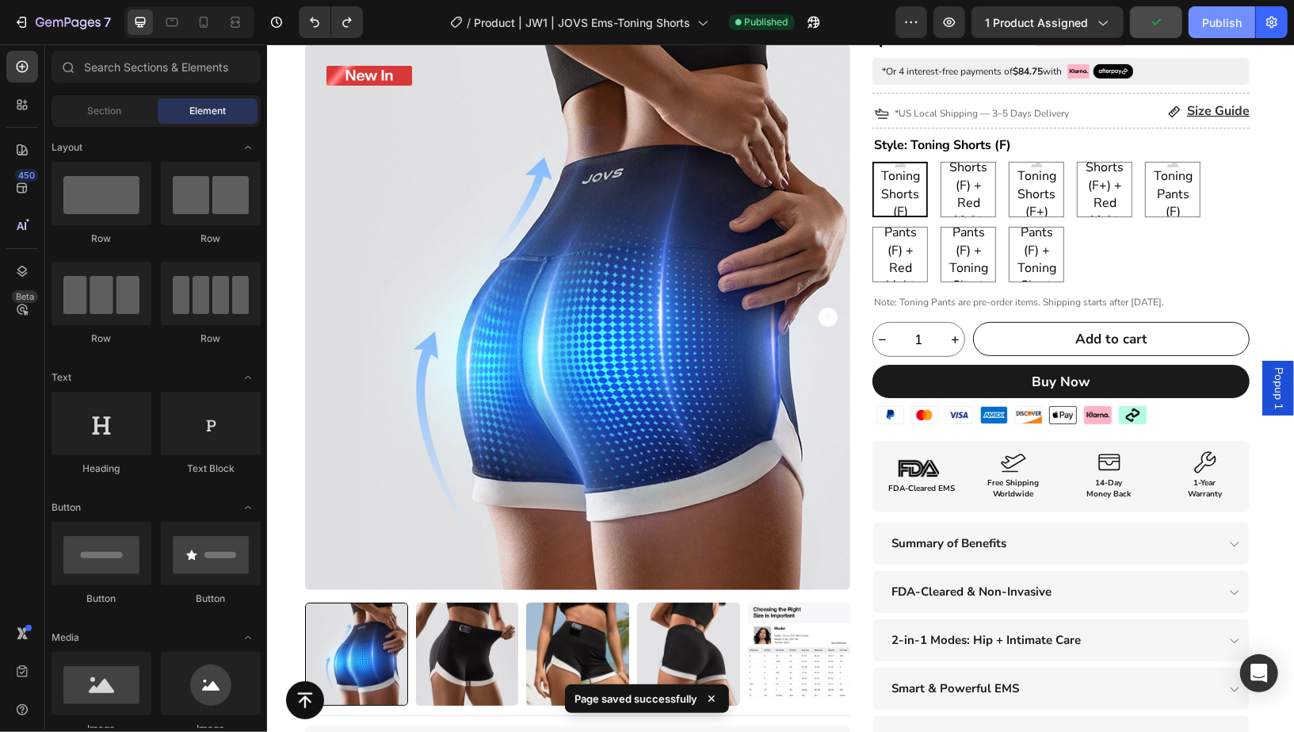
click at [1222, 30] on div "Publish" at bounding box center [1222, 22] width 40 height 17
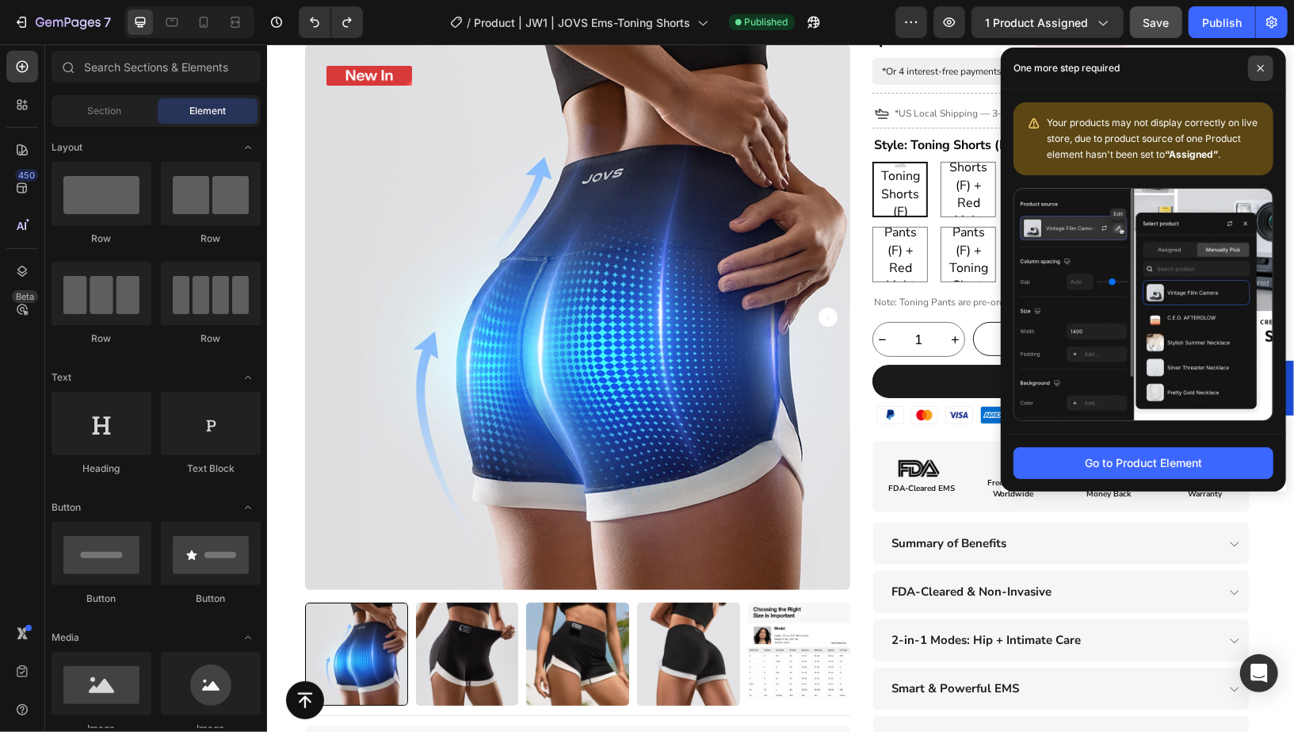
click at [1258, 71] on icon at bounding box center [1261, 68] width 6 height 6
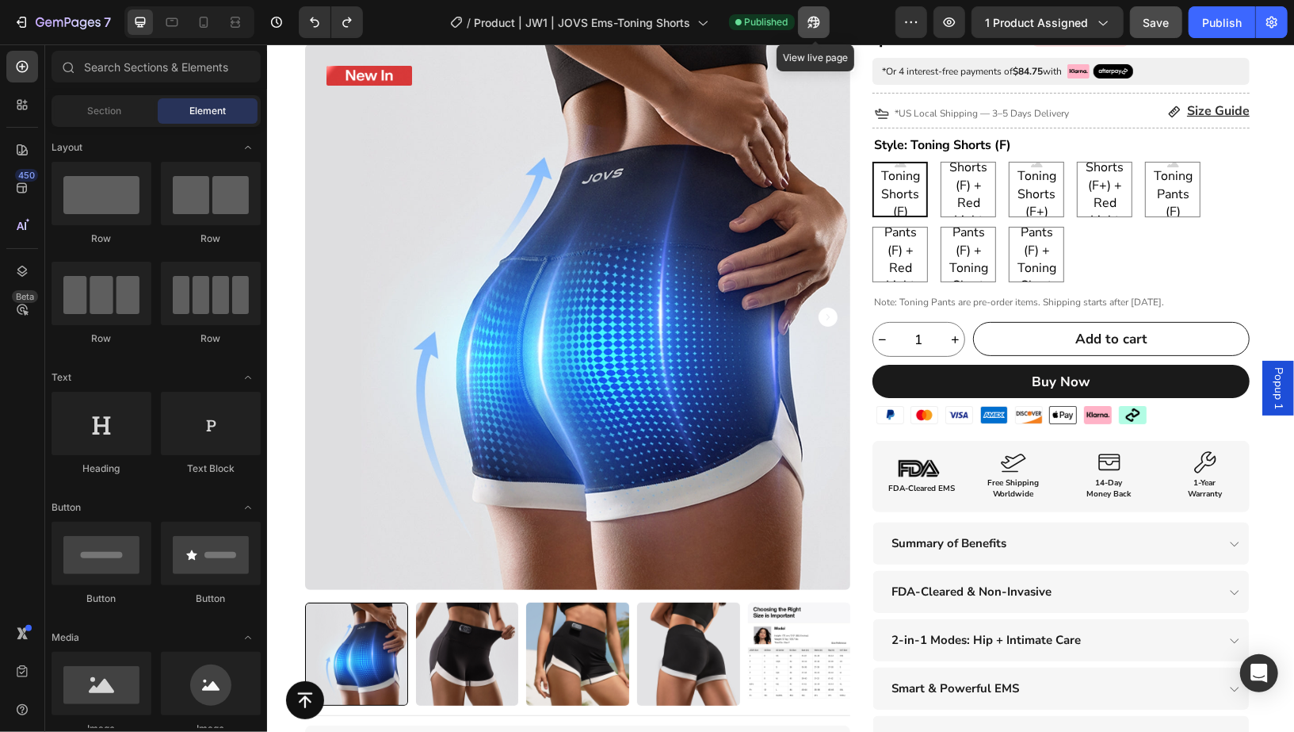
click at [824, 17] on button "button" at bounding box center [814, 22] width 32 height 32
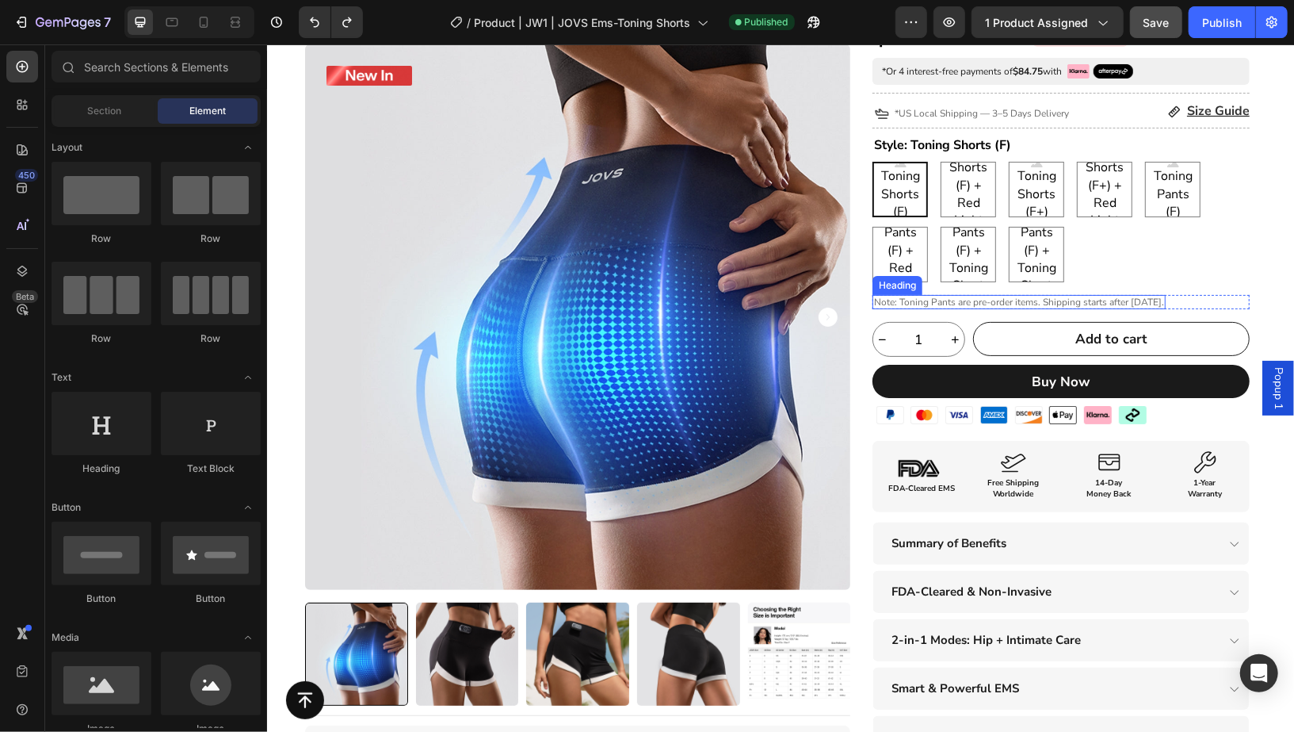
click at [919, 301] on span "Note: Toning Pants are pre-order items. Shipping starts after [DATE]." at bounding box center [1018, 301] width 290 height 13
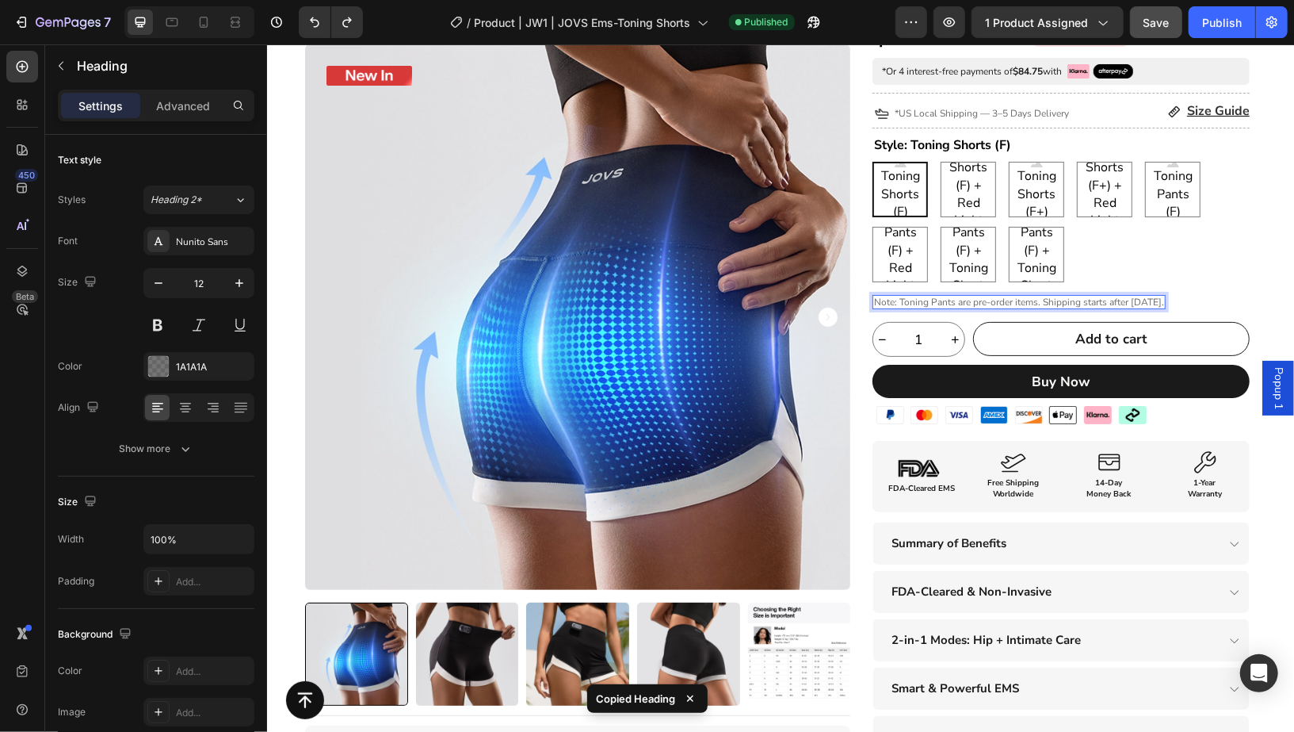
click at [892, 300] on span "Note: Toning Pants are pre-order items. Shipping starts after [DATE]." at bounding box center [1018, 301] width 290 height 13
click at [1037, 300] on span "Note: Toning Pants are pre-order items. Shipping starts after [DATE]." at bounding box center [1018, 301] width 290 height 13
copy span "Note: Toning Pants are pre-order items. Shipping starts after [DATE]."
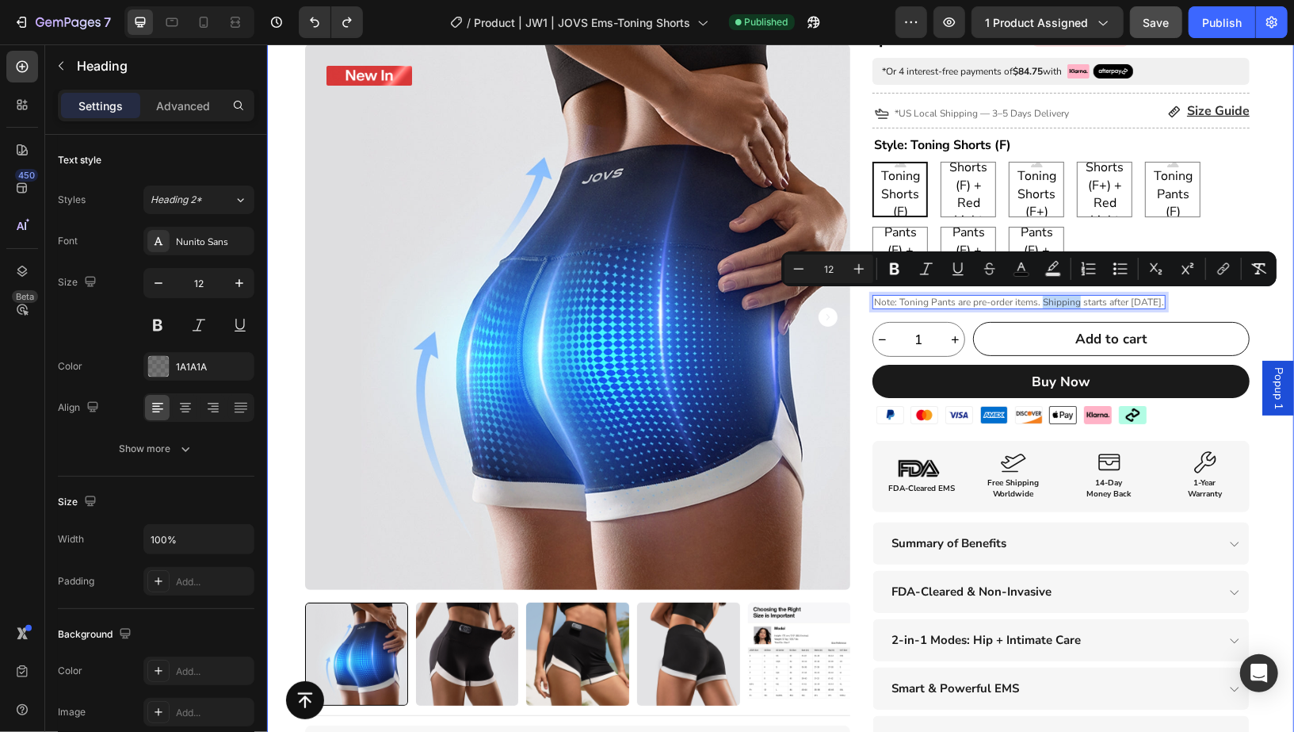
click at [1249, 308] on div "Product Badge Product Images Title Line Icon Icon Icon Icon Icon Icon List I’ve…" at bounding box center [779, 455] width 1027 height 980
